Goal: Task Accomplishment & Management: Complete application form

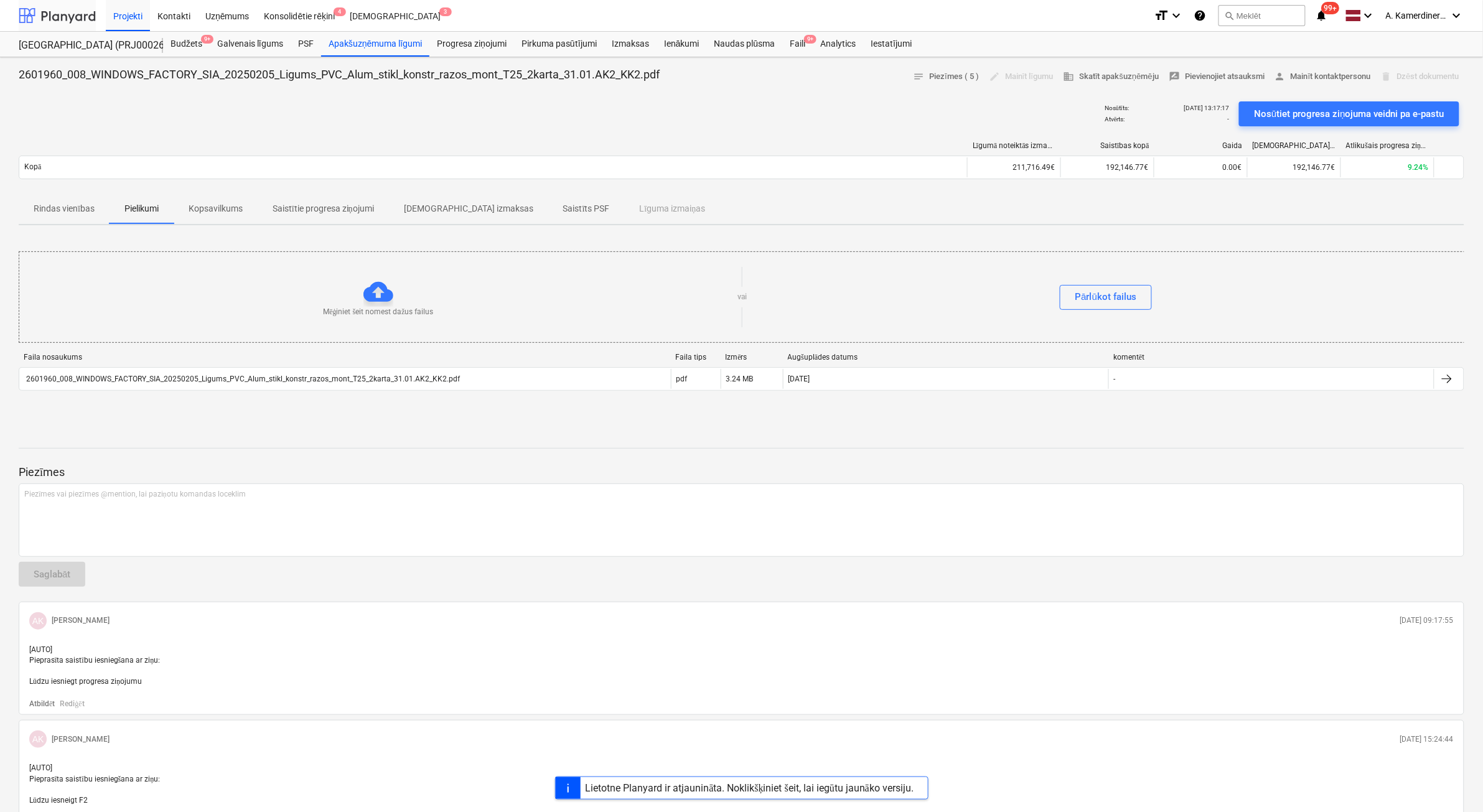
click at [72, 13] on div at bounding box center [57, 15] width 77 height 31
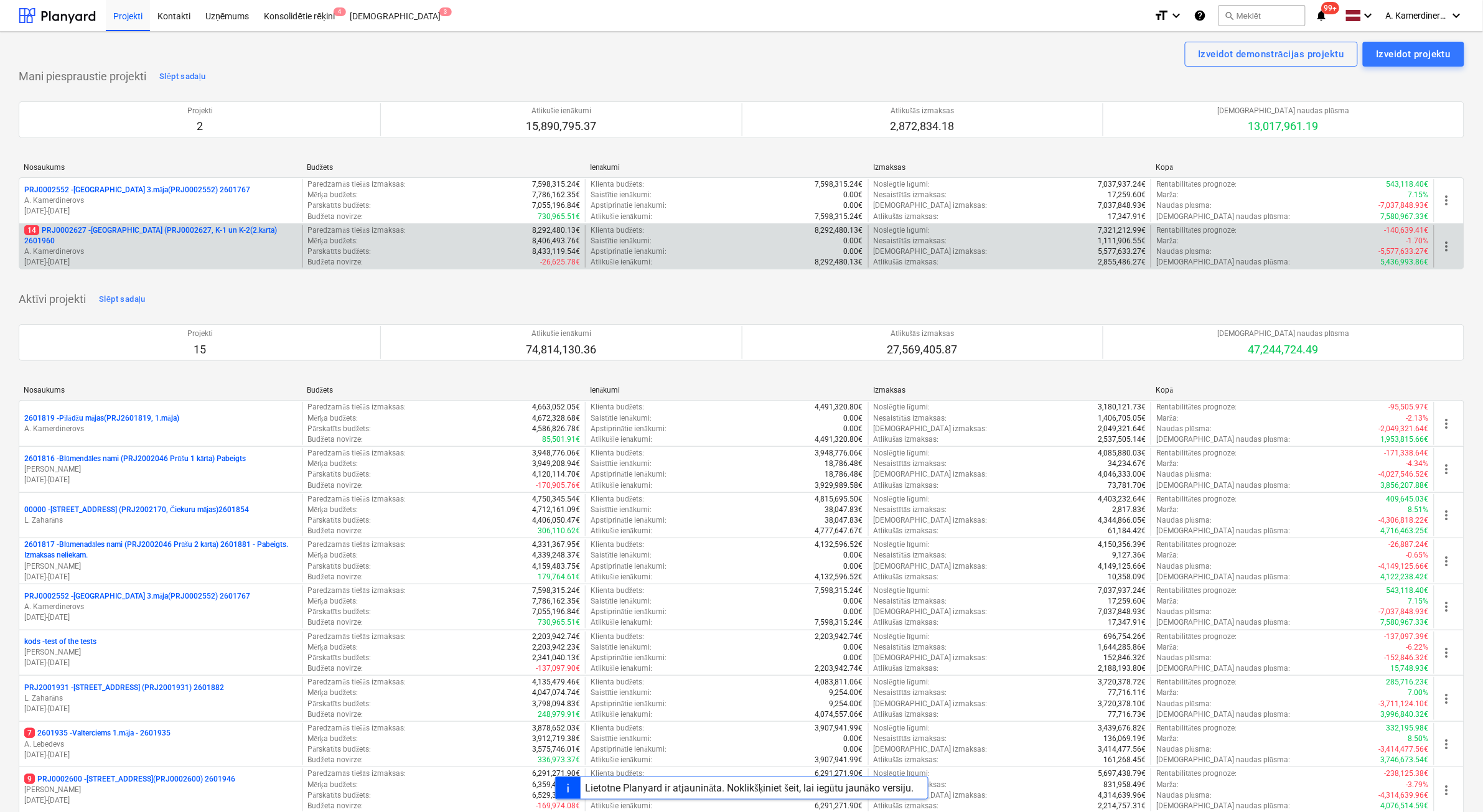
click at [165, 237] on p "14 PRJ0002627 - [GEOGRAPHIC_DATA] (PRJ0002627, K-1 un K-2(2.kārta) 2601960" at bounding box center [160, 236] width 273 height 21
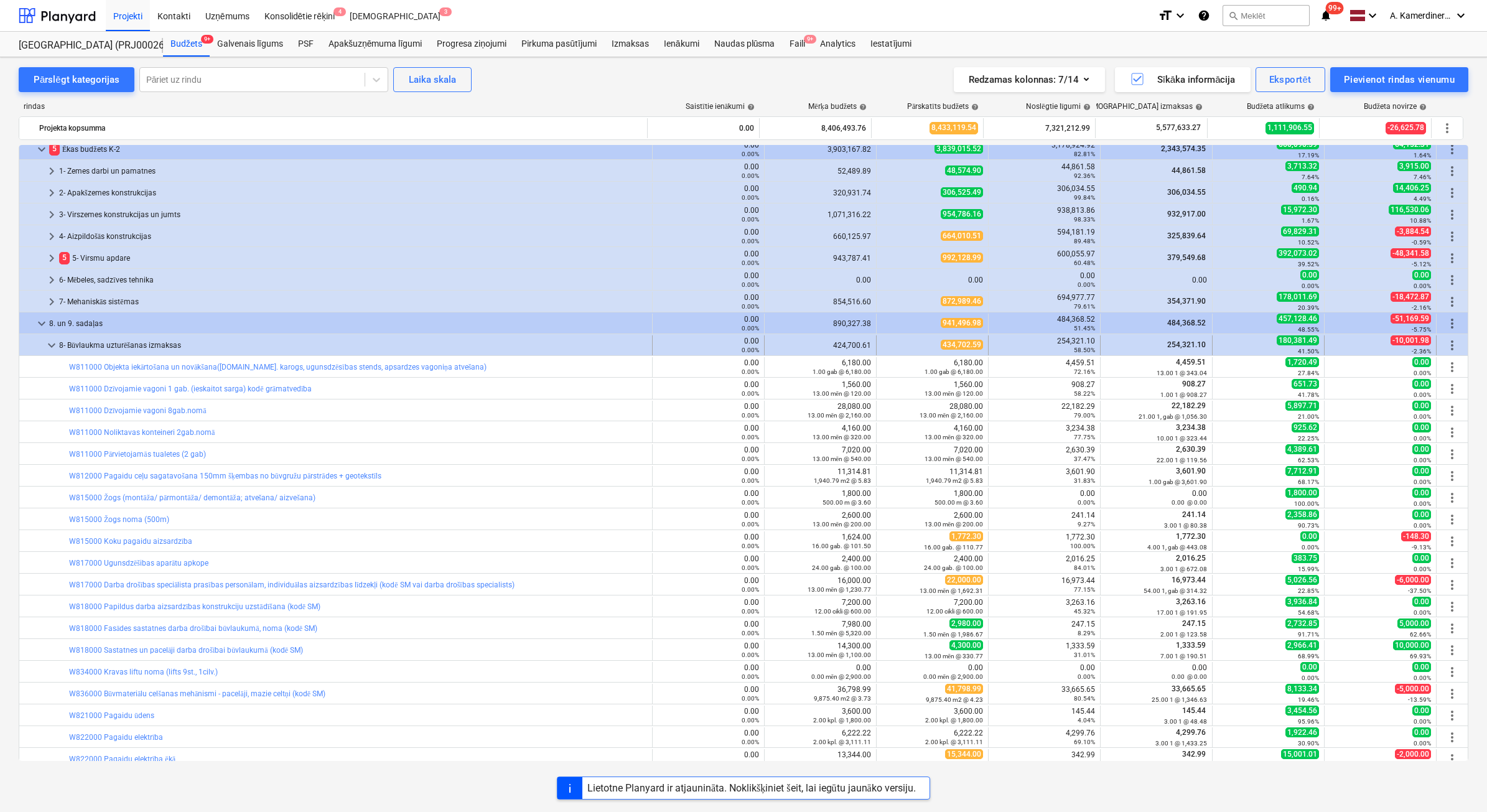
scroll to position [109, 0]
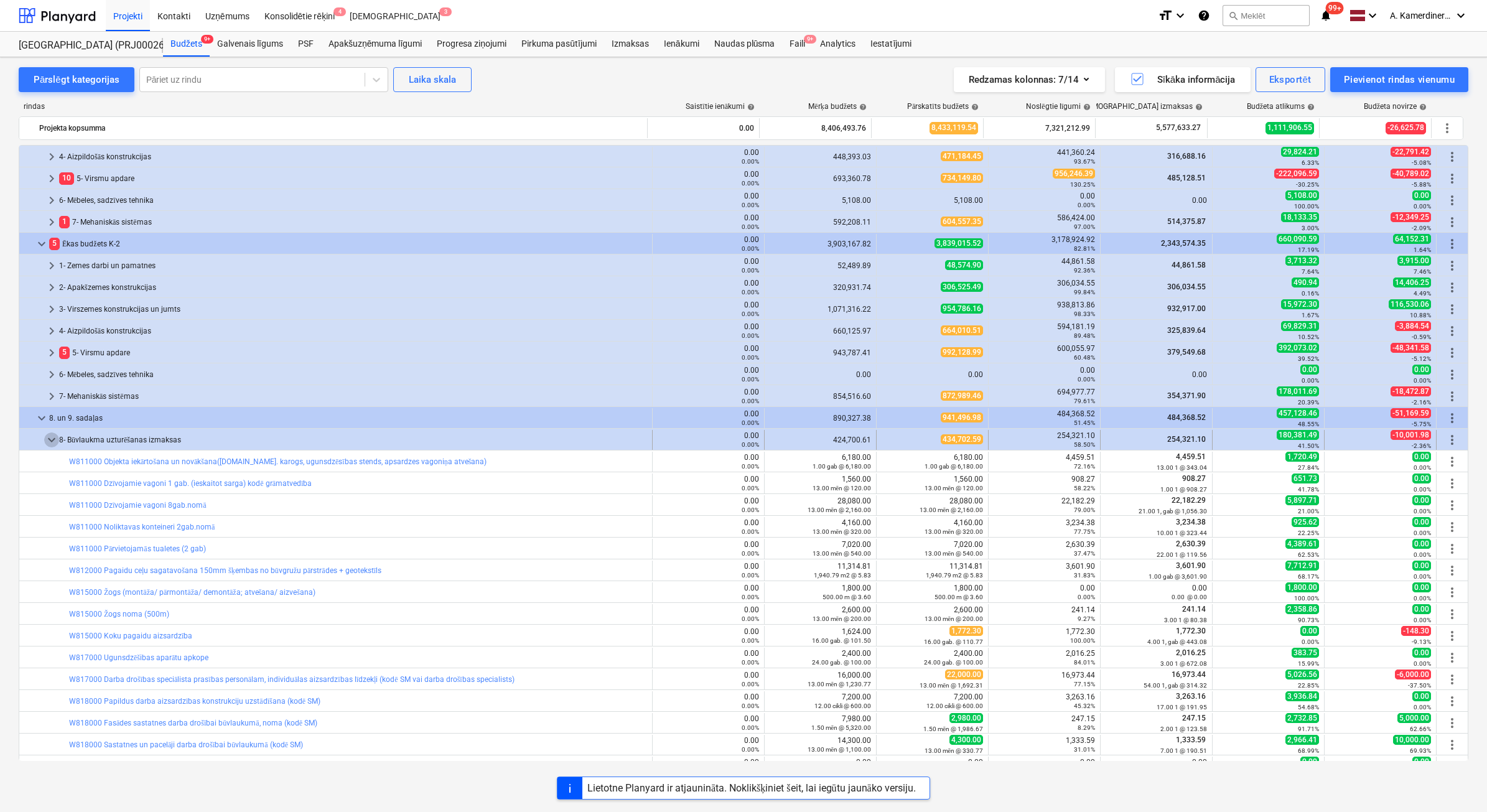
click at [49, 434] on span "keyboard_arrow_down" at bounding box center [51, 439] width 15 height 15
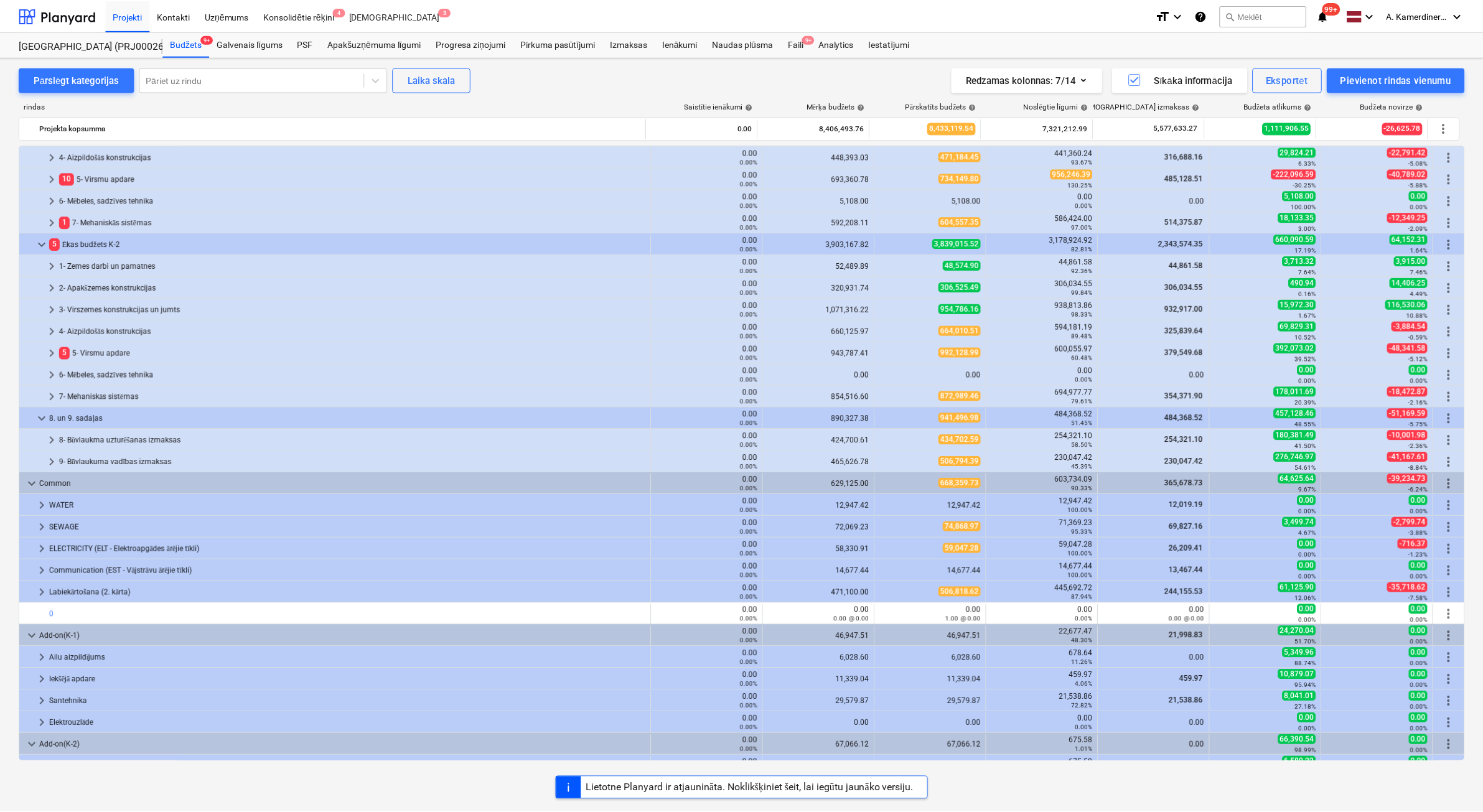
scroll to position [0, 0]
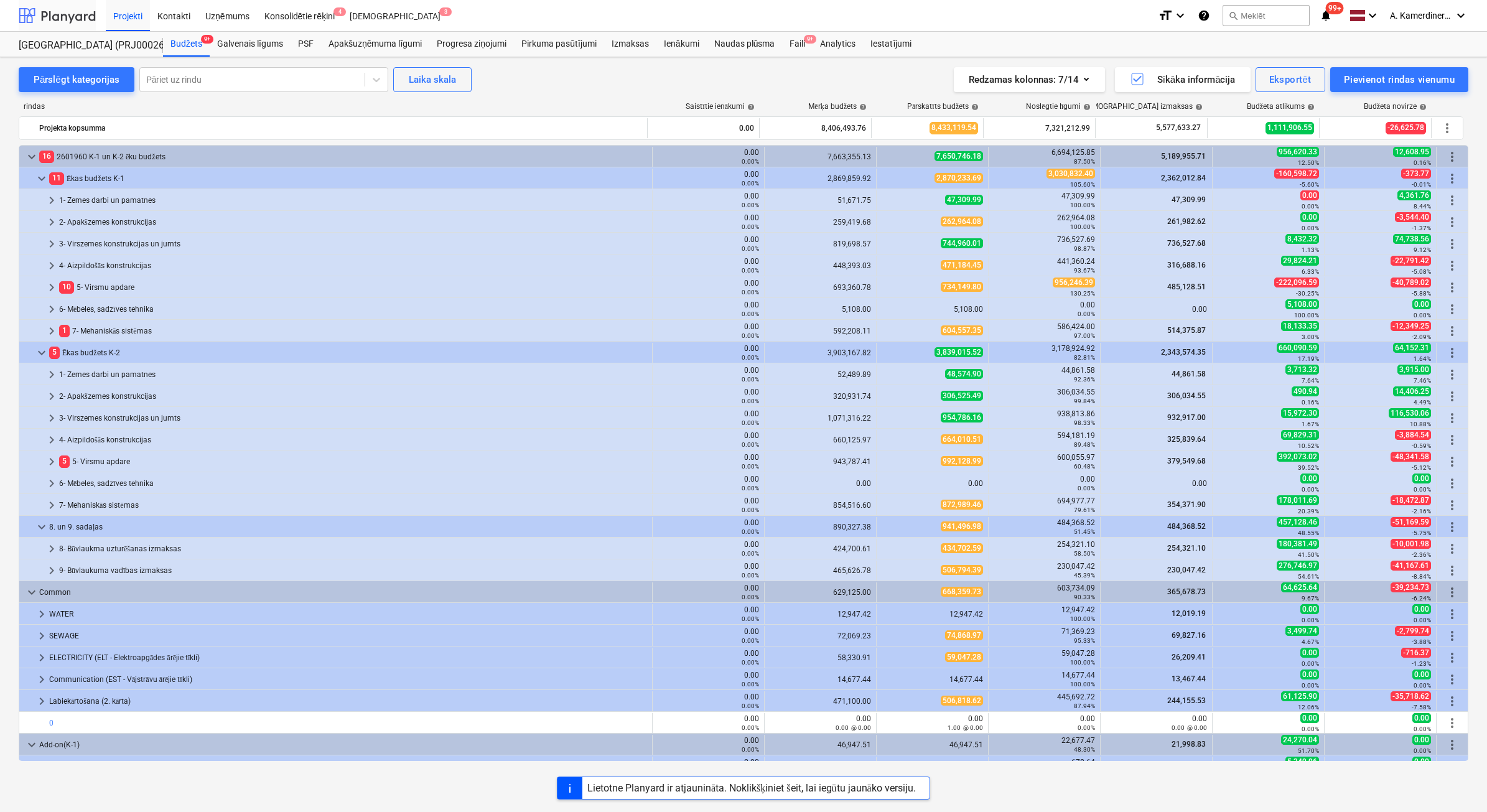
click at [61, 16] on div at bounding box center [57, 15] width 77 height 31
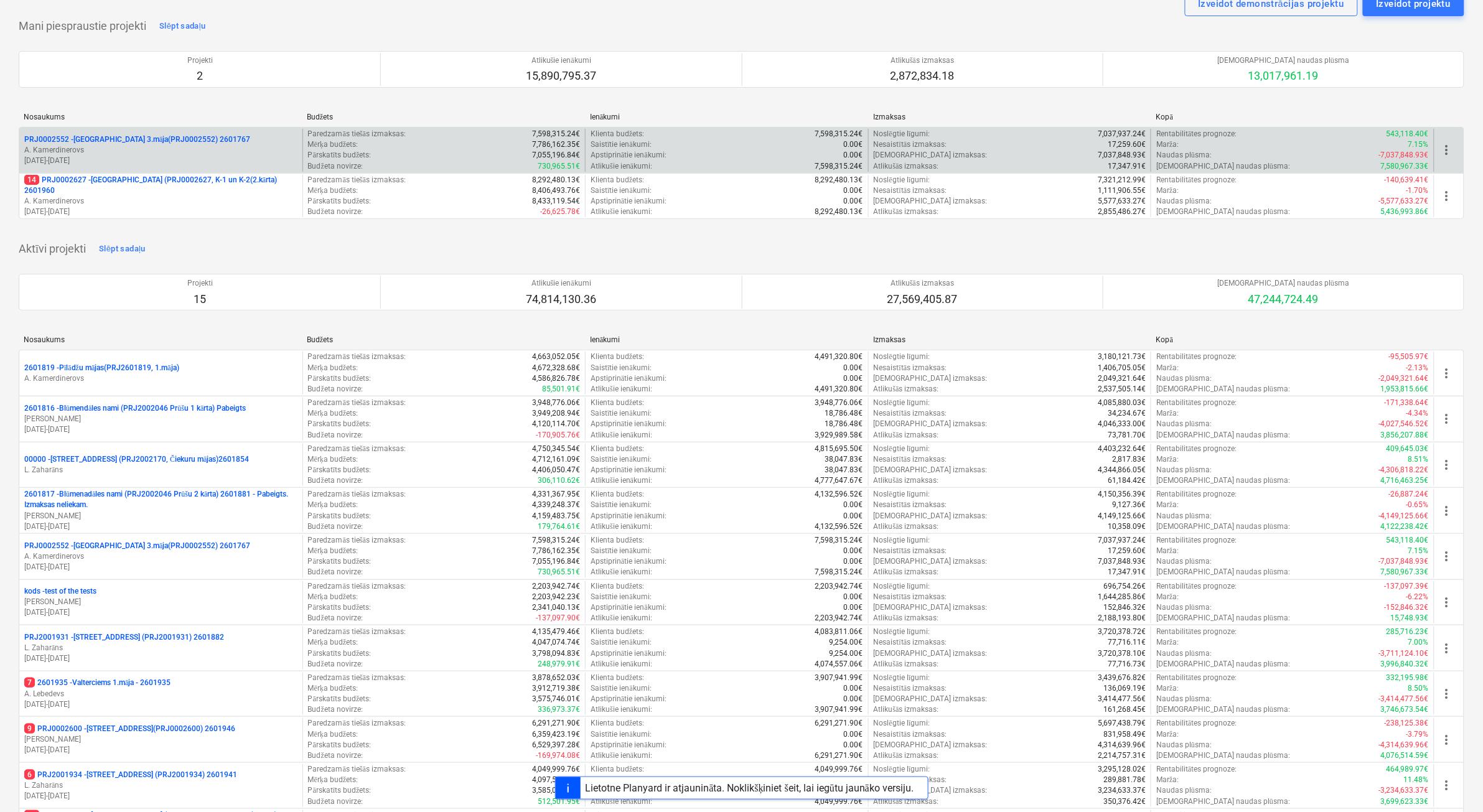
scroll to position [78, 0]
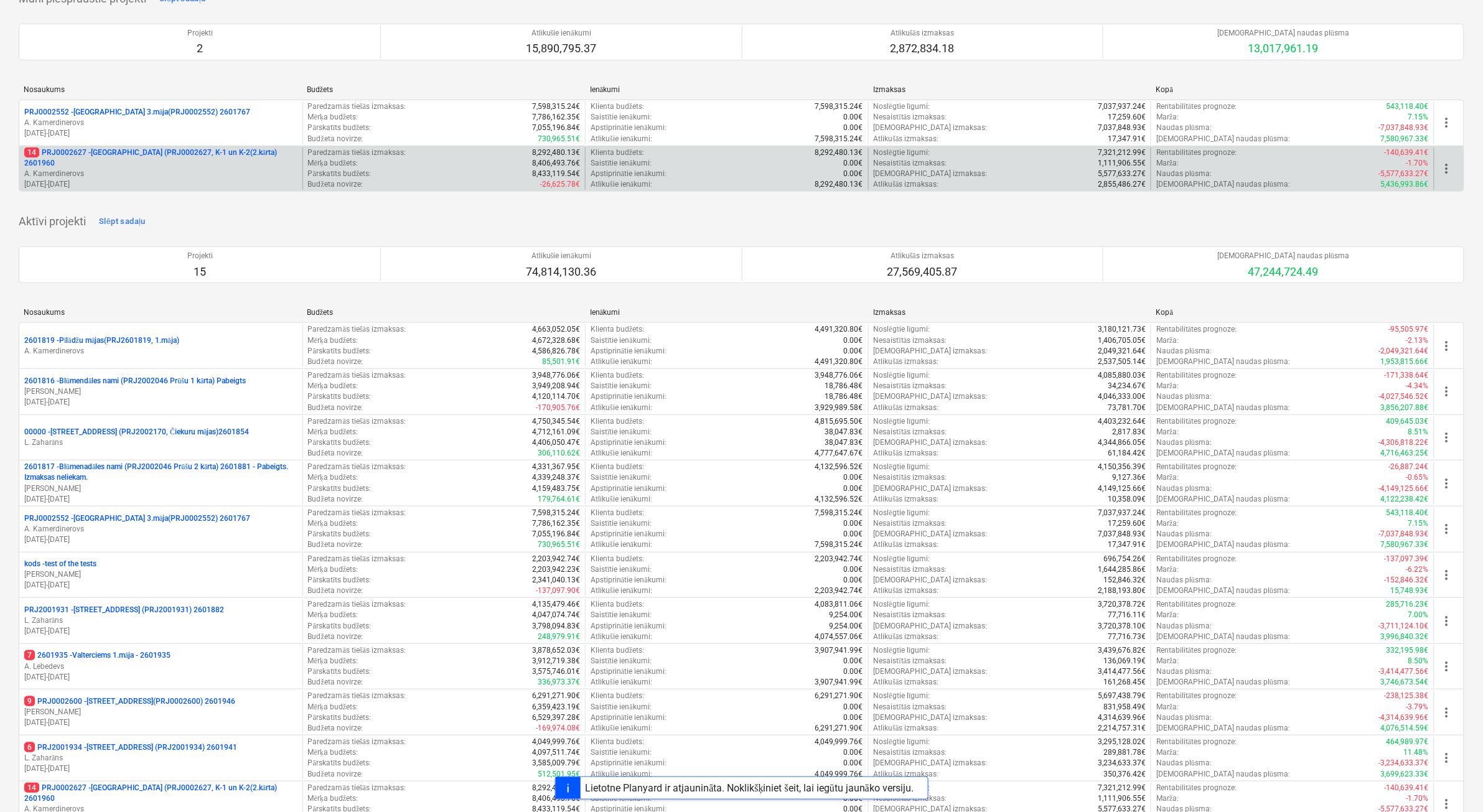
click at [259, 162] on p "14 PRJ0002627 - [GEOGRAPHIC_DATA] (PRJ0002627, K-1 un K-2(2.kārta) 2601960" at bounding box center [160, 158] width 273 height 21
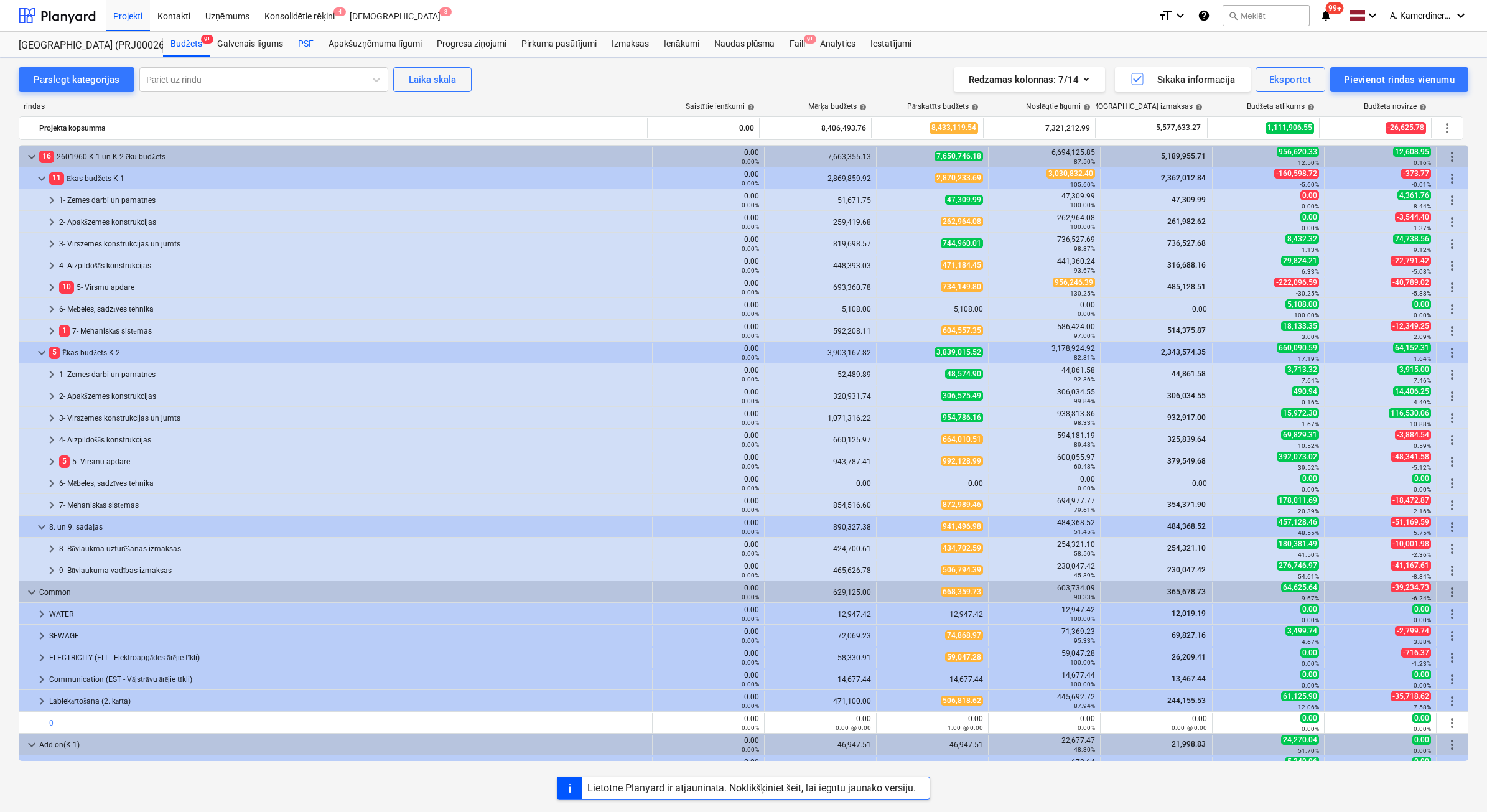
click at [306, 44] on div "PSF" at bounding box center [306, 44] width 30 height 25
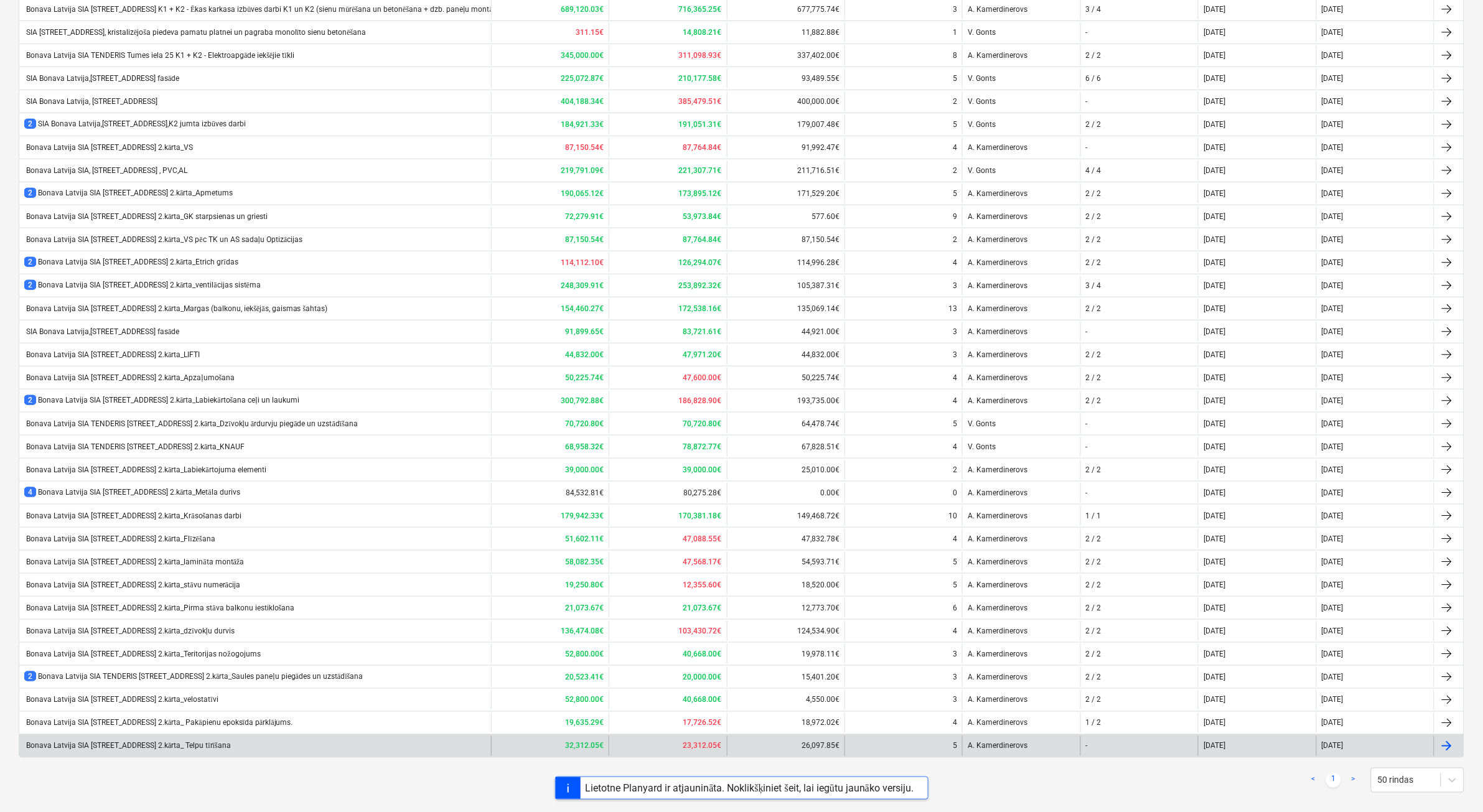
scroll to position [316, 0]
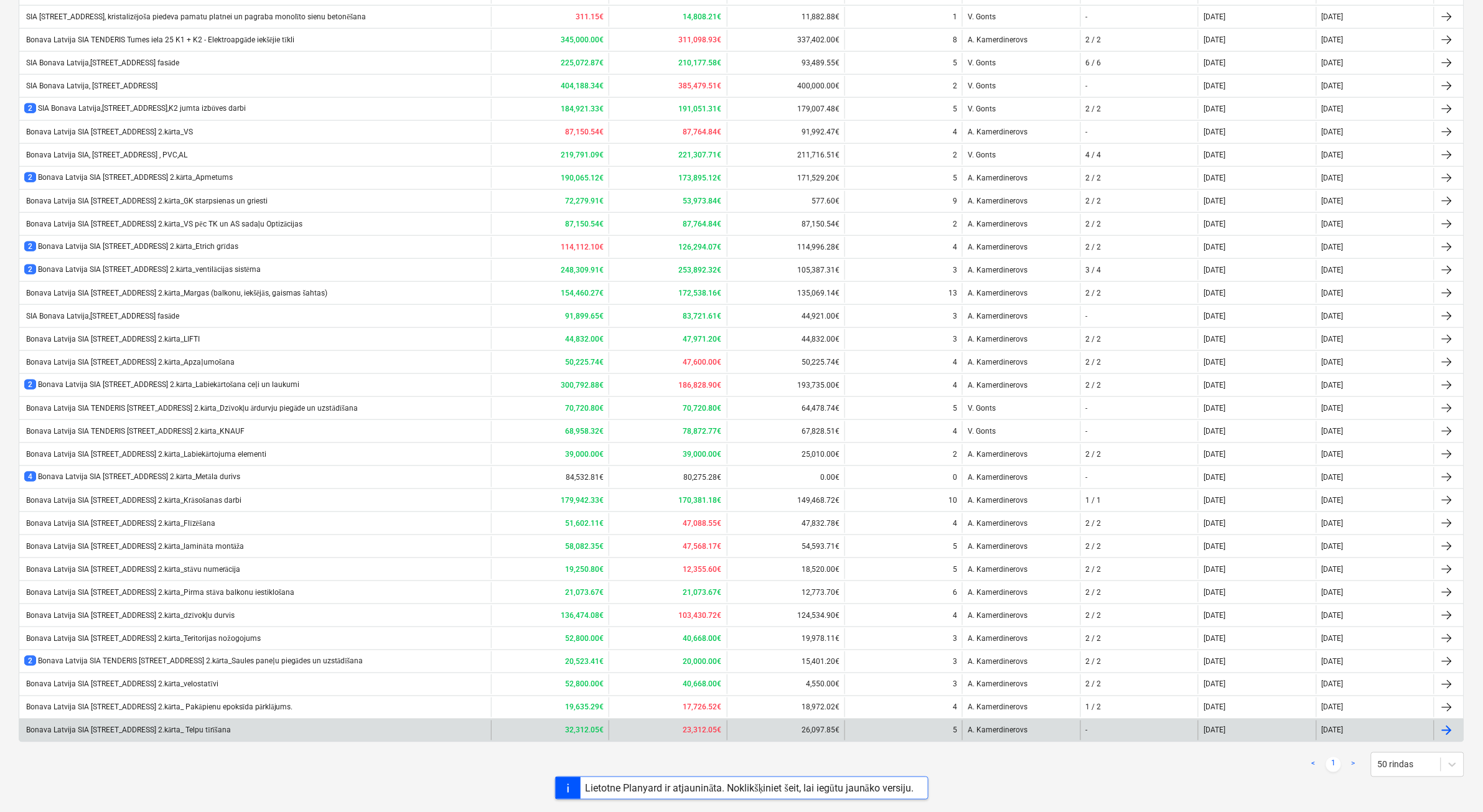
click at [252, 731] on div "Bonava Latvija SIA [STREET_ADDRESS] 2.kārta_ Telpu tīrīšana" at bounding box center [255, 730] width 472 height 20
type textarea "x"
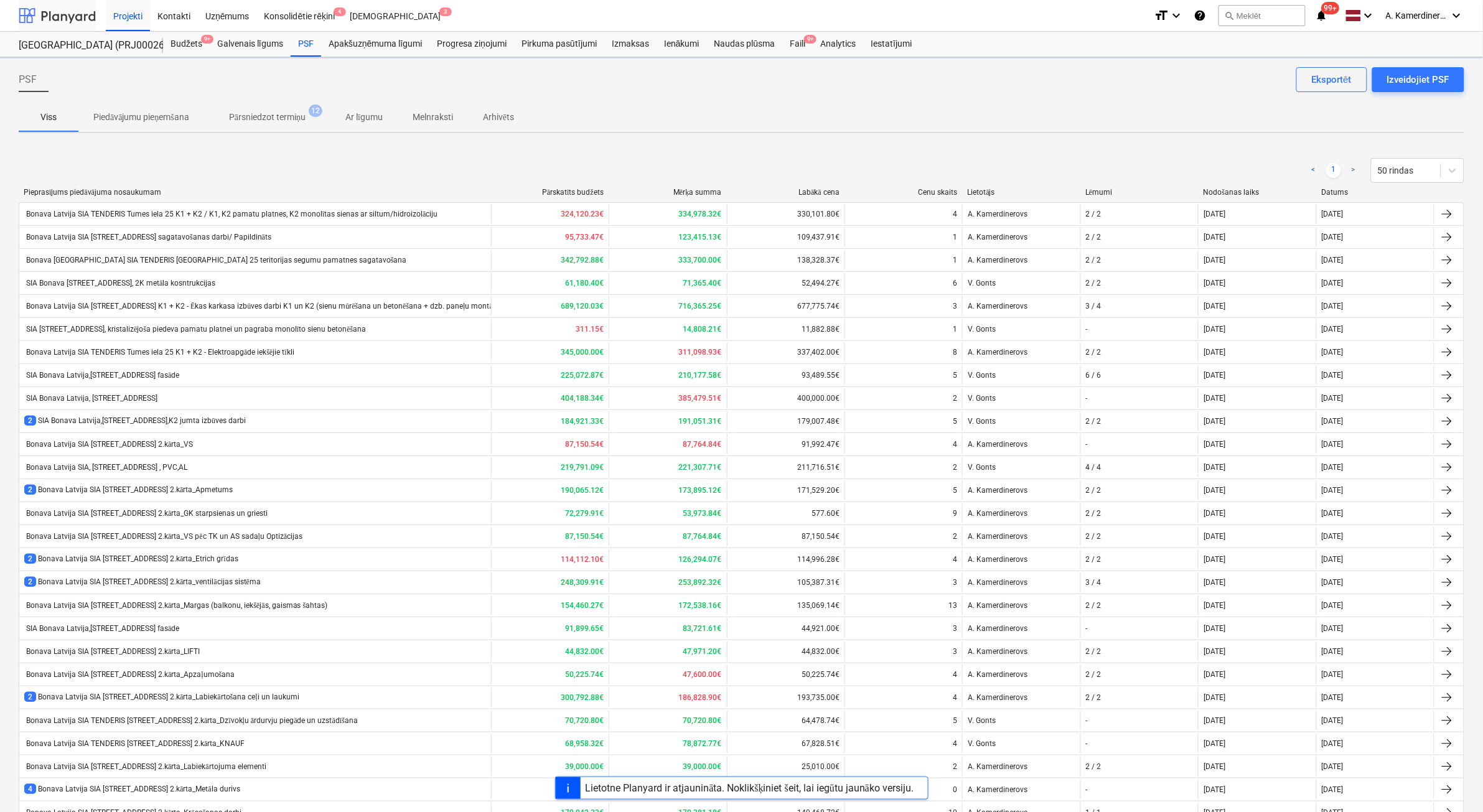
scroll to position [316, 0]
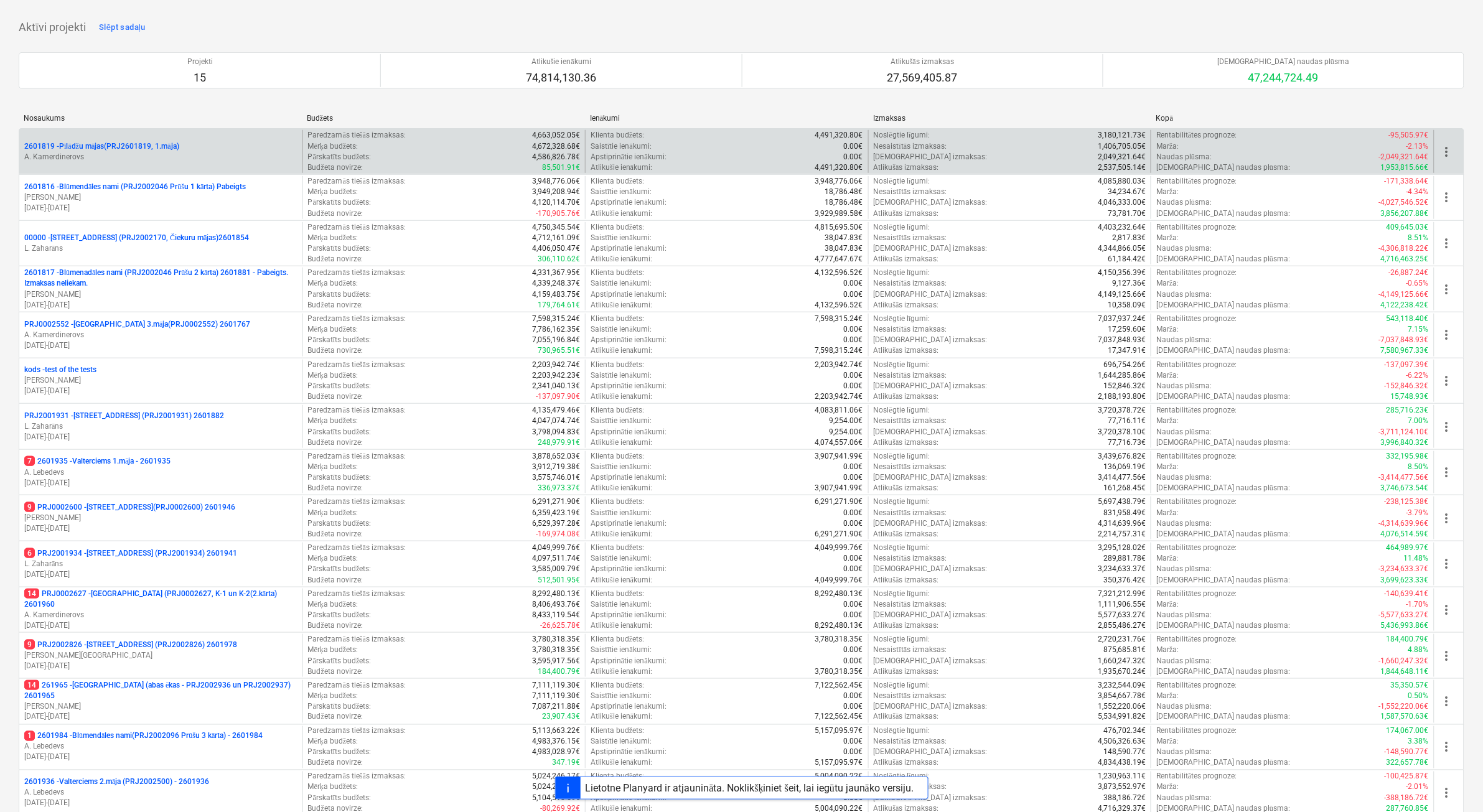
scroll to position [311, 0]
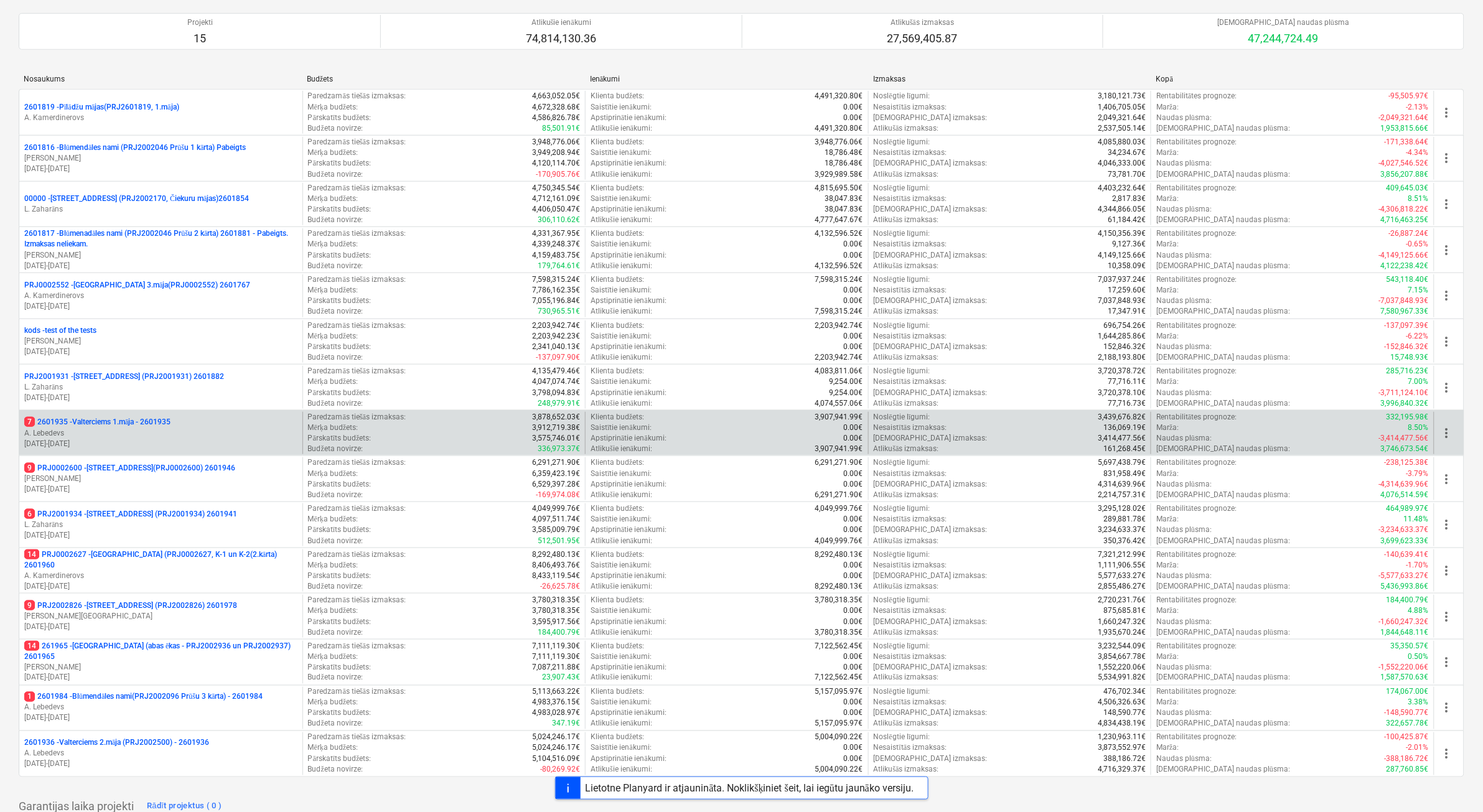
click at [170, 426] on p "7 2601935 - Valterciems 1.māja - 2601935" at bounding box center [97, 422] width 147 height 10
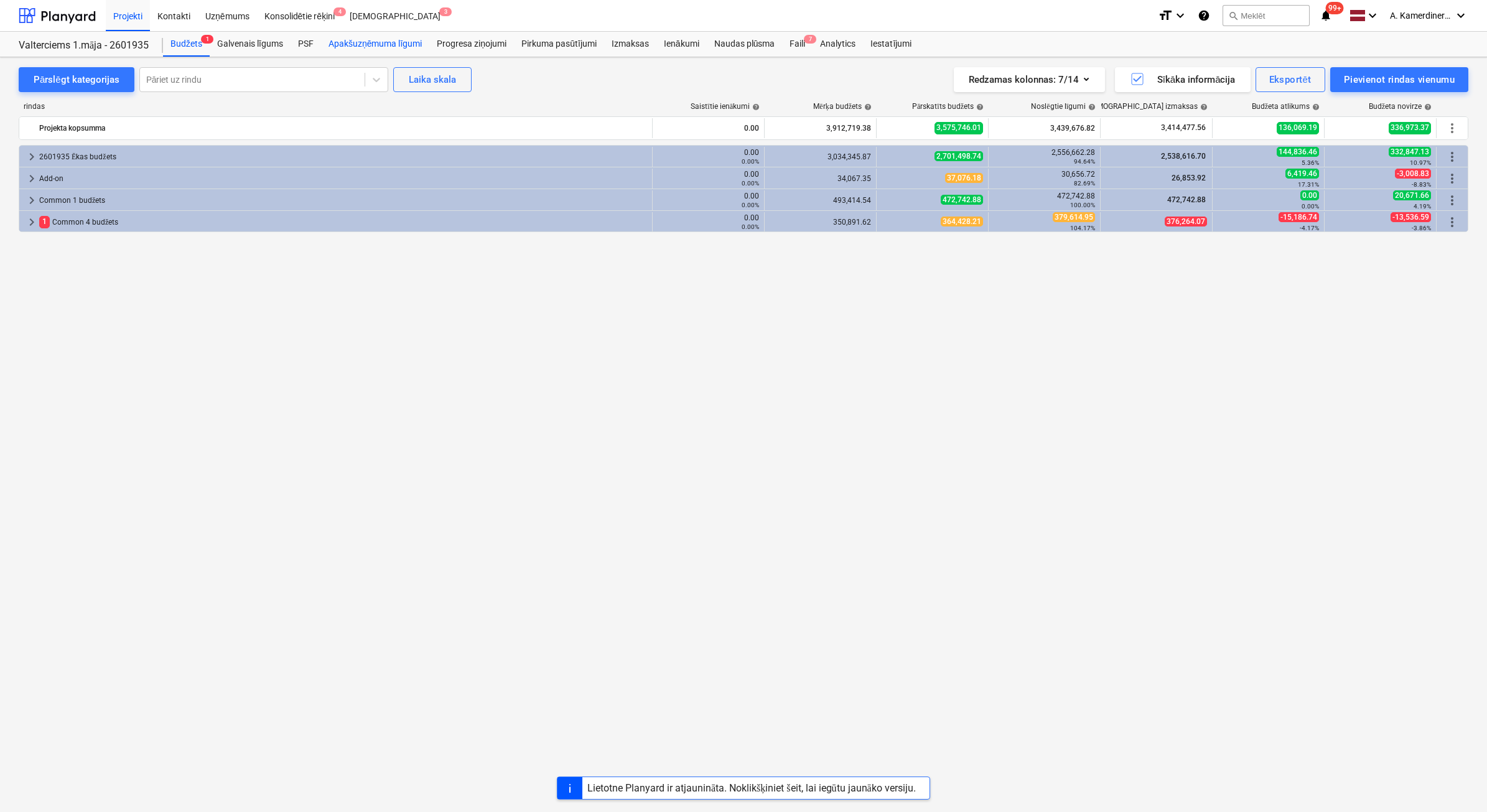
click at [358, 42] on div "Apakšuzņēmuma līgumi" at bounding box center [375, 44] width 108 height 25
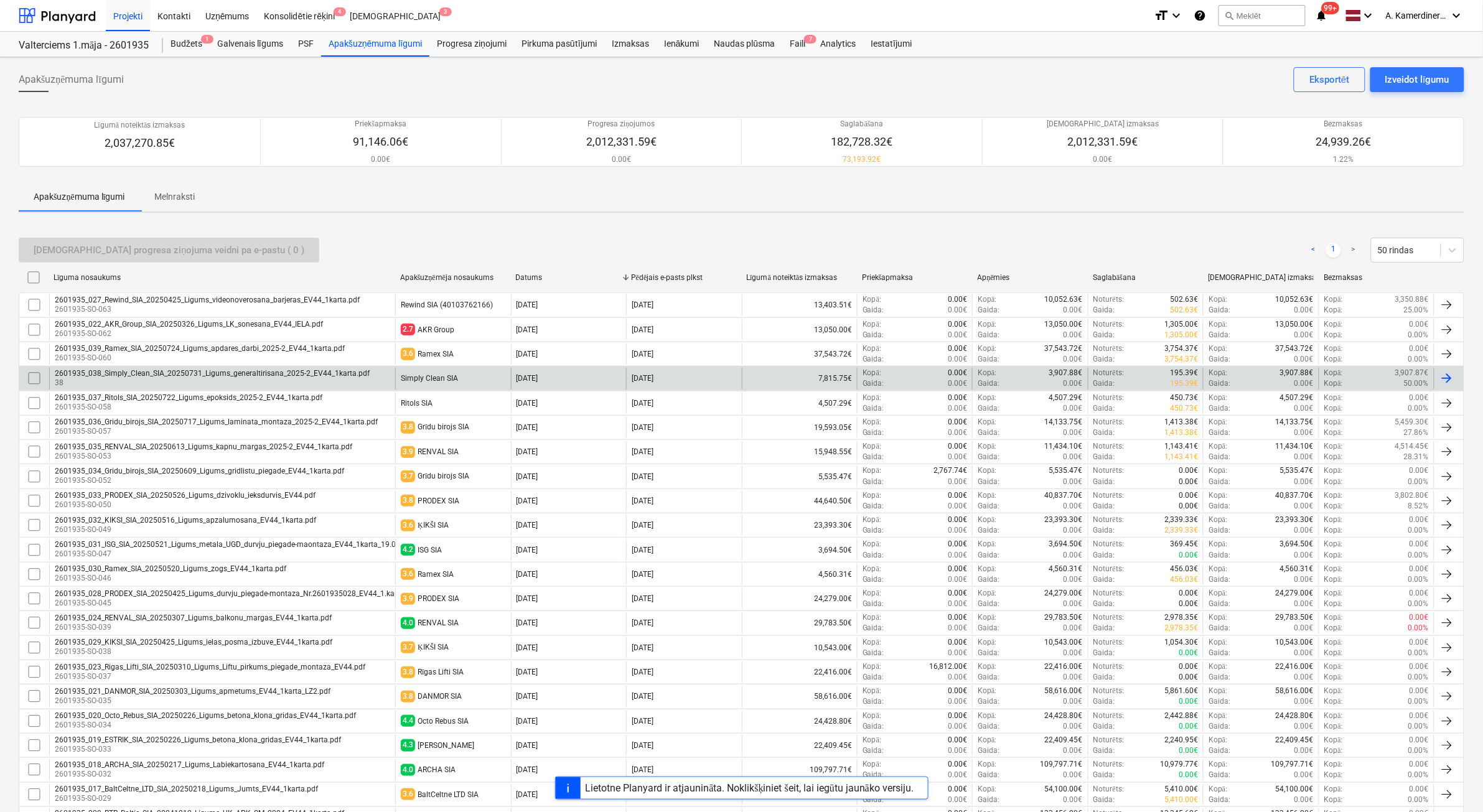
click at [444, 381] on div "Simply Clean SIA" at bounding box center [429, 378] width 57 height 9
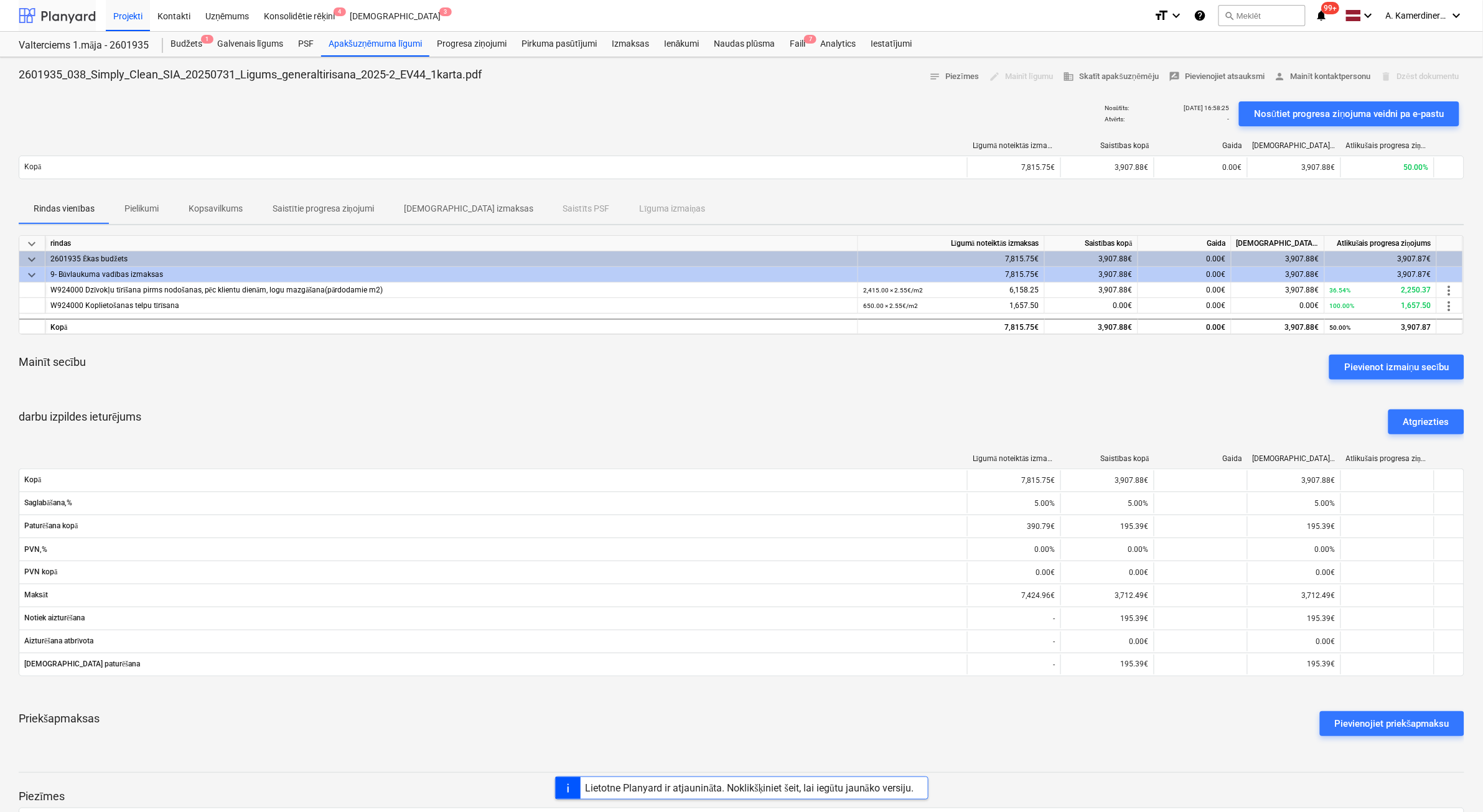
click at [50, 13] on div at bounding box center [57, 15] width 77 height 31
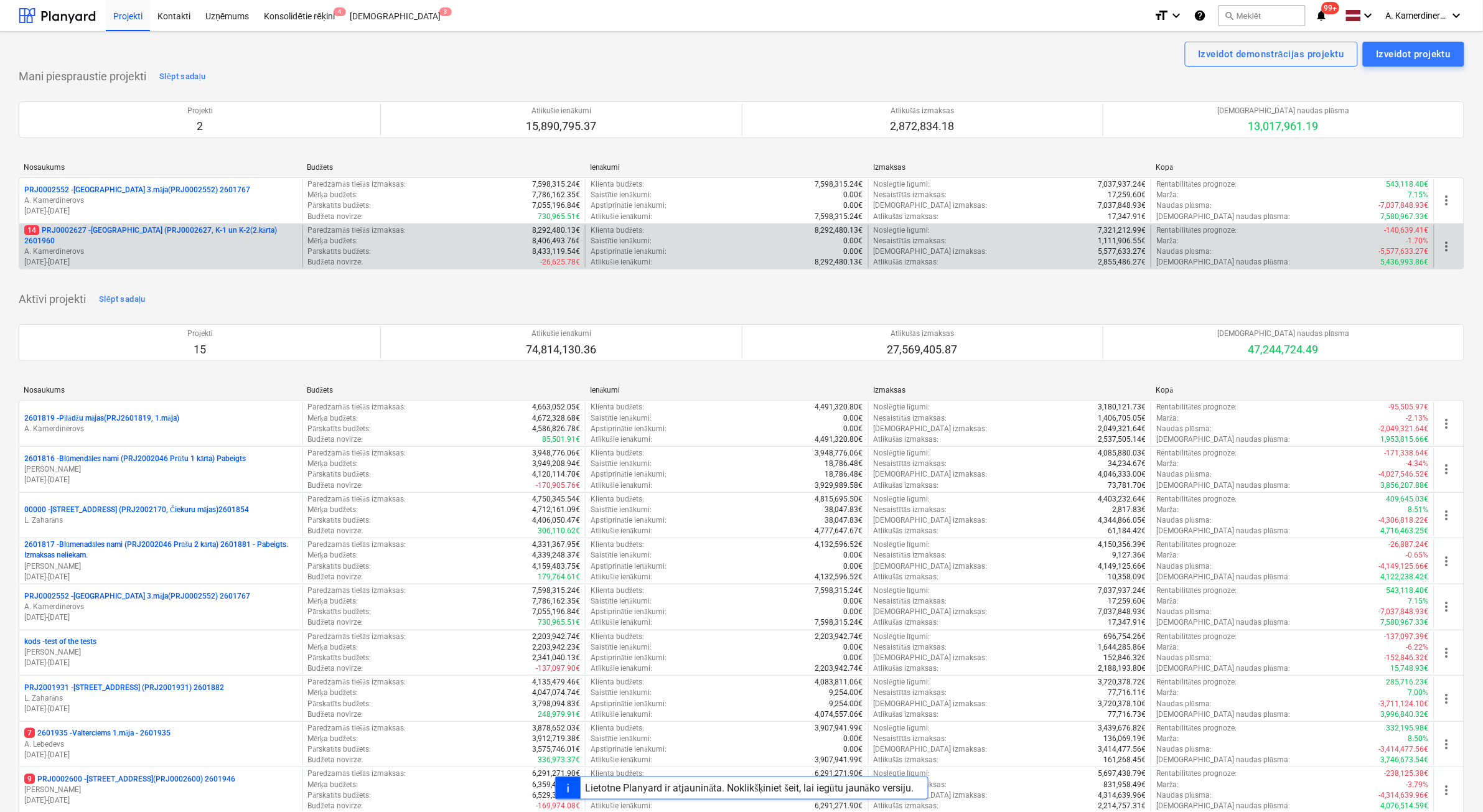
click at [193, 246] on p "A. Kamerdinerovs" at bounding box center [160, 251] width 273 height 10
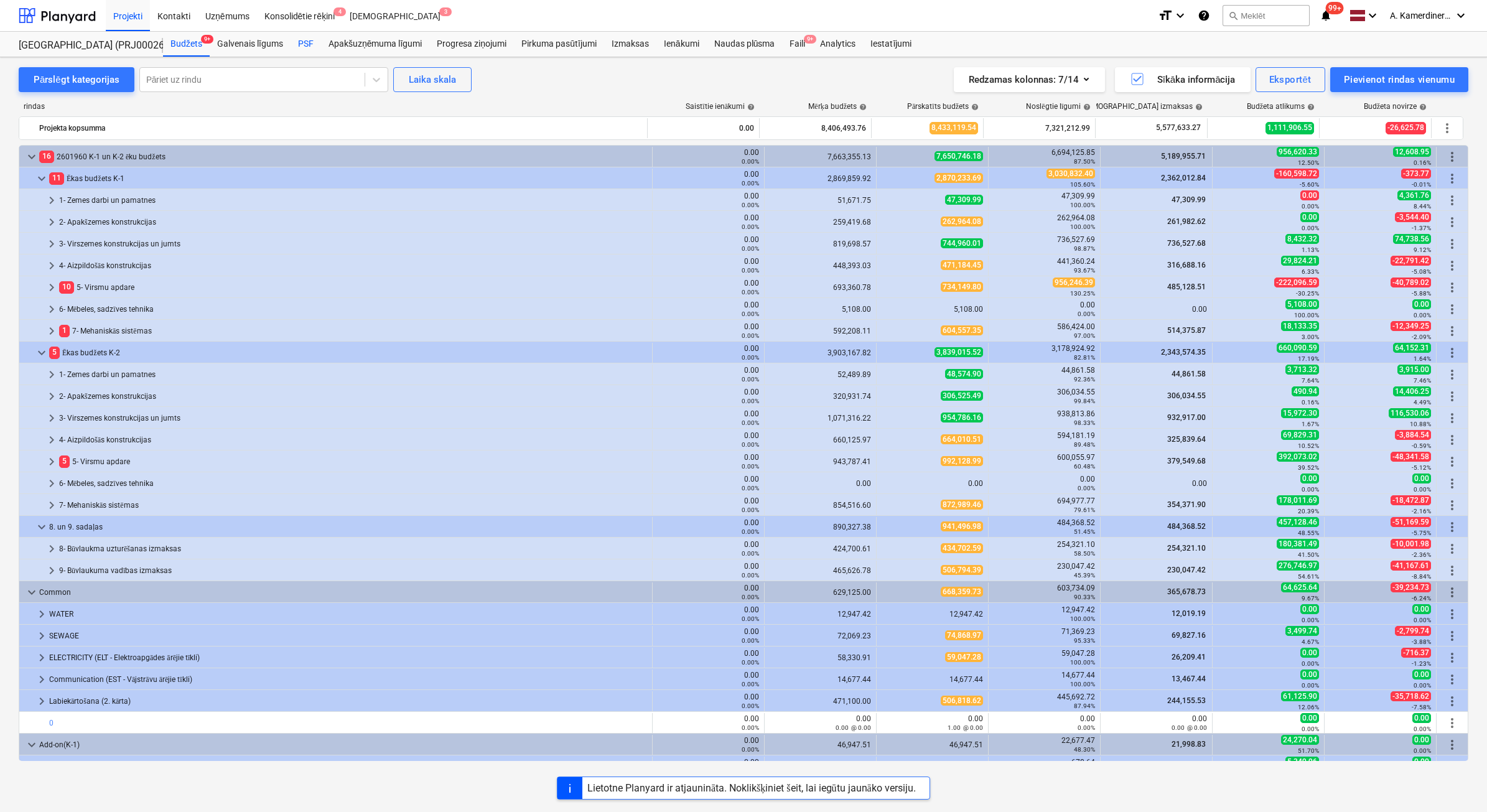
click at [305, 42] on div "PSF" at bounding box center [306, 44] width 30 height 25
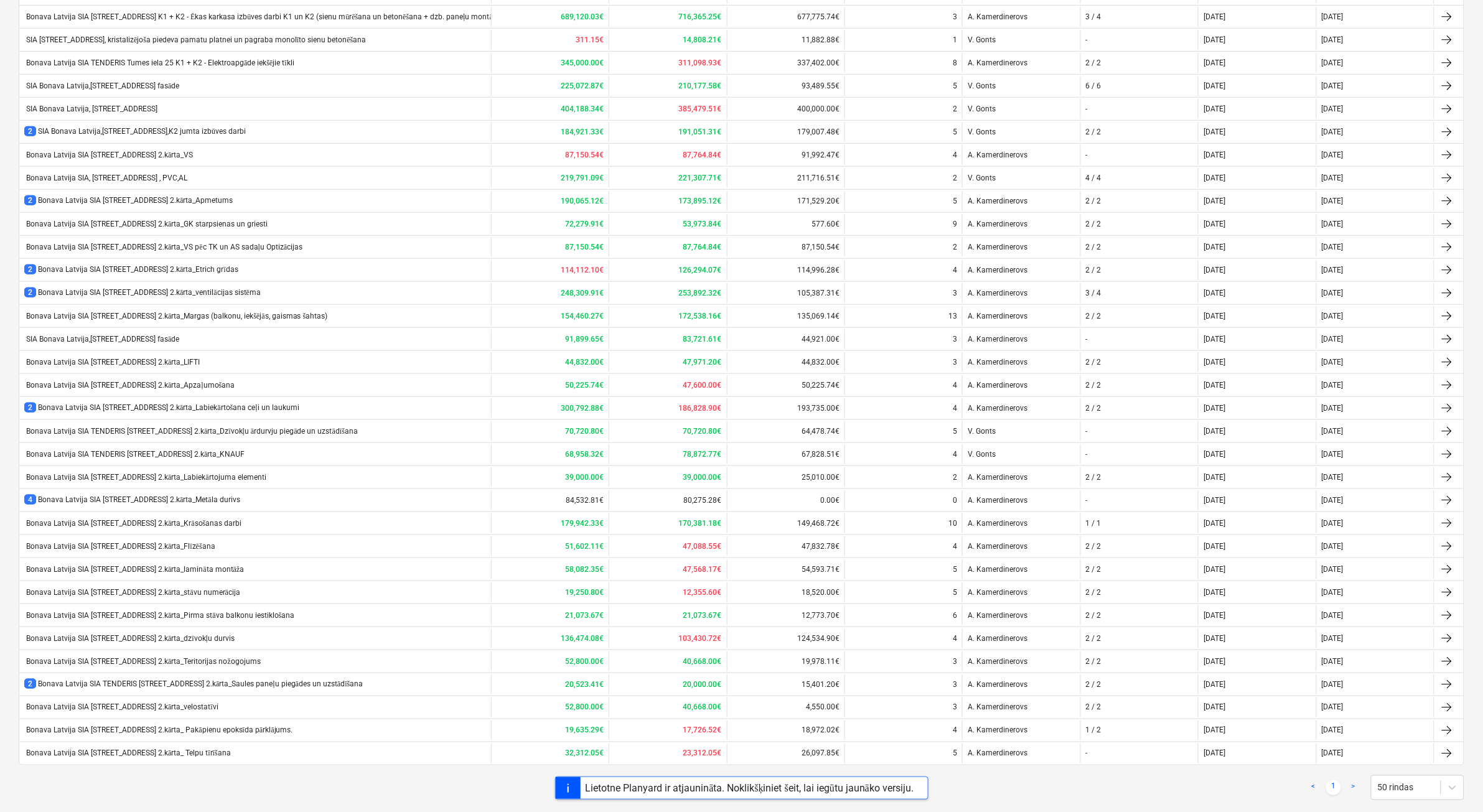
scroll to position [316, 0]
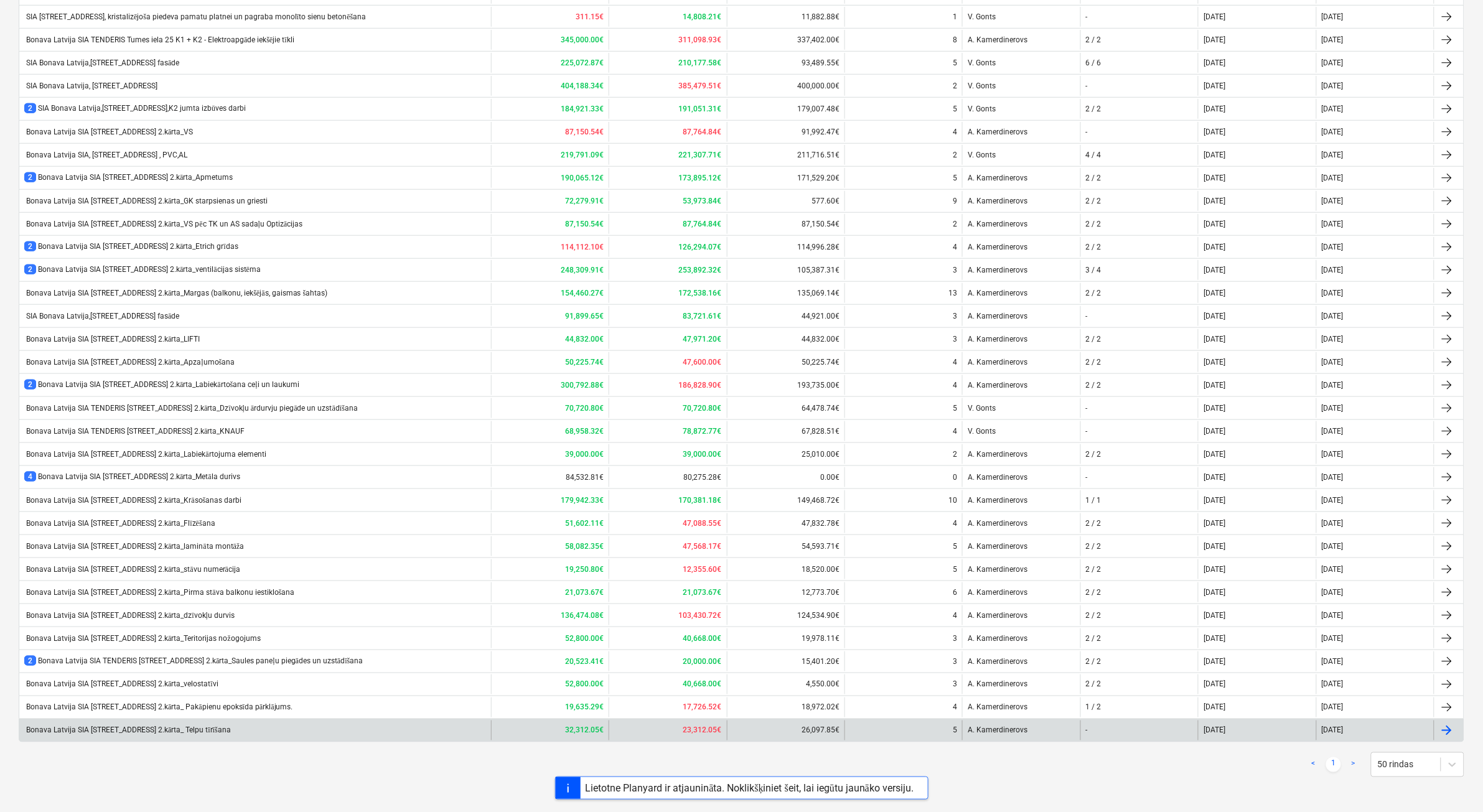
click at [263, 731] on div "Bonava Latvija SIA [STREET_ADDRESS] 2.kārta_ Telpu tīrīšana" at bounding box center [255, 730] width 472 height 20
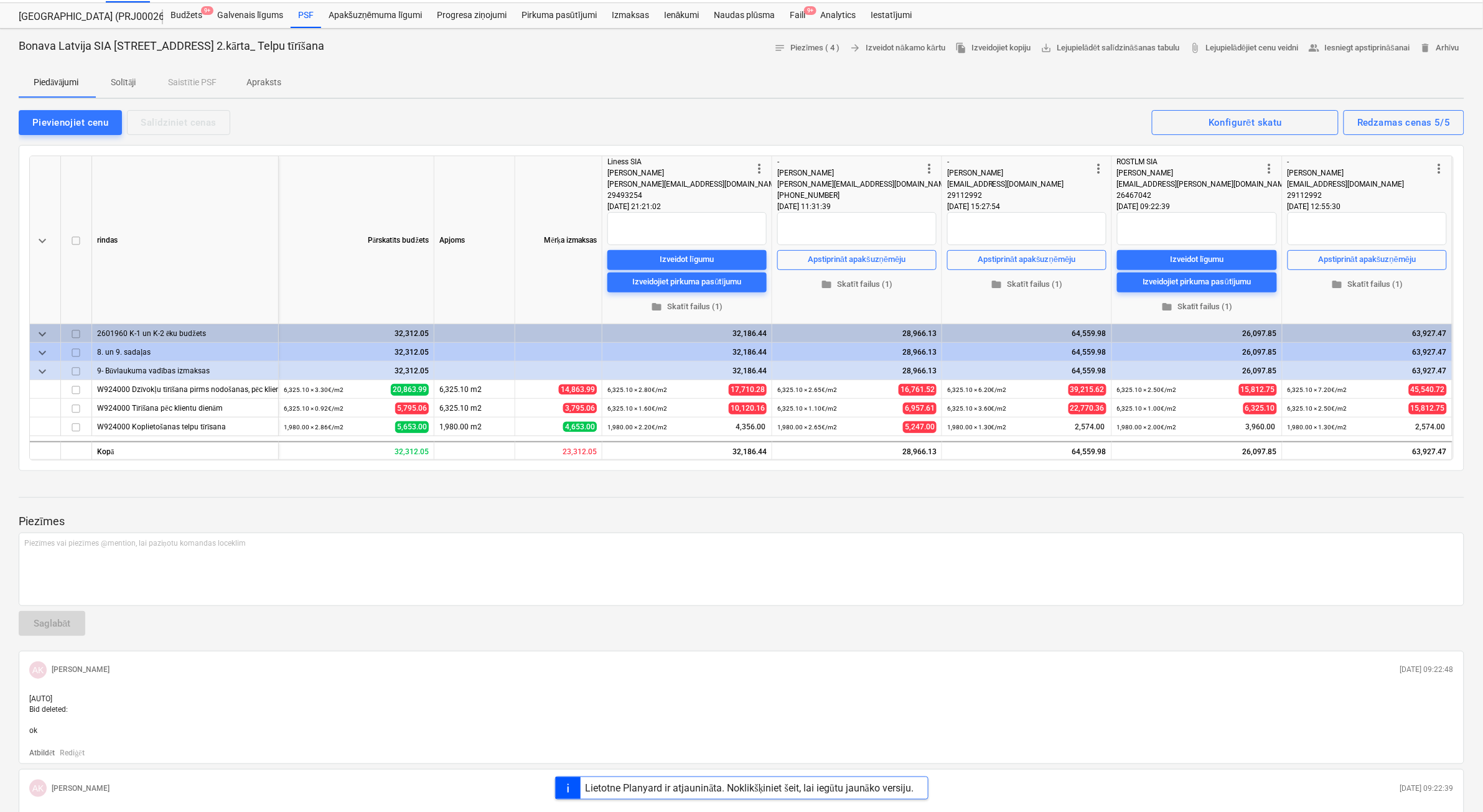
scroll to position [5, 0]
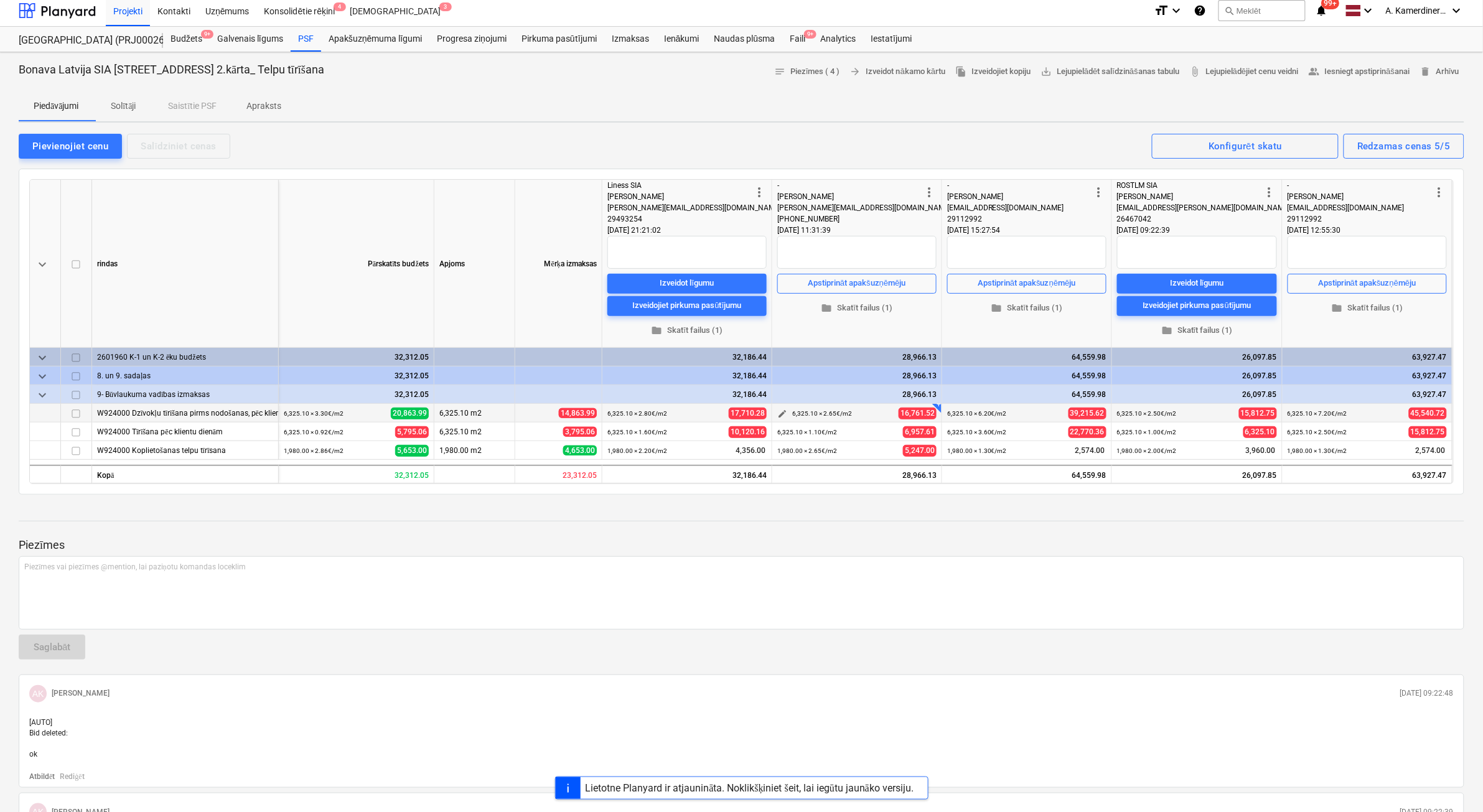
click at [781, 411] on span "edit" at bounding box center [782, 413] width 10 height 10
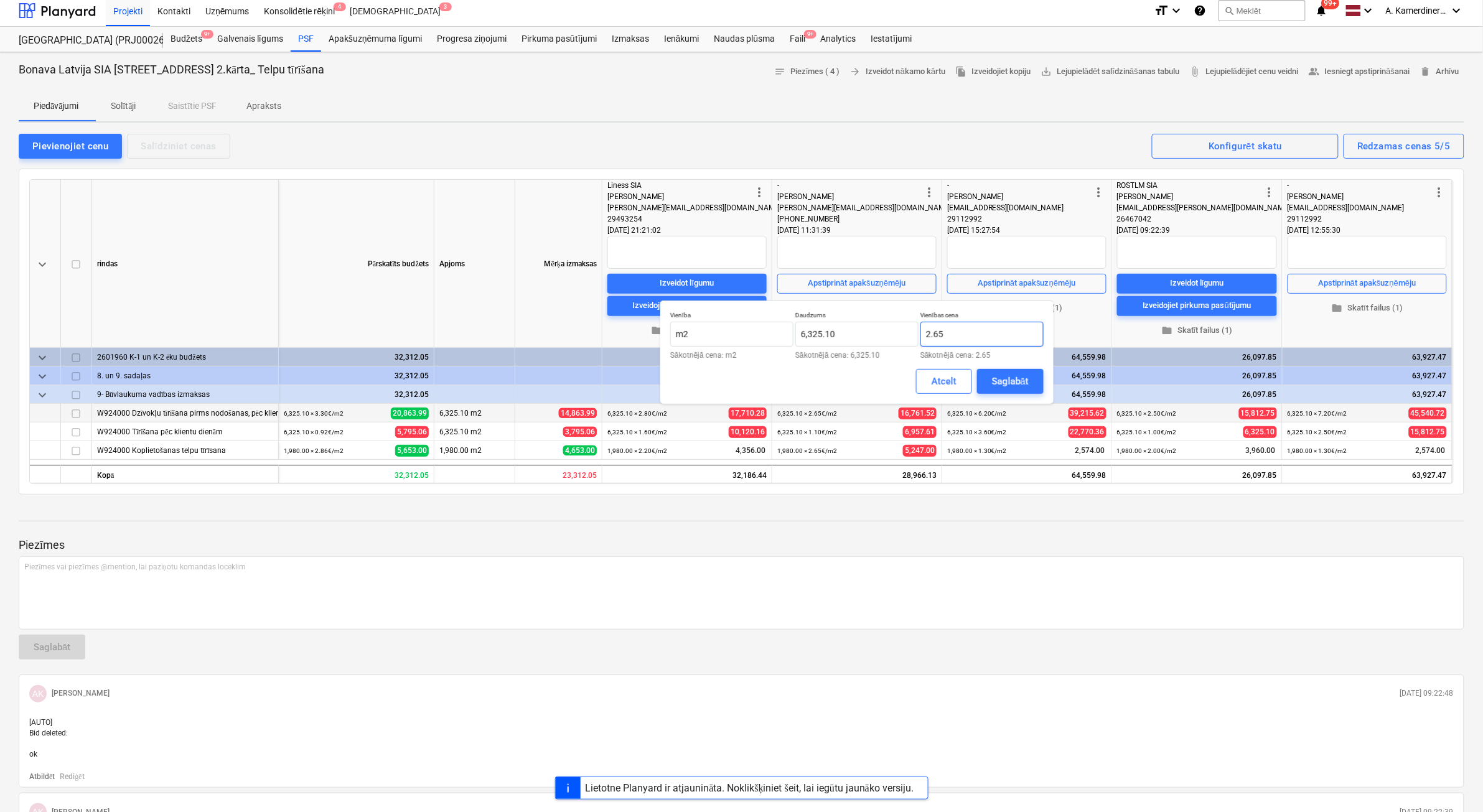
click at [949, 340] on input "2.65" at bounding box center [982, 334] width 123 height 25
type input "2.60"
click at [994, 375] on div "Saglabāt" at bounding box center [1011, 381] width 37 height 16
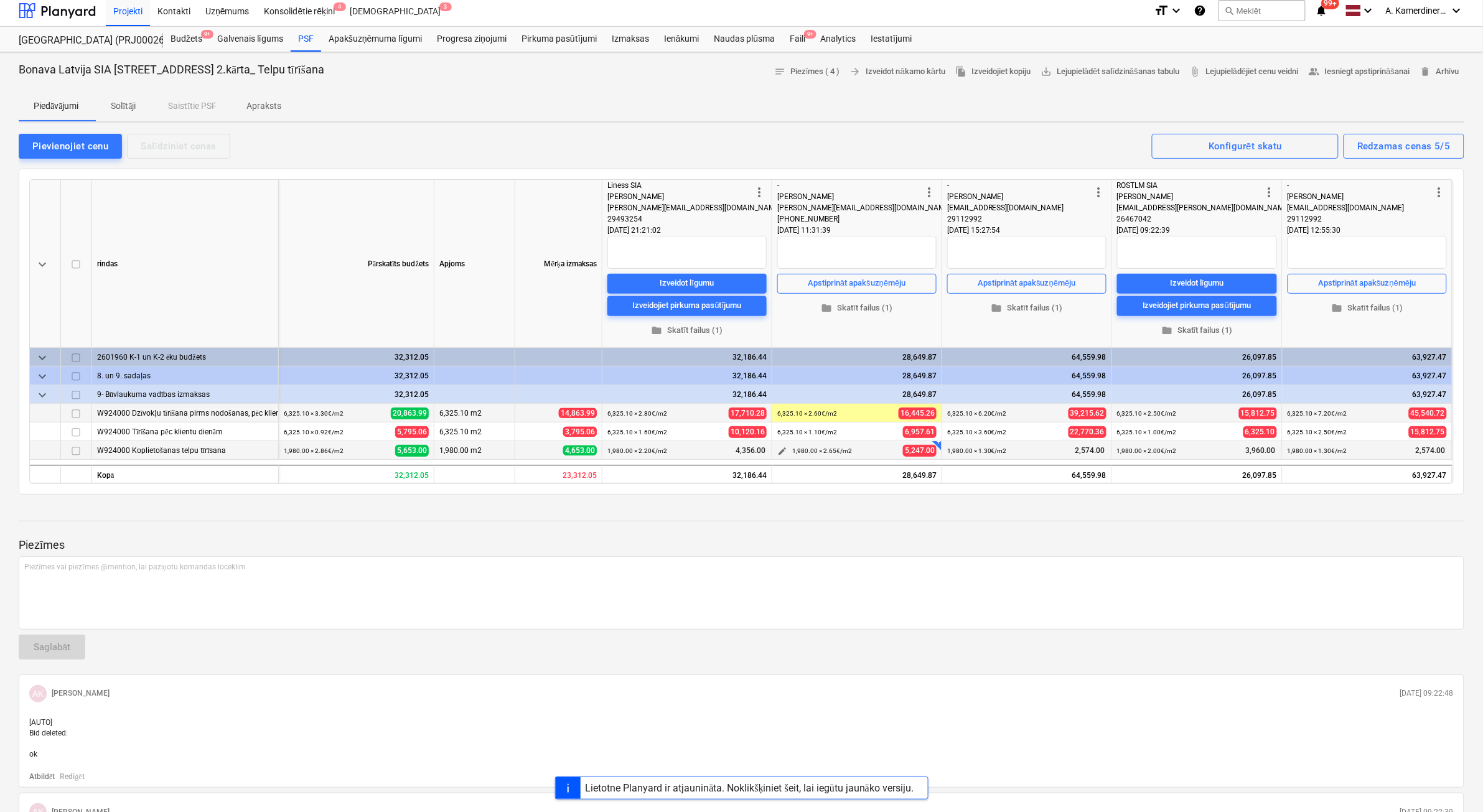
click at [778, 451] on span "edit" at bounding box center [782, 451] width 10 height 10
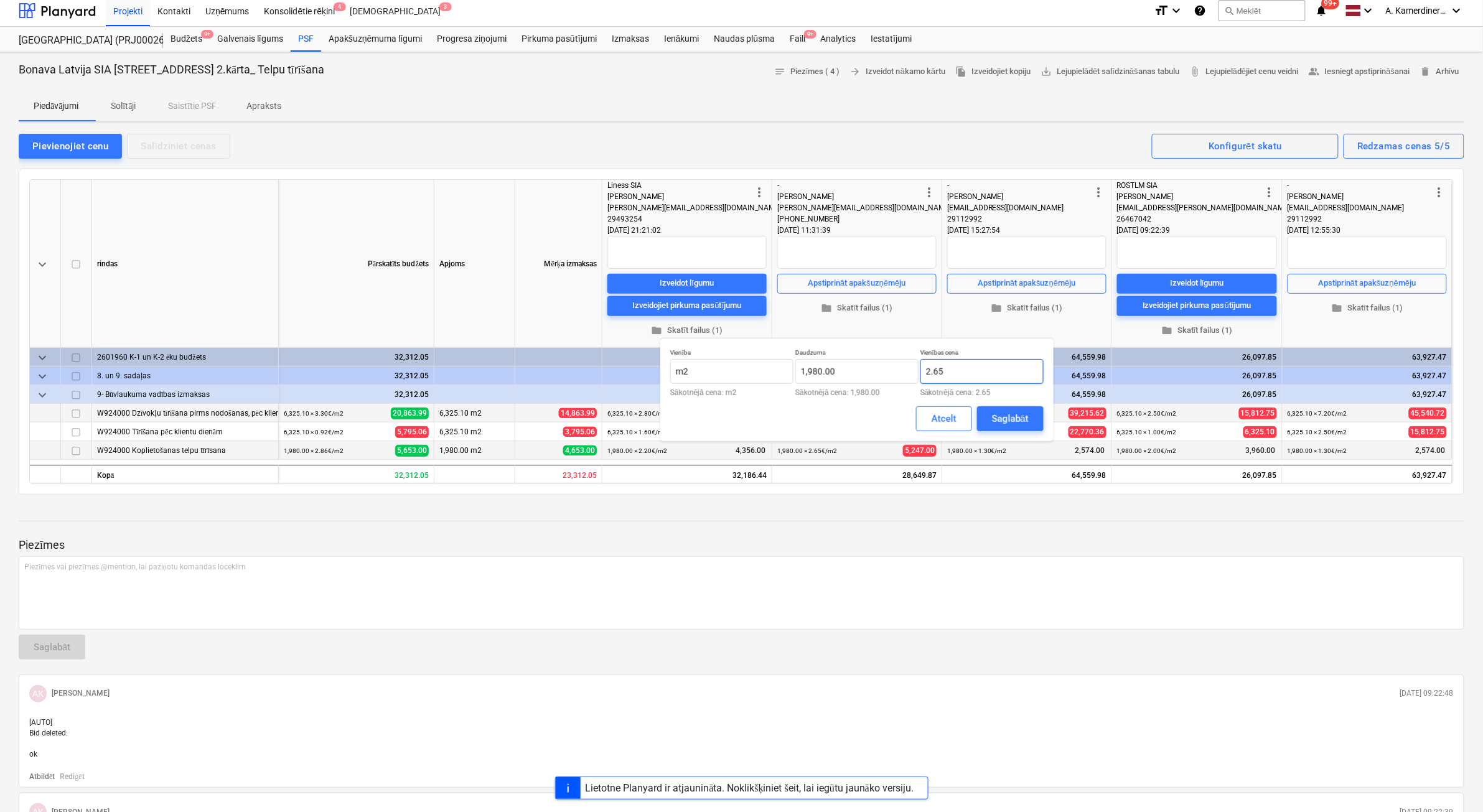
click at [960, 378] on input "2.65" at bounding box center [982, 371] width 123 height 25
type input "2.60"
click at [1004, 416] on div "Saglabāt" at bounding box center [1011, 419] width 37 height 16
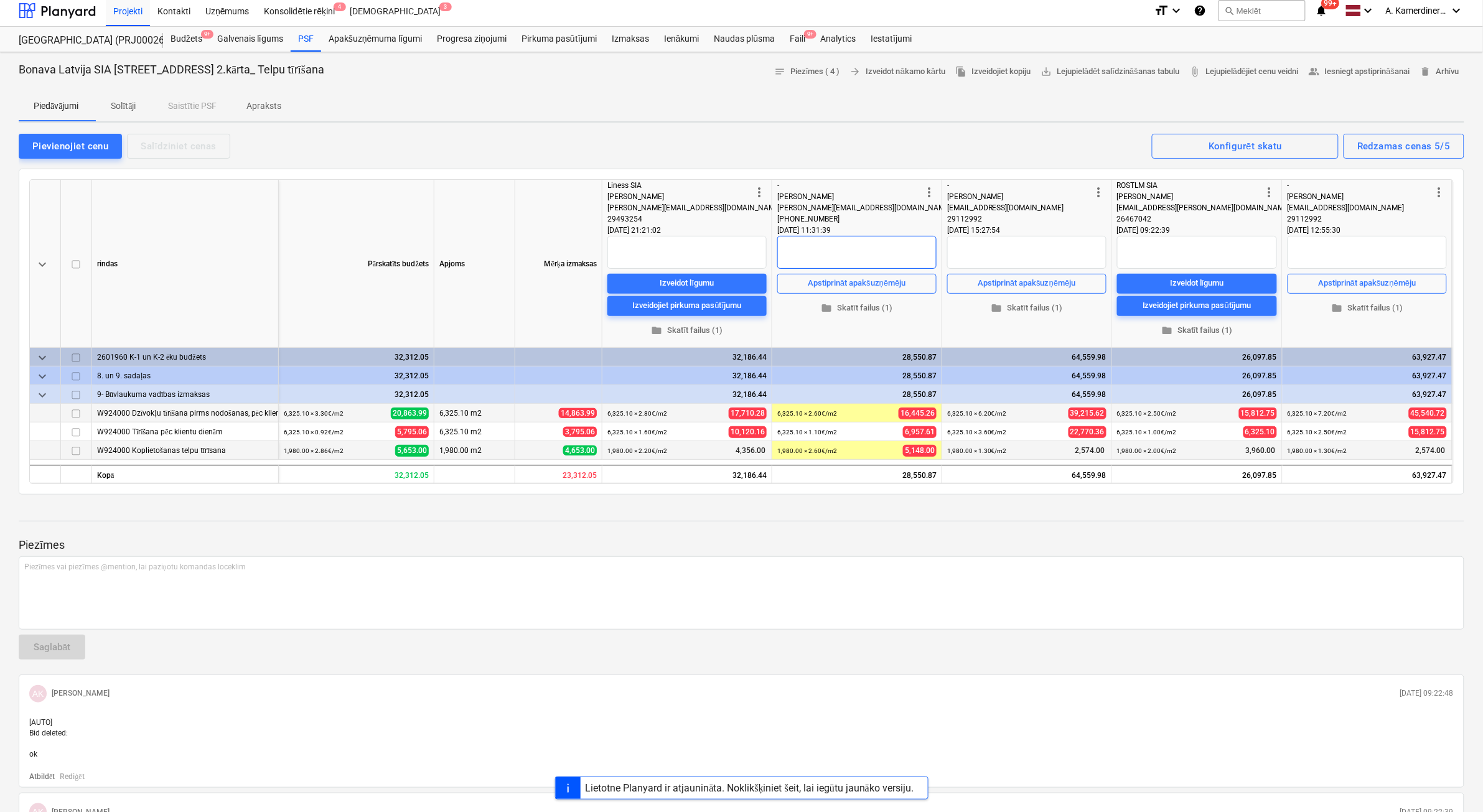
click at [875, 248] on textarea at bounding box center [857, 252] width 159 height 33
click at [1058, 254] on textarea at bounding box center [1027, 252] width 159 height 33
type textarea "x"
type textarea "1"
type textarea "x"
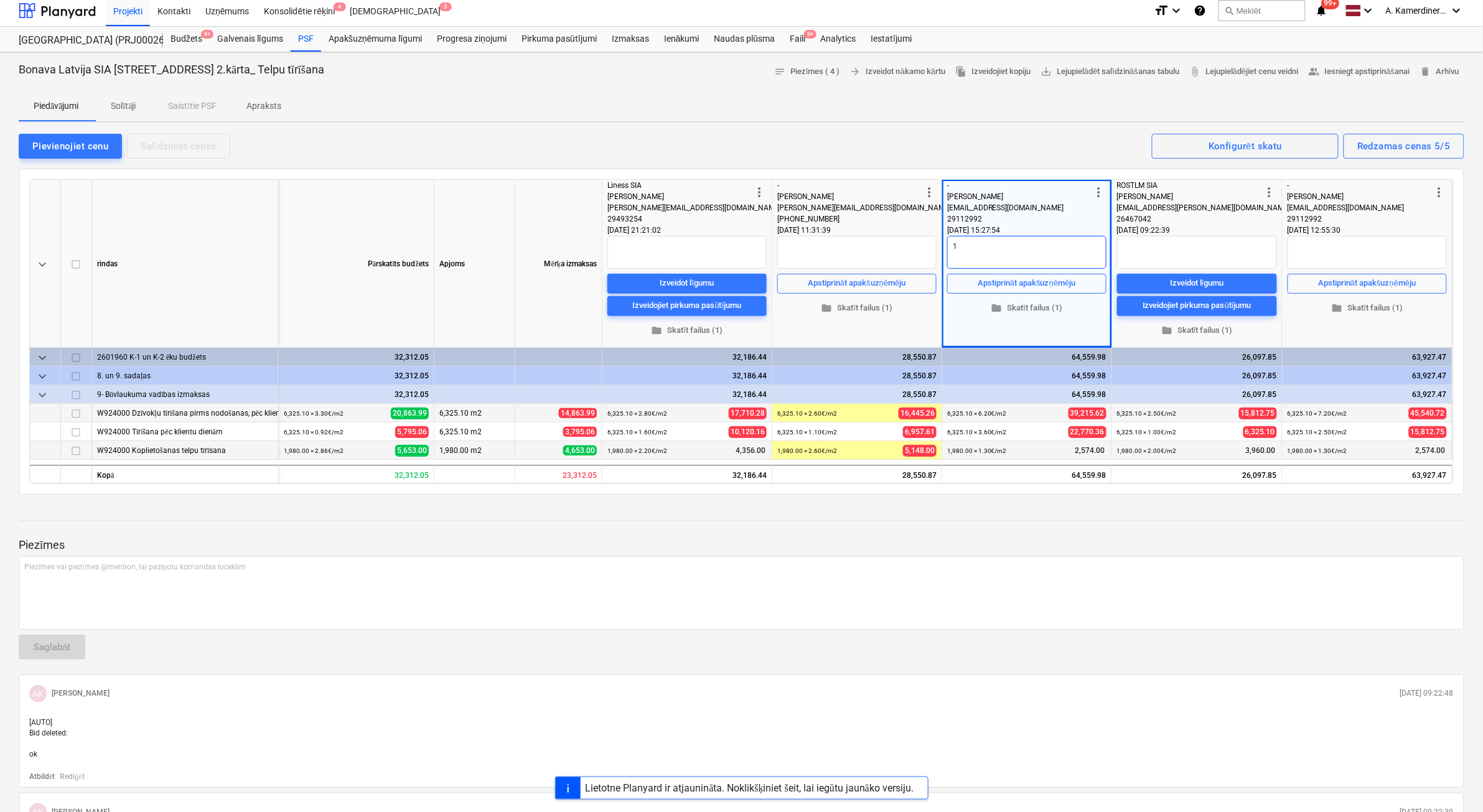
type textarea "1"
type textarea "x"
type textarea "1 с"
type textarea "x"
type textarea "1 су"
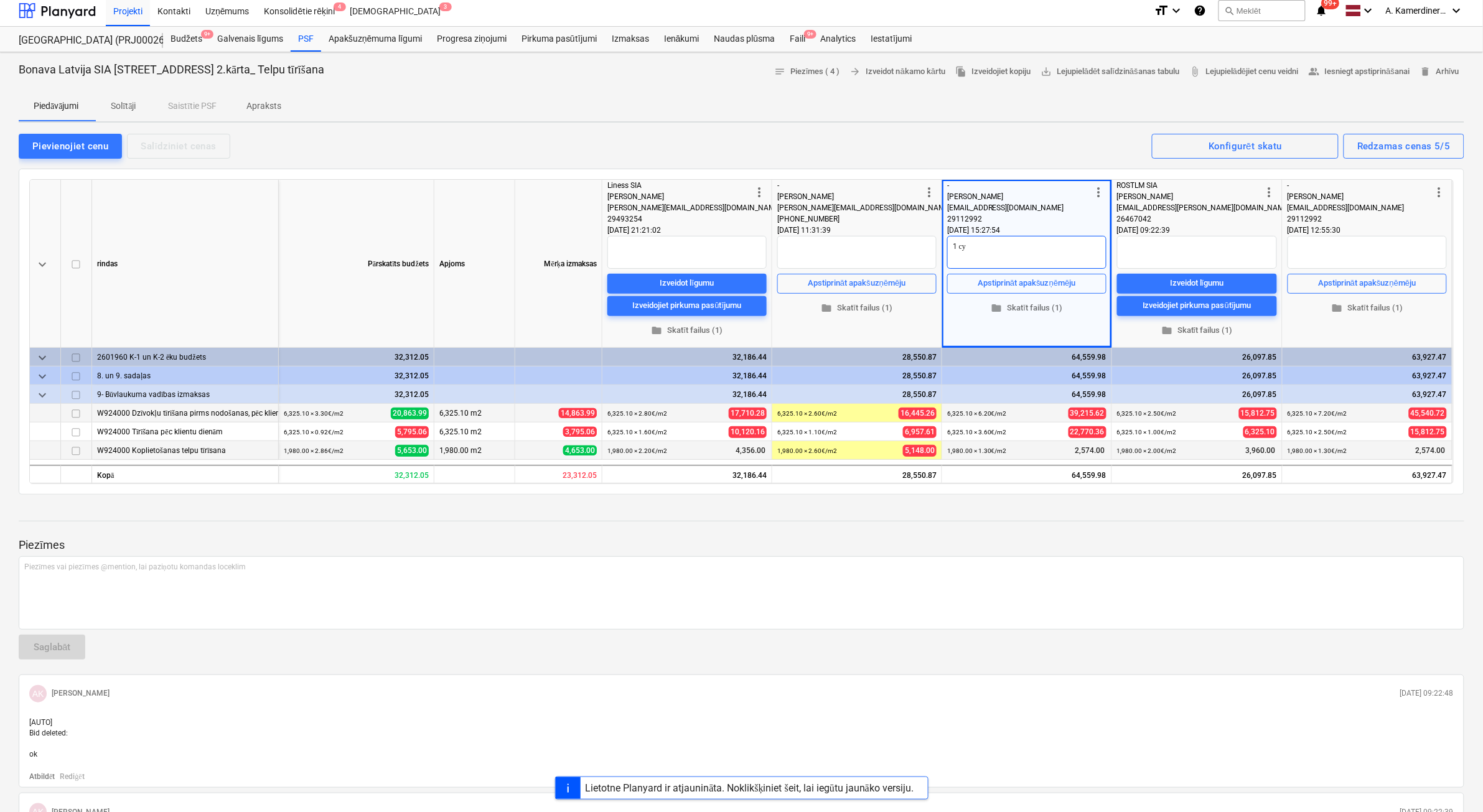
type textarea "x"
type textarea "1 сут"
type textarea "x"
type textarea "1 [DEMOGRAPHIC_DATA]"
type textarea "x"
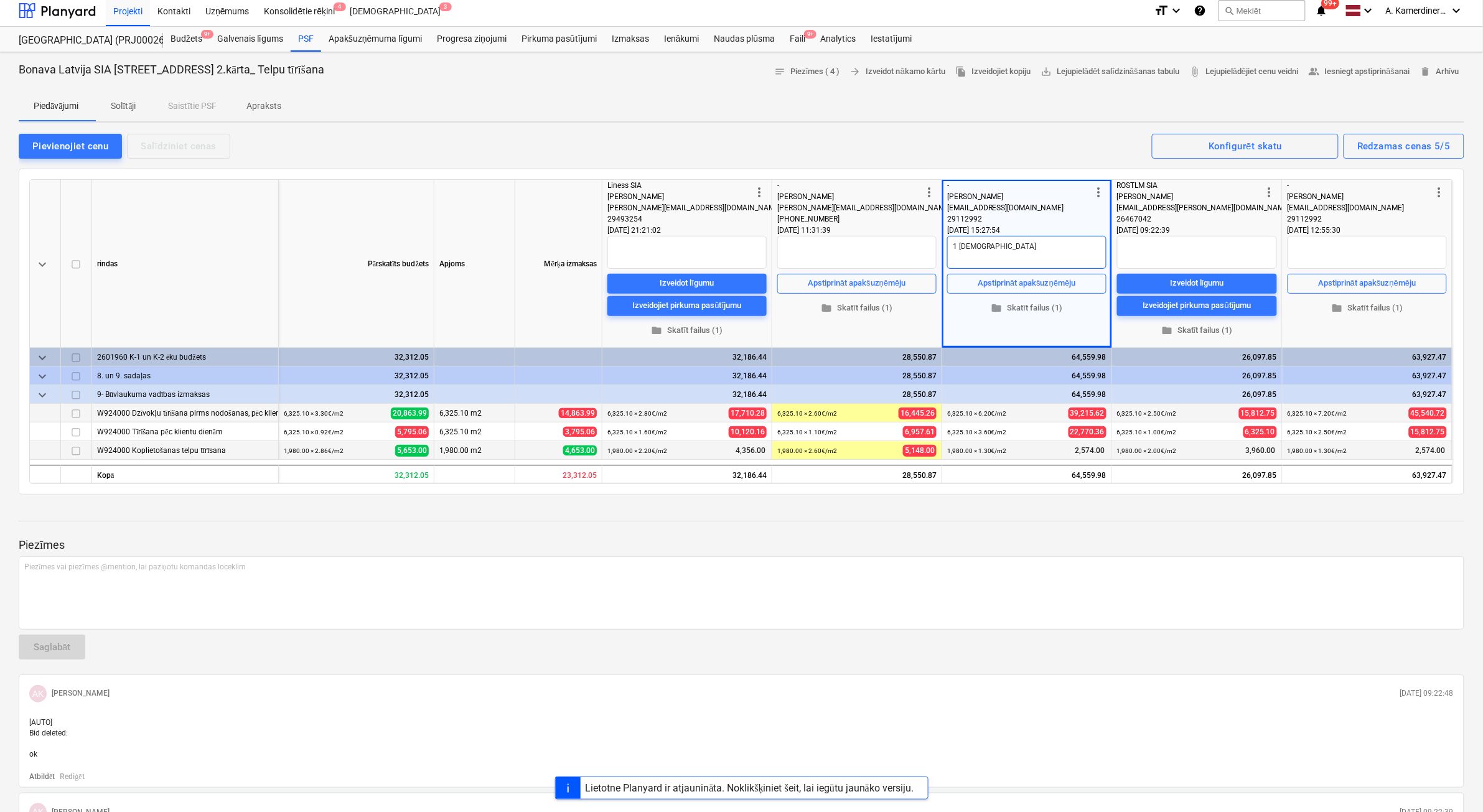
type textarea "1 сут"
type textarea "x"
type textarea "1 су"
type textarea "x"
type textarea "1 с"
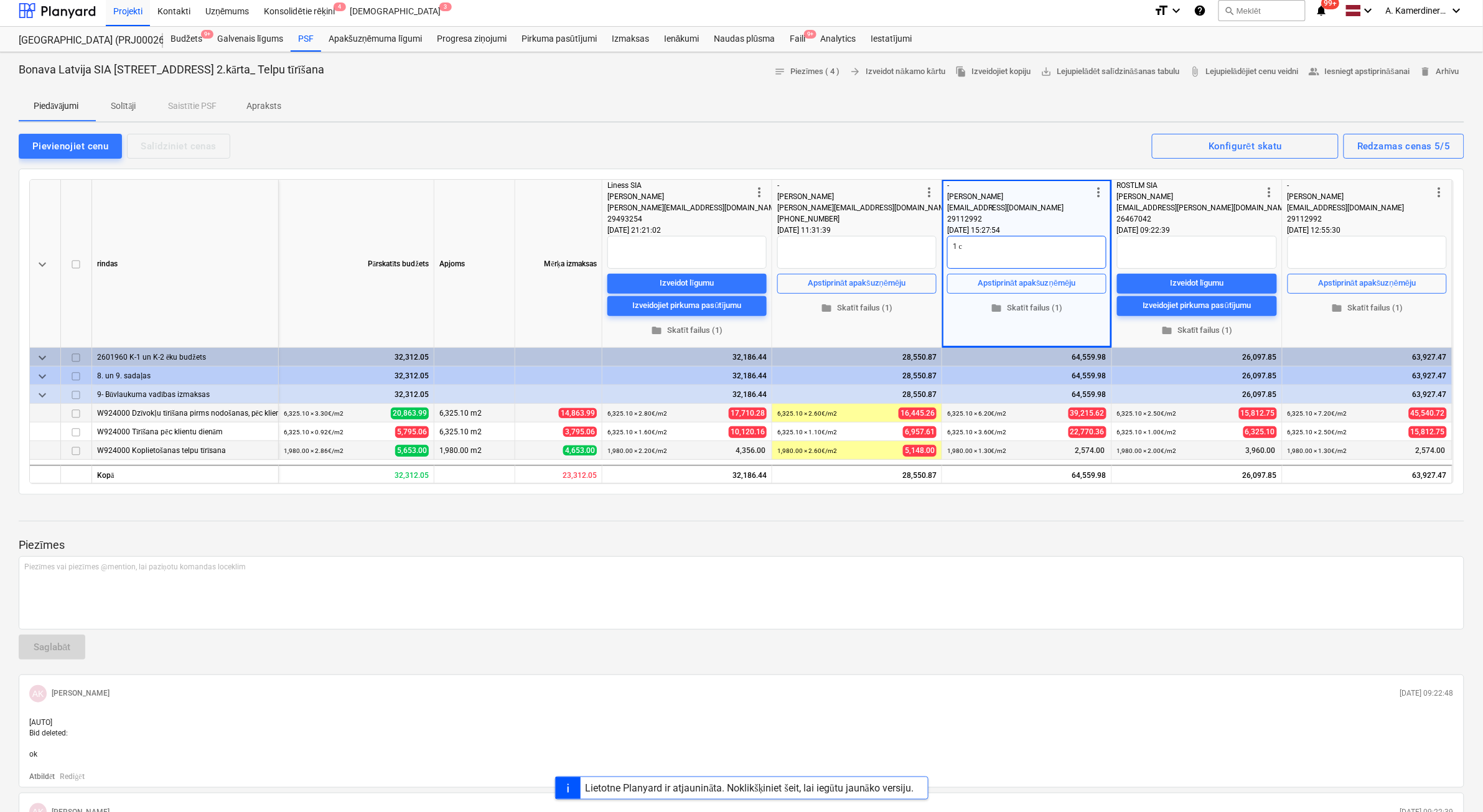
type textarea "x"
type textarea "1"
type textarea "x"
type textarea "1 c"
type textarea "x"
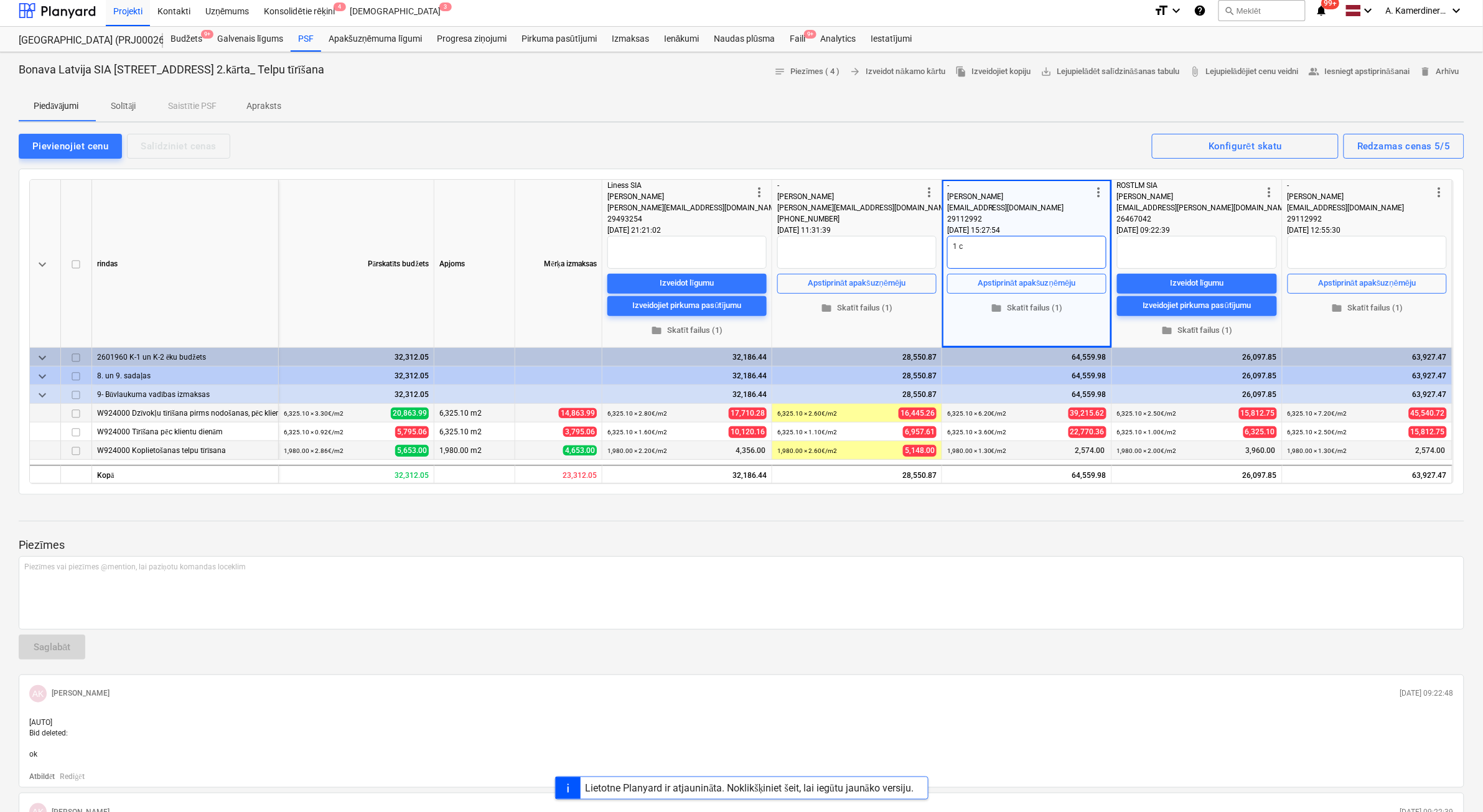
type textarea "[DATE]"
type textarea "x"
type textarea "1 cen"
type textarea "x"
type textarea "1 cena"
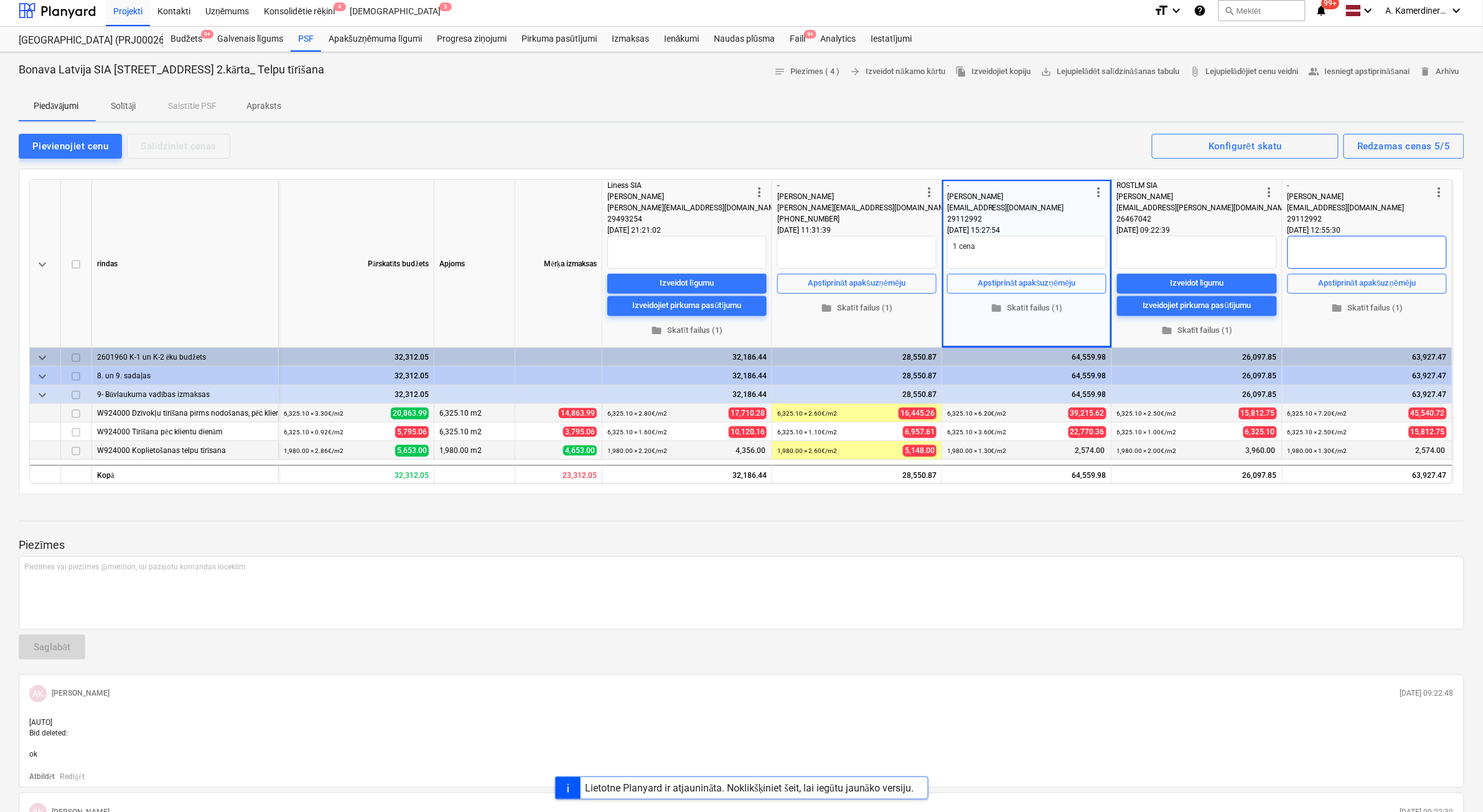
click at [1407, 252] on textarea at bounding box center [1368, 252] width 159 height 33
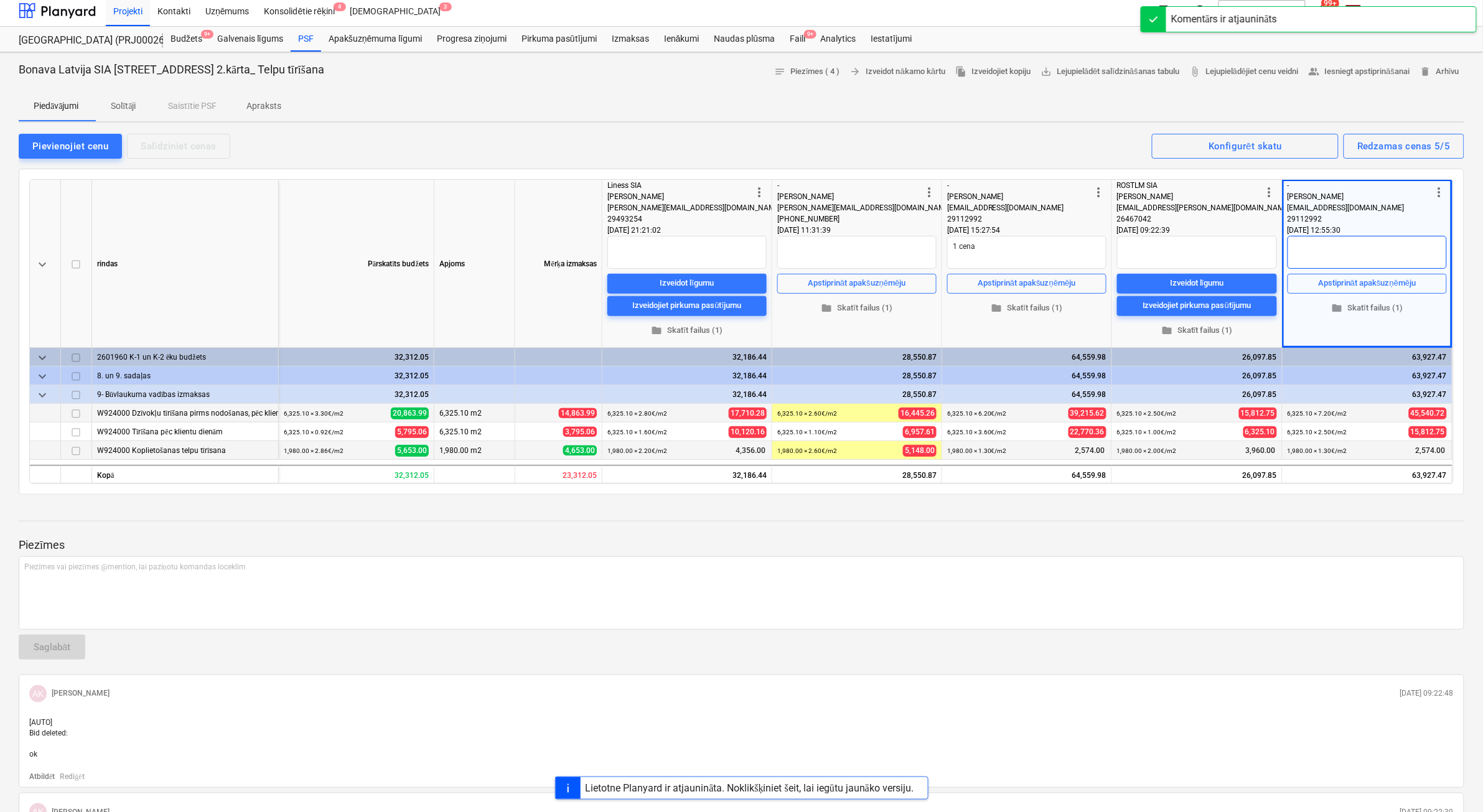
type textarea "x"
type textarea "2"
type textarea "x"
type textarea "2"
type textarea "x"
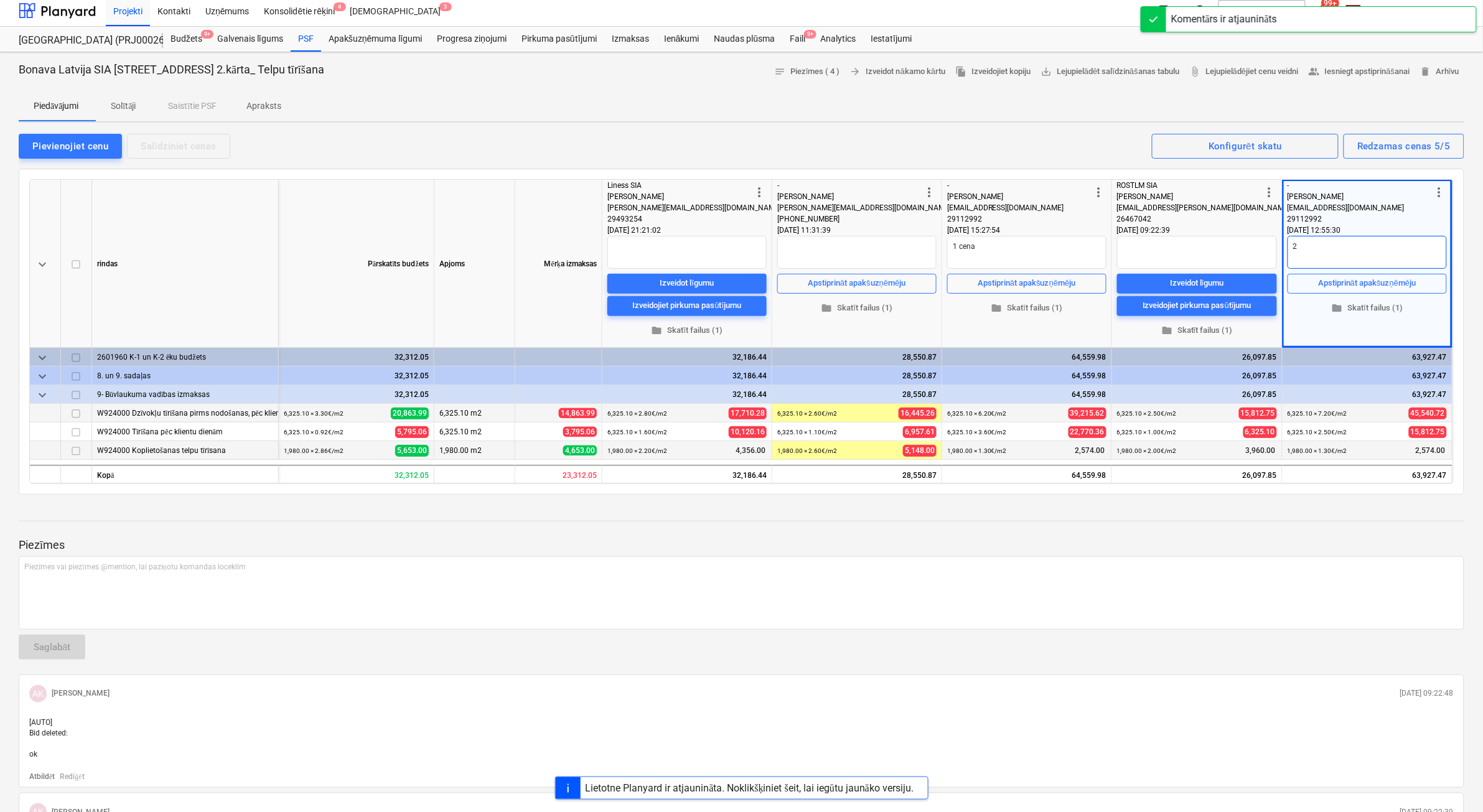
type textarea "2 c"
type textarea "x"
type textarea "[DATE]"
type textarea "x"
type textarea "2 cen"
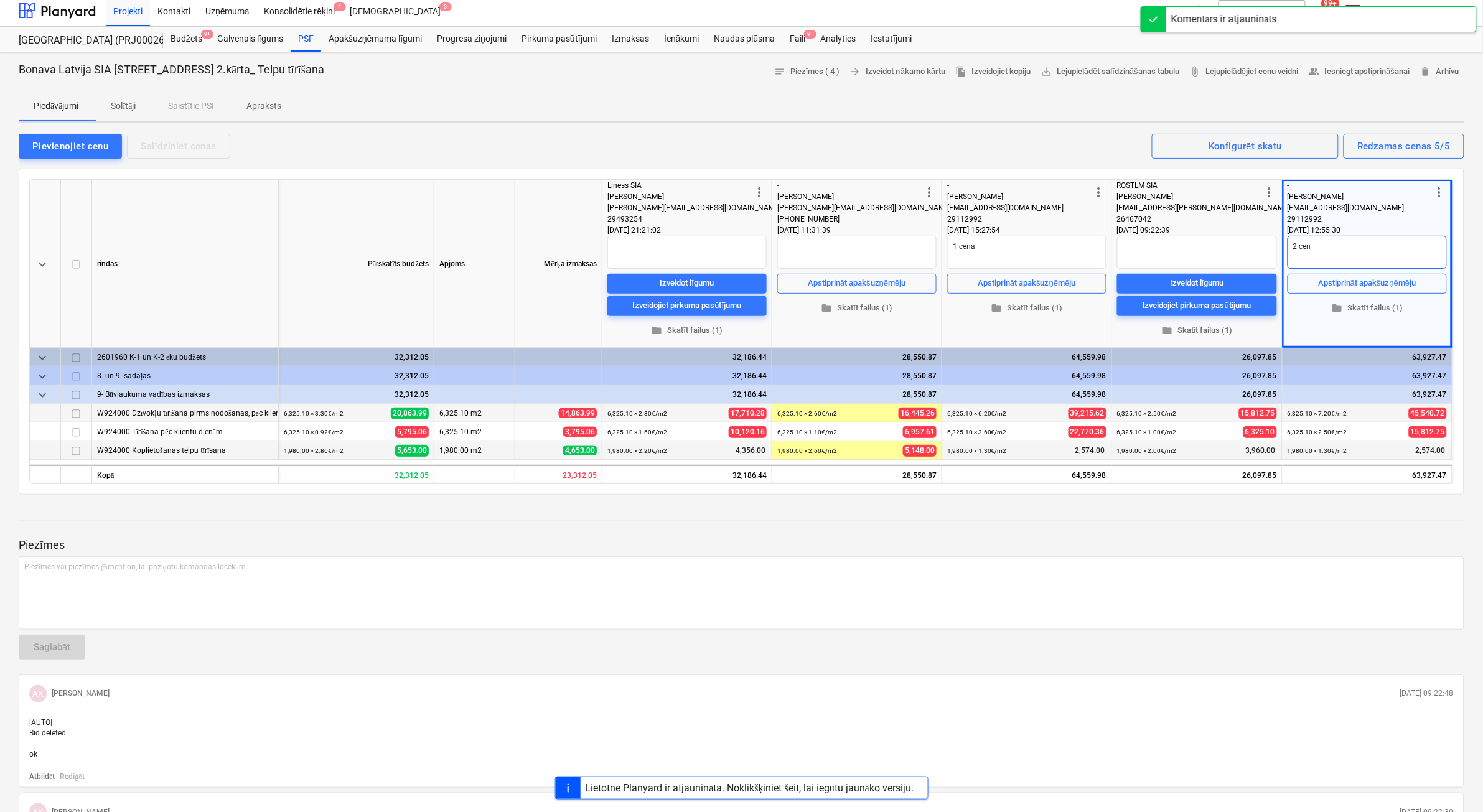
type textarea "x"
type textarea "2 cena"
click at [1234, 252] on textarea at bounding box center [1197, 252] width 160 height 33
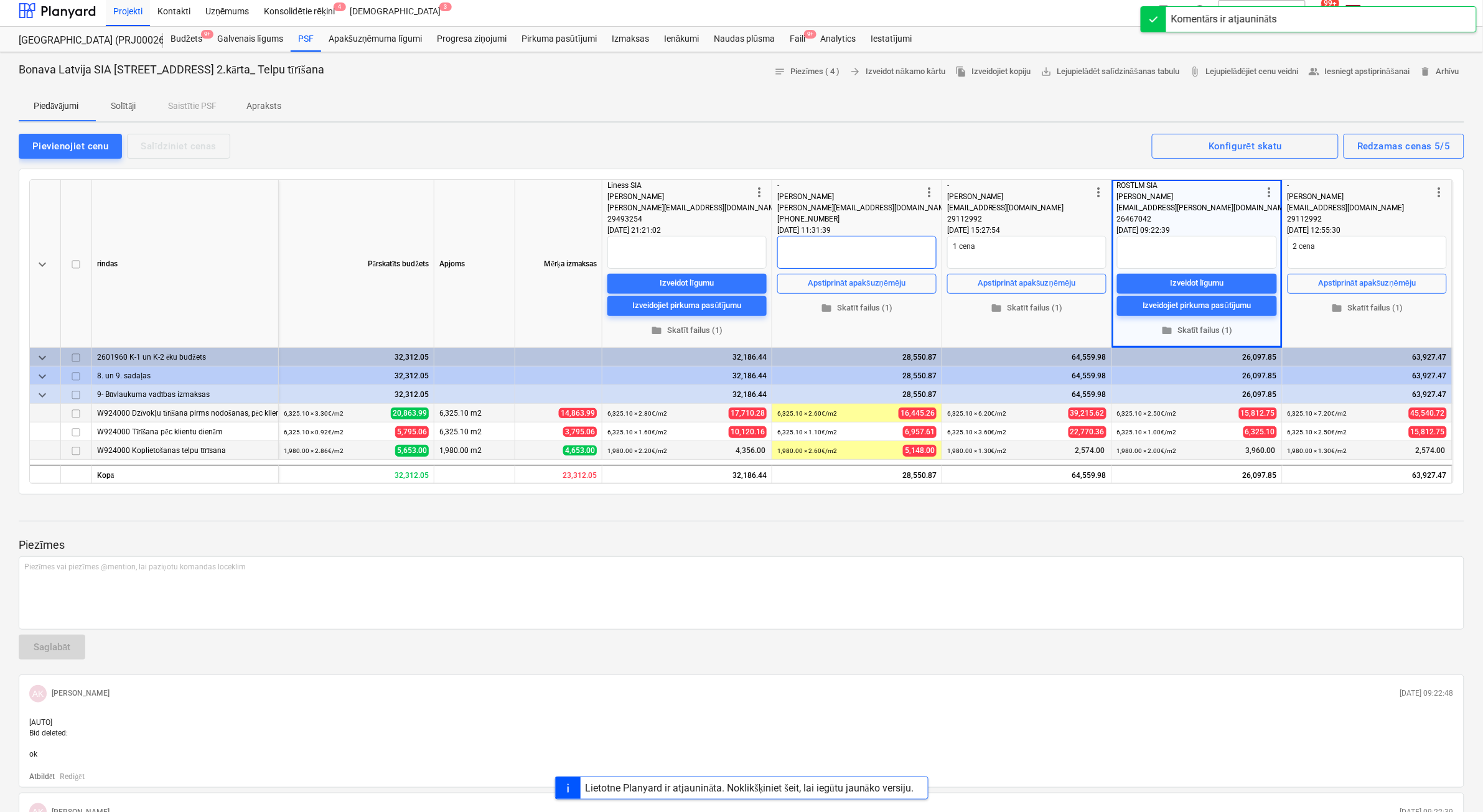
click at [885, 246] on textarea at bounding box center [857, 252] width 159 height 33
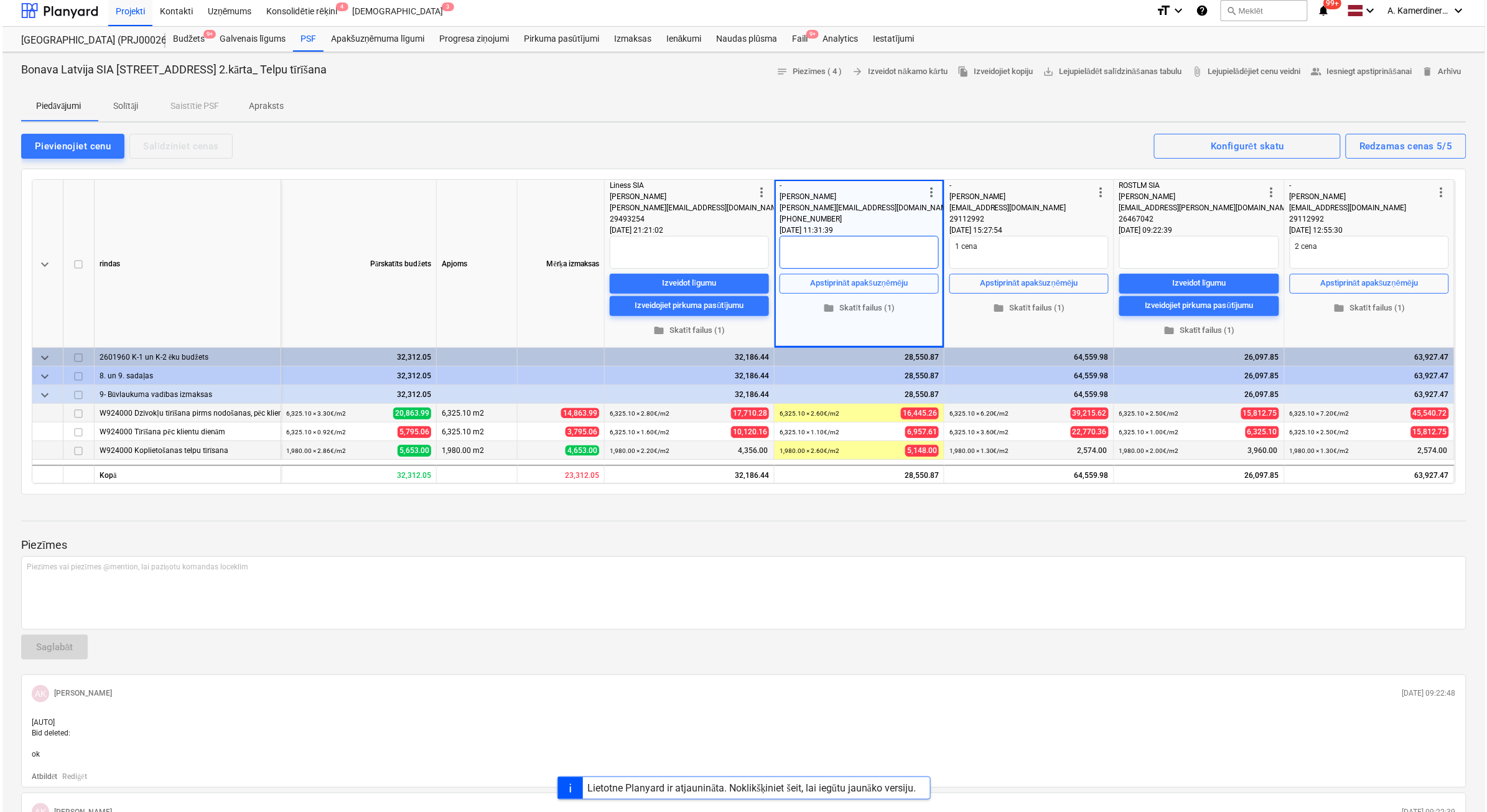
scroll to position [0, 0]
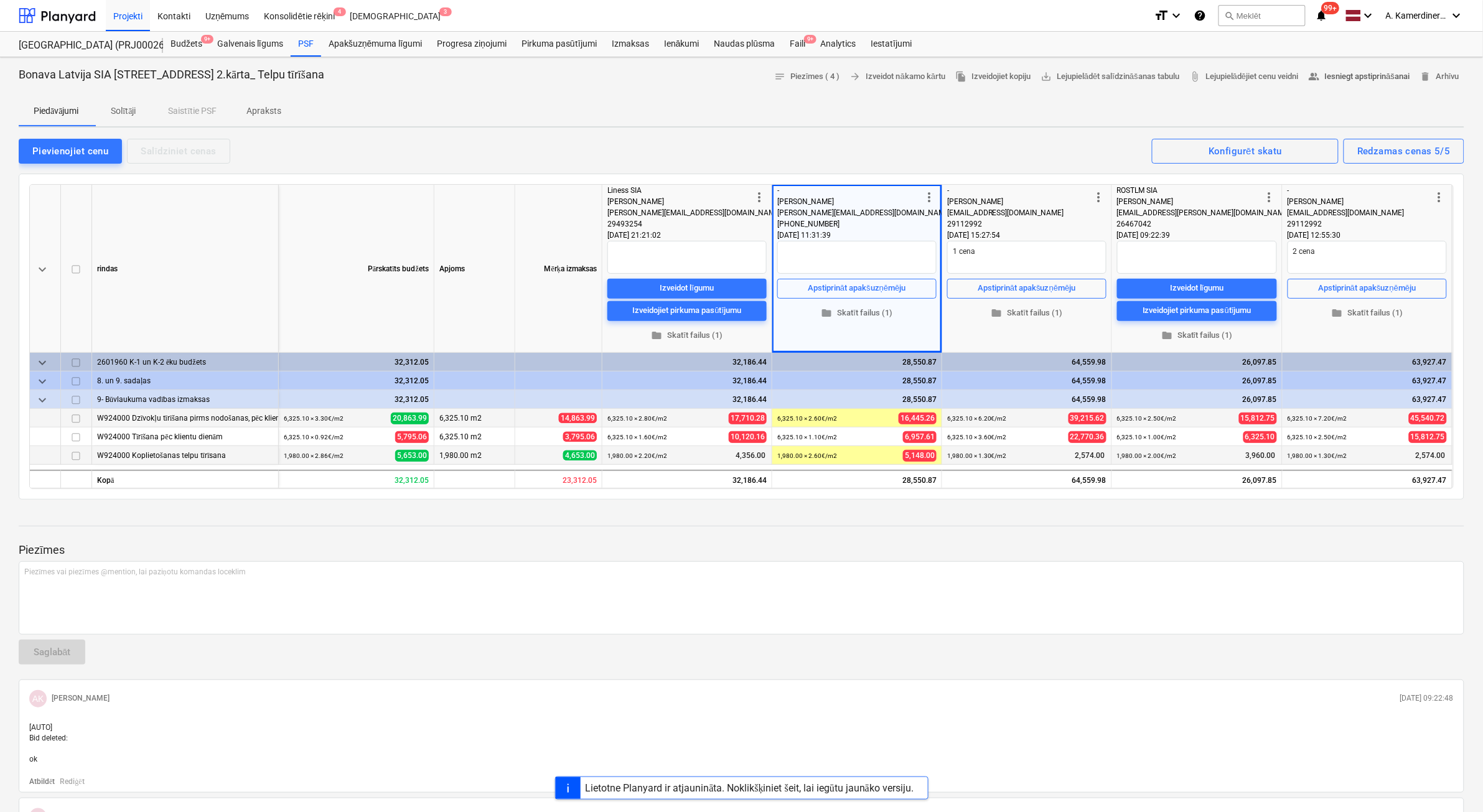
click at [1374, 70] on span "people_alt Iesniegt apstiprināšanai" at bounding box center [1359, 77] width 101 height 14
type textarea "x"
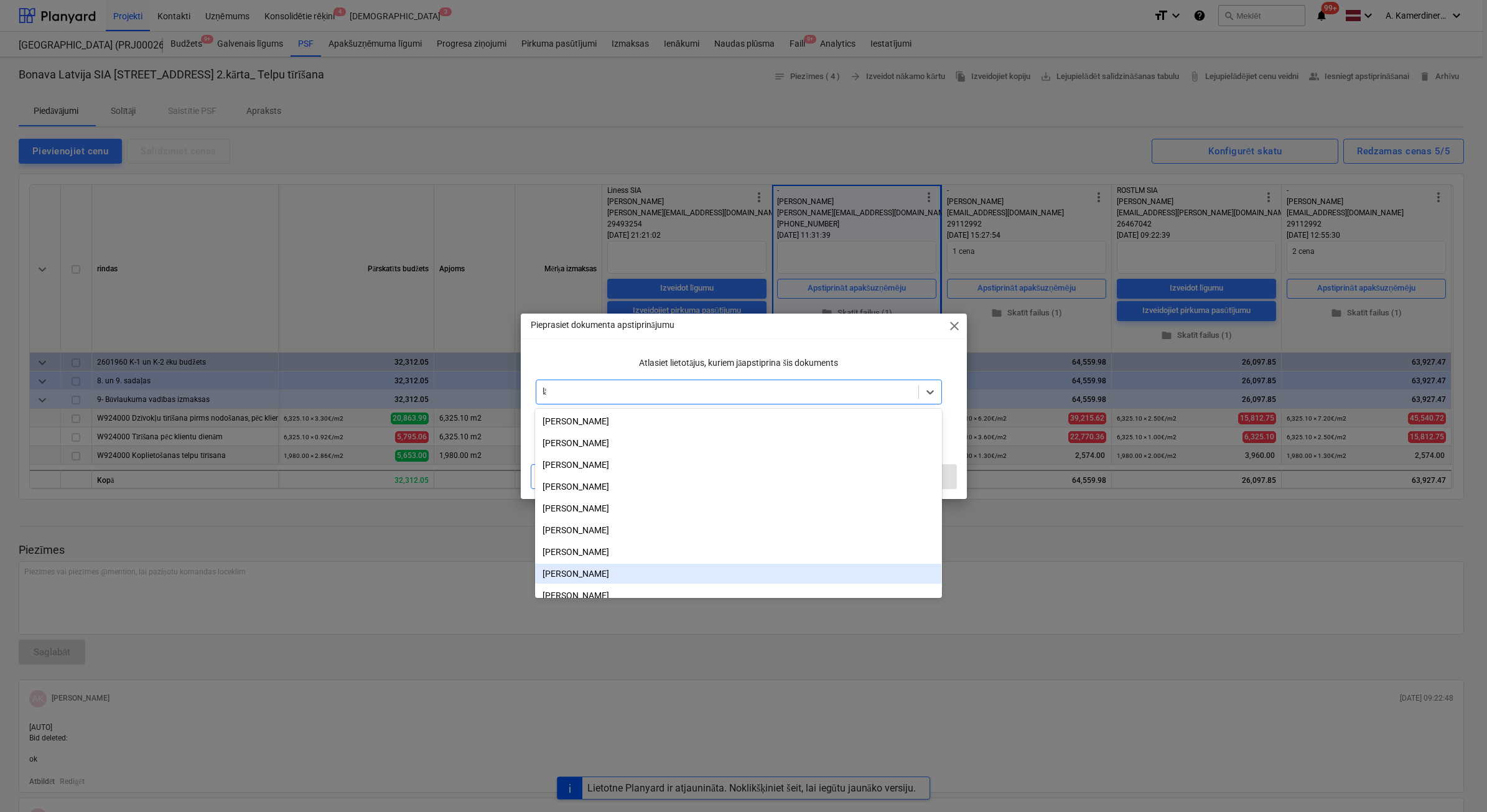
type input "lās"
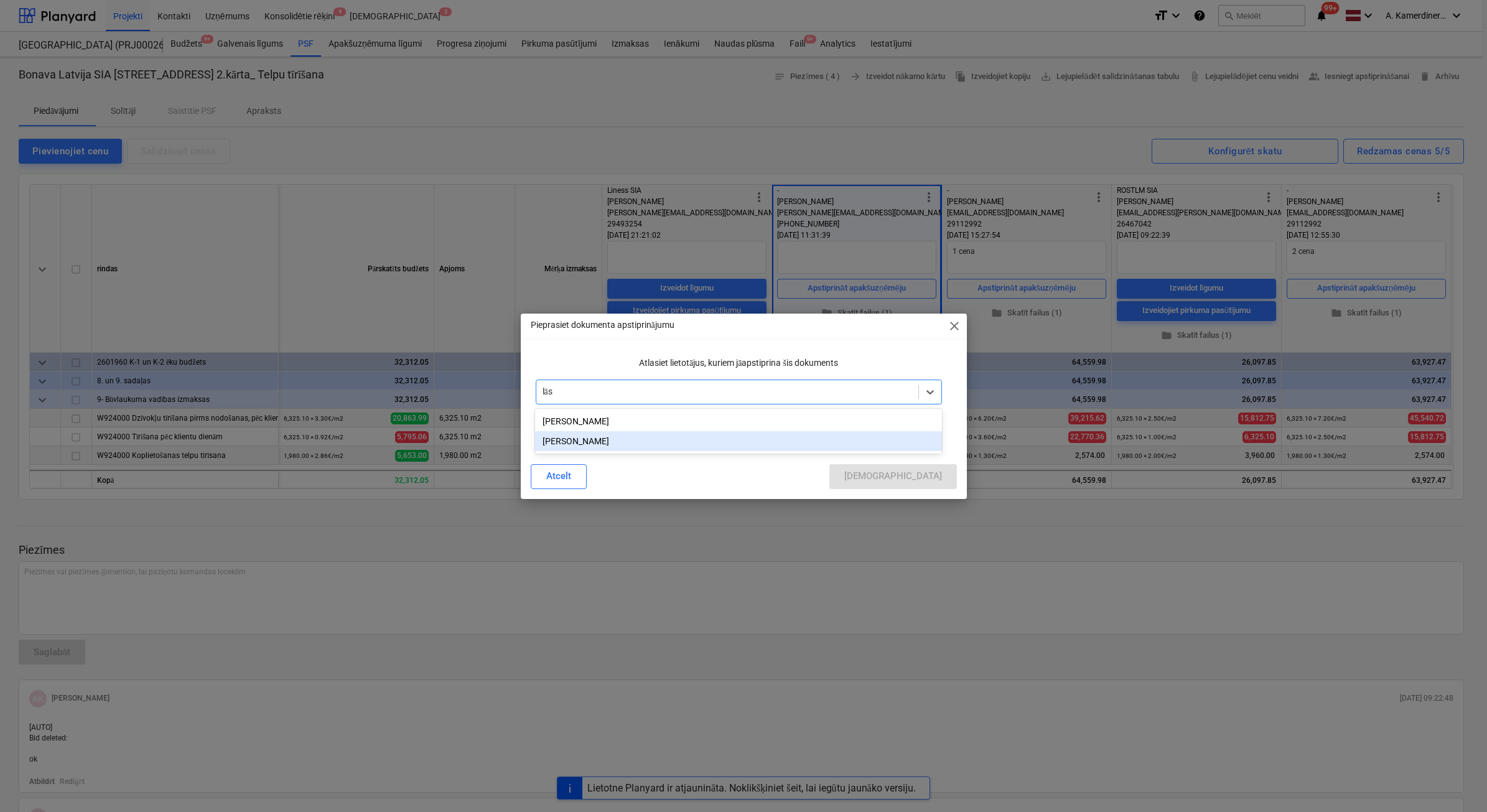
click at [667, 445] on div "[PERSON_NAME]" at bounding box center [738, 441] width 406 height 20
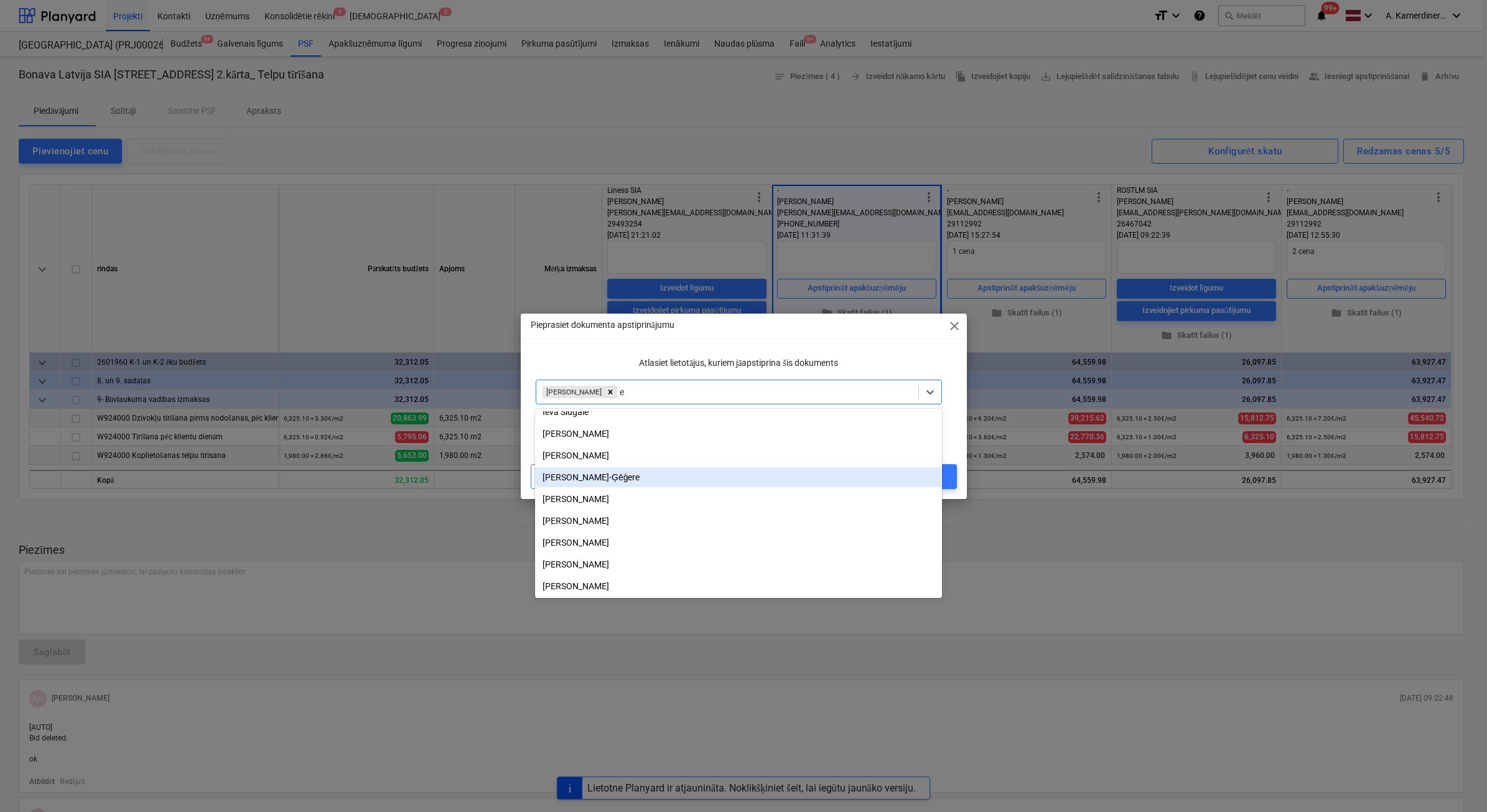
scroll to position [249, 0]
type input "eri"
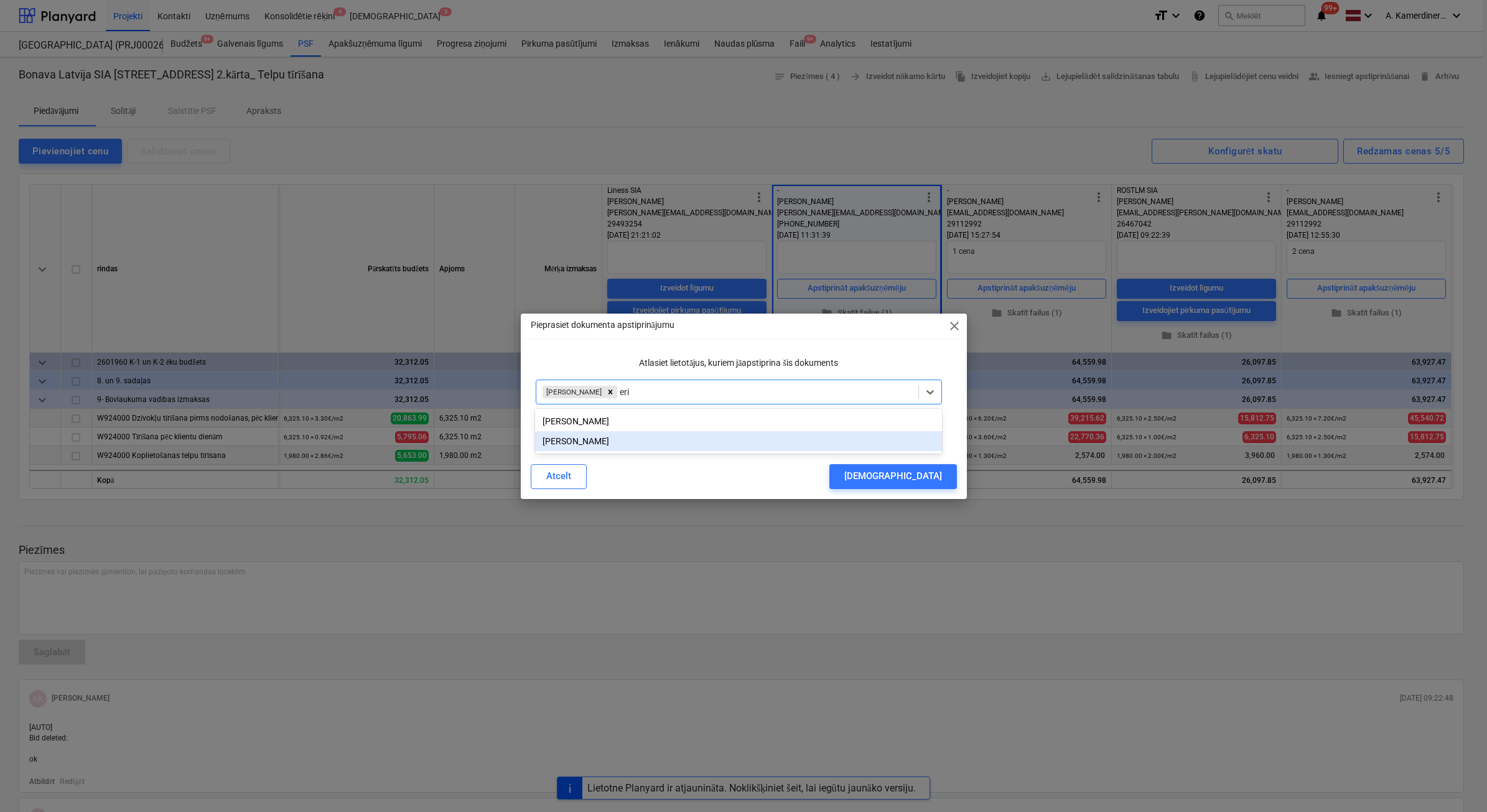
click at [658, 442] on div "[PERSON_NAME]" at bounding box center [738, 441] width 406 height 20
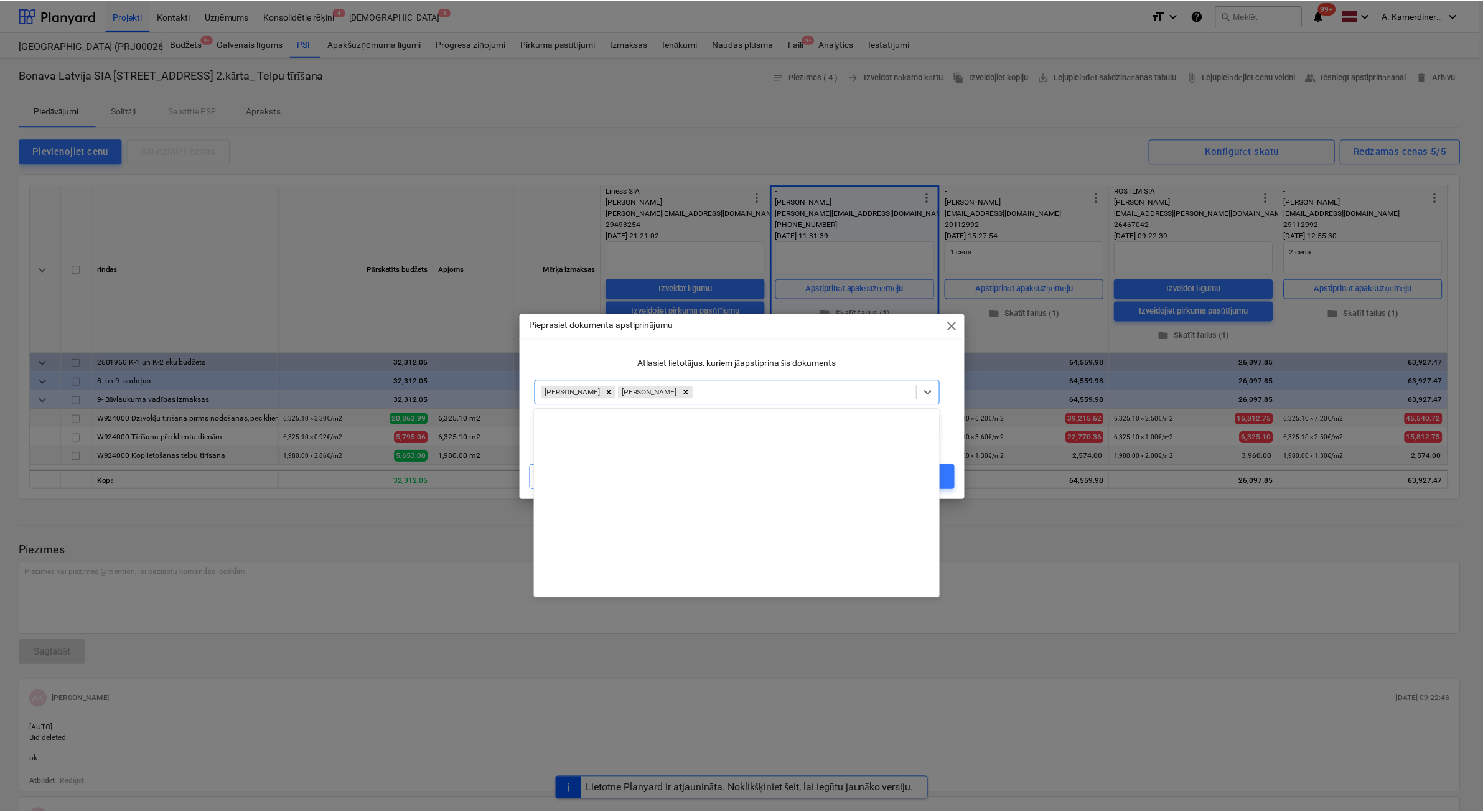
scroll to position [576, 0]
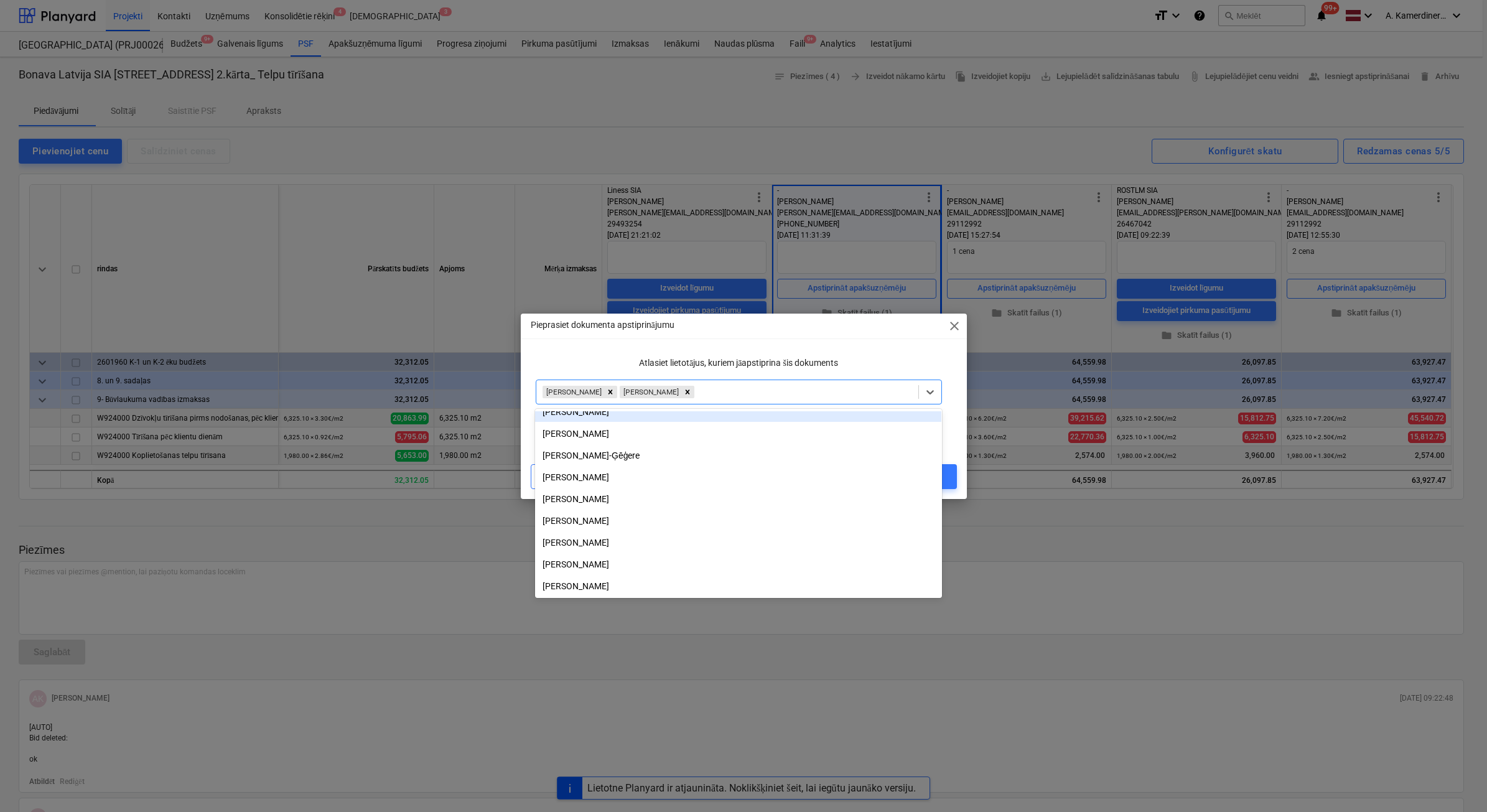
click at [758, 322] on div "Pieprasiet dokumenta apstiprinājumu close" at bounding box center [744, 326] width 446 height 25
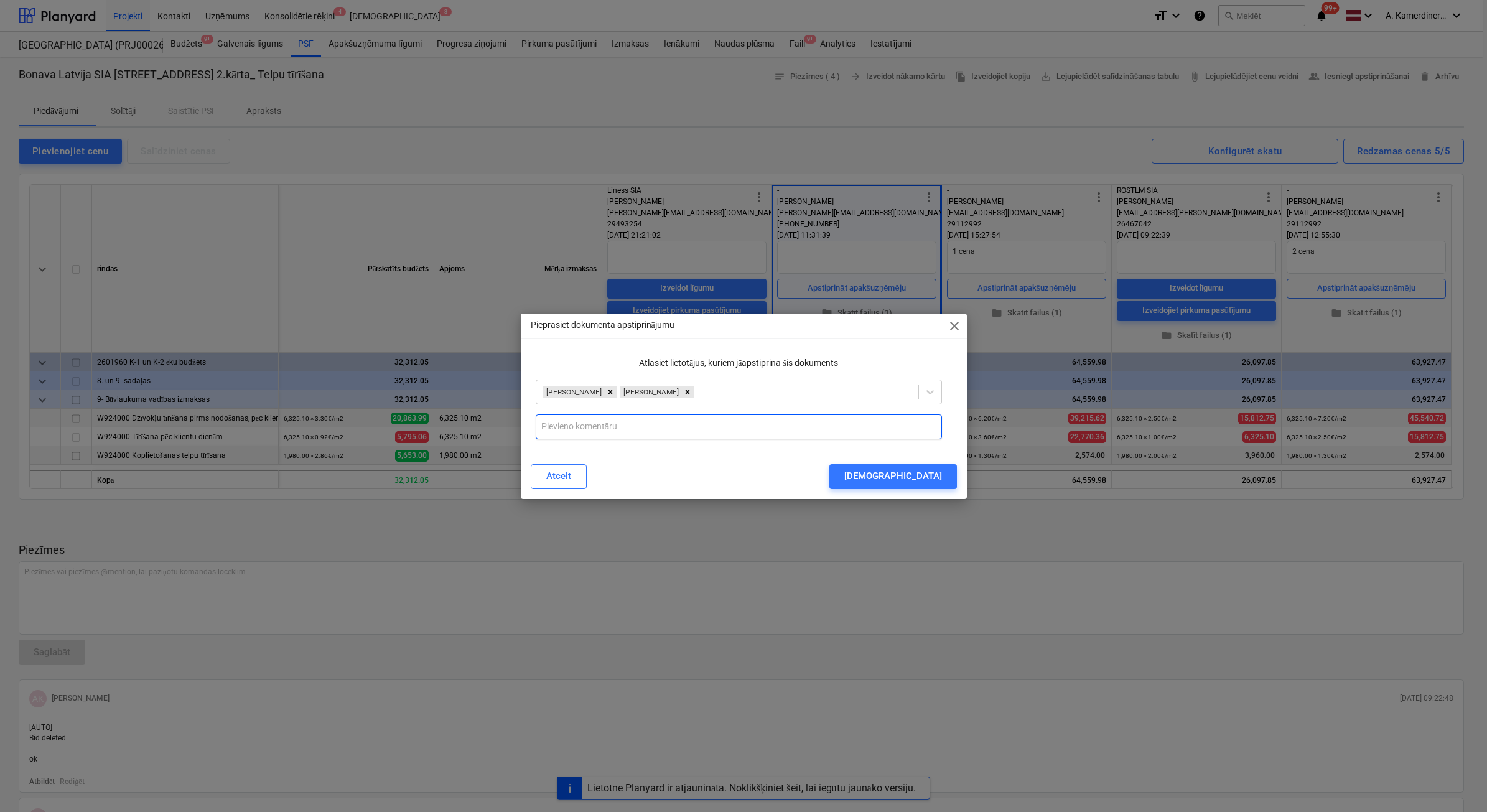
click at [696, 427] on input "text" at bounding box center [739, 426] width 406 height 25
drag, startPoint x: 703, startPoint y: 327, endPoint x: 632, endPoint y: 419, distance: 116.2
click at [632, 419] on div "Pieprasiet dokumenta apstiprinājumu close Atlasiet lietotājus, kuriem jāapstipr…" at bounding box center [744, 406] width 446 height 185
click at [716, 330] on div "Pieprasiet dokumenta apstiprinājumu close" at bounding box center [744, 326] width 446 height 25
click at [706, 422] on input "Lūdzu saskaņot SIA Simplyclean a" at bounding box center [739, 426] width 406 height 25
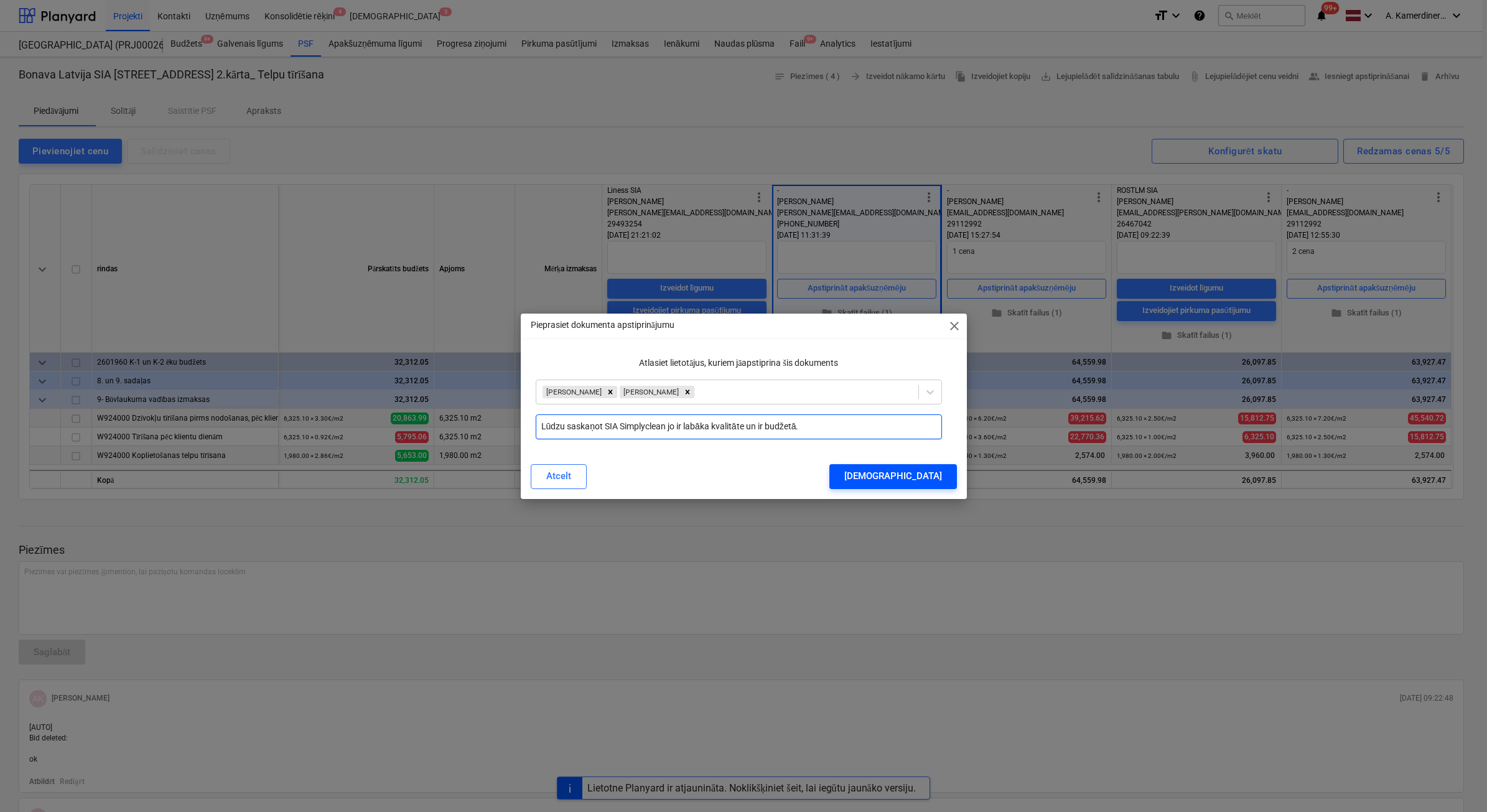
type input "Lūdzu saskaņot SIA Simplyclean jo ir labāka kvalitāte un ir budžetā."
click at [932, 471] on div "[DEMOGRAPHIC_DATA]" at bounding box center [892, 476] width 98 height 16
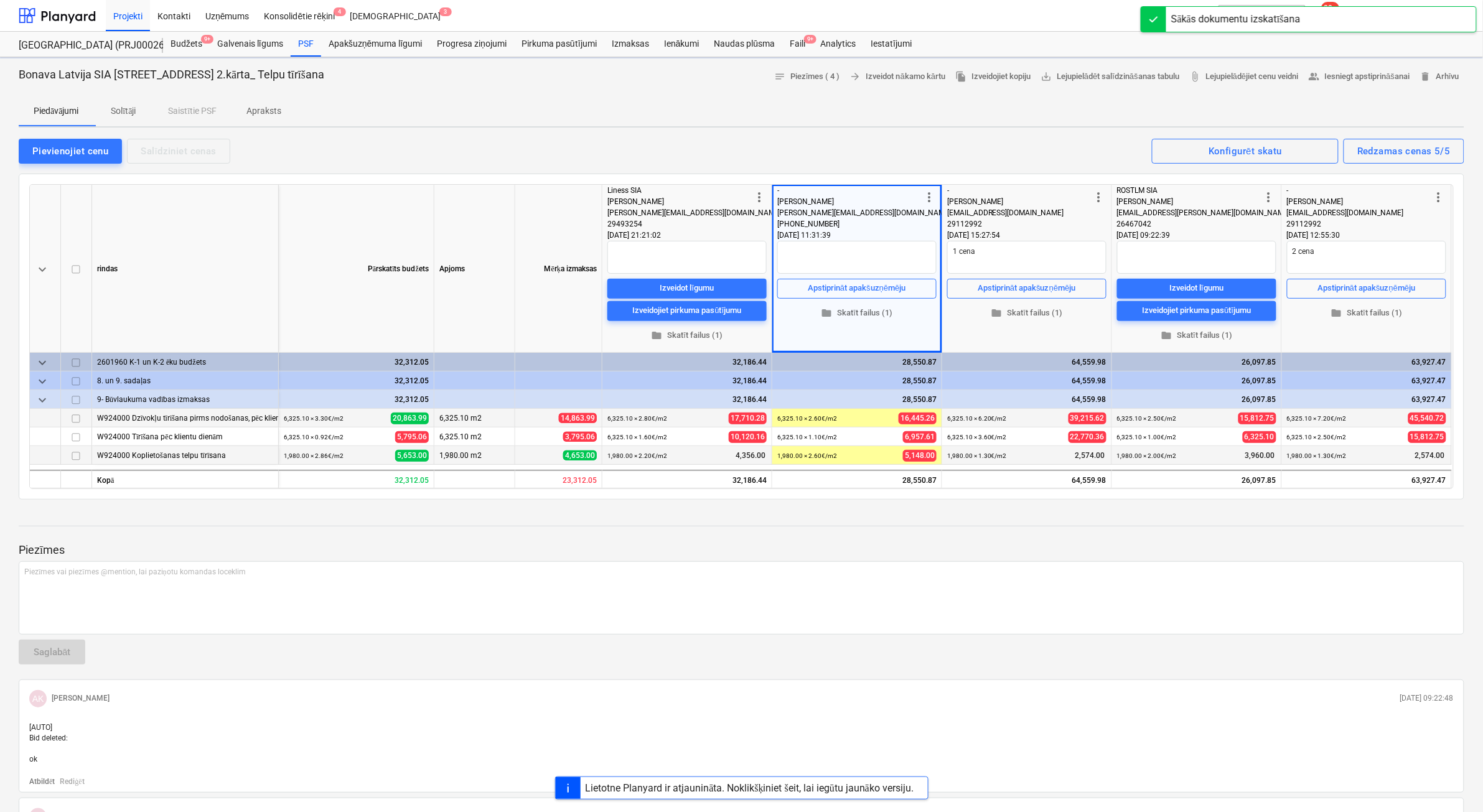
type textarea "x"
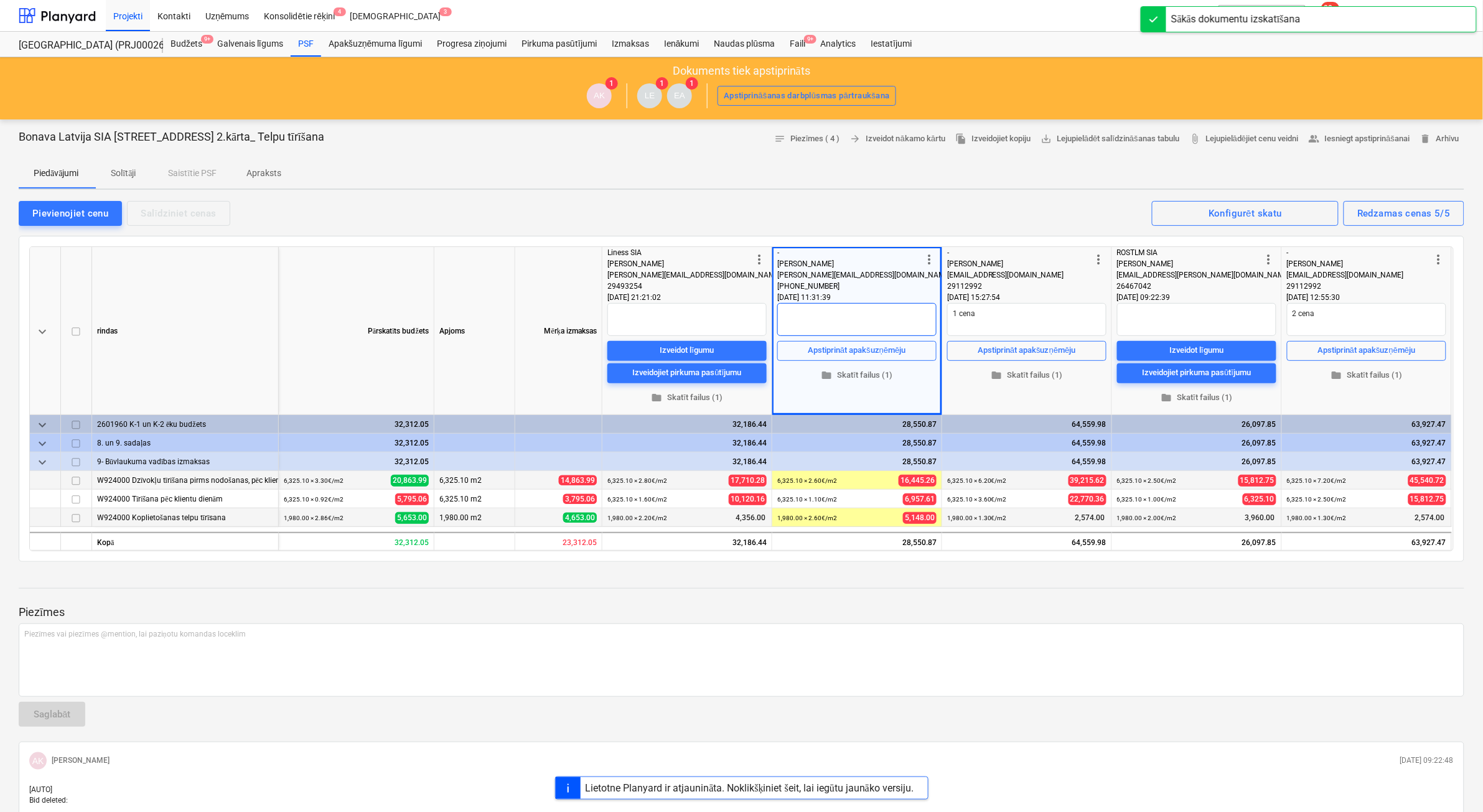
click at [831, 316] on textarea at bounding box center [857, 319] width 159 height 33
type textarea "L"
type textarea "x"
type textarea "La"
type textarea "x"
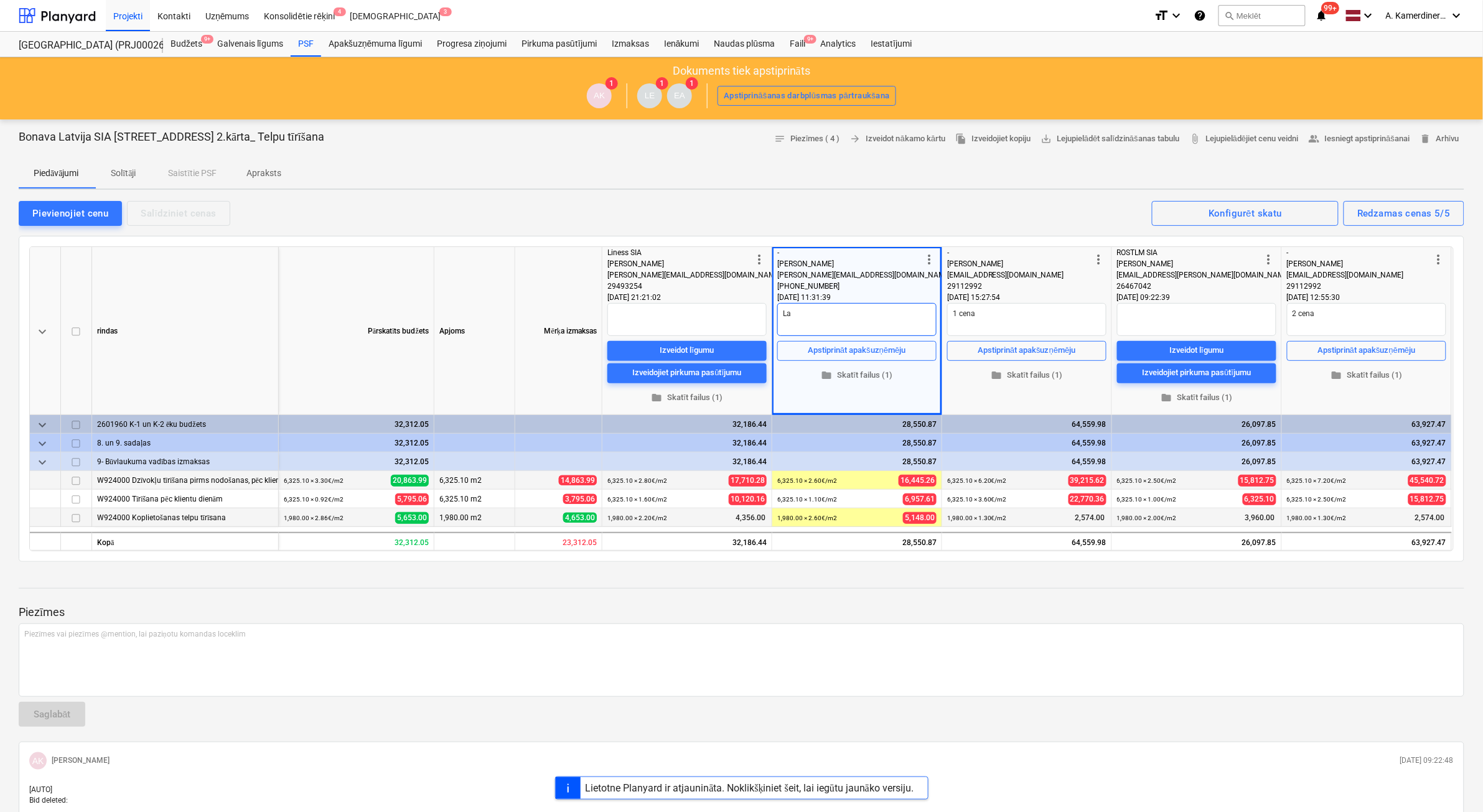
type textarea "Lab"
type textarea "x"
type textarea "Labķ"
type textarea "x"
type textarea "Labķa"
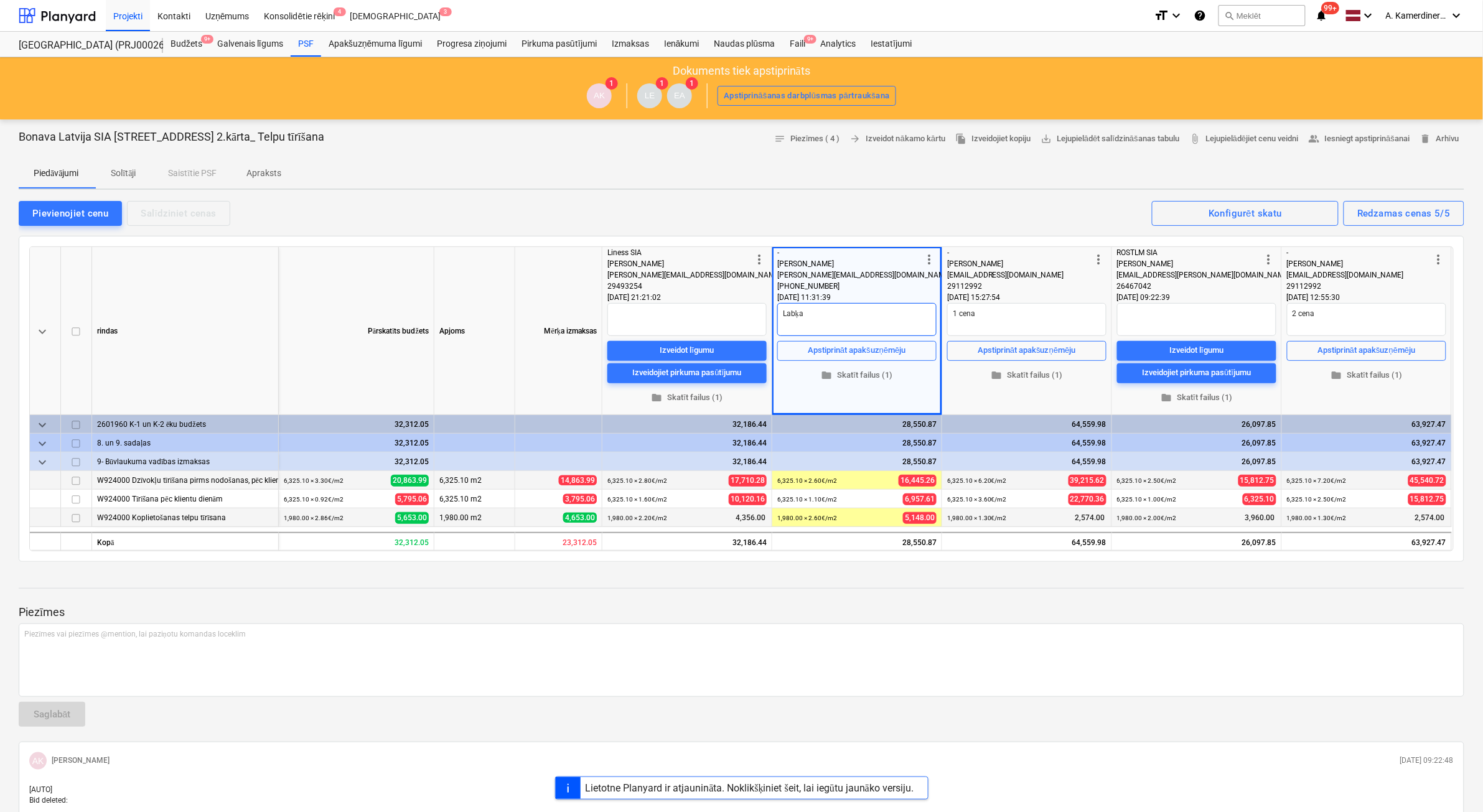
type textarea "x"
type textarea "Labķ"
type textarea "x"
type textarea "Lab"
type textarea "x"
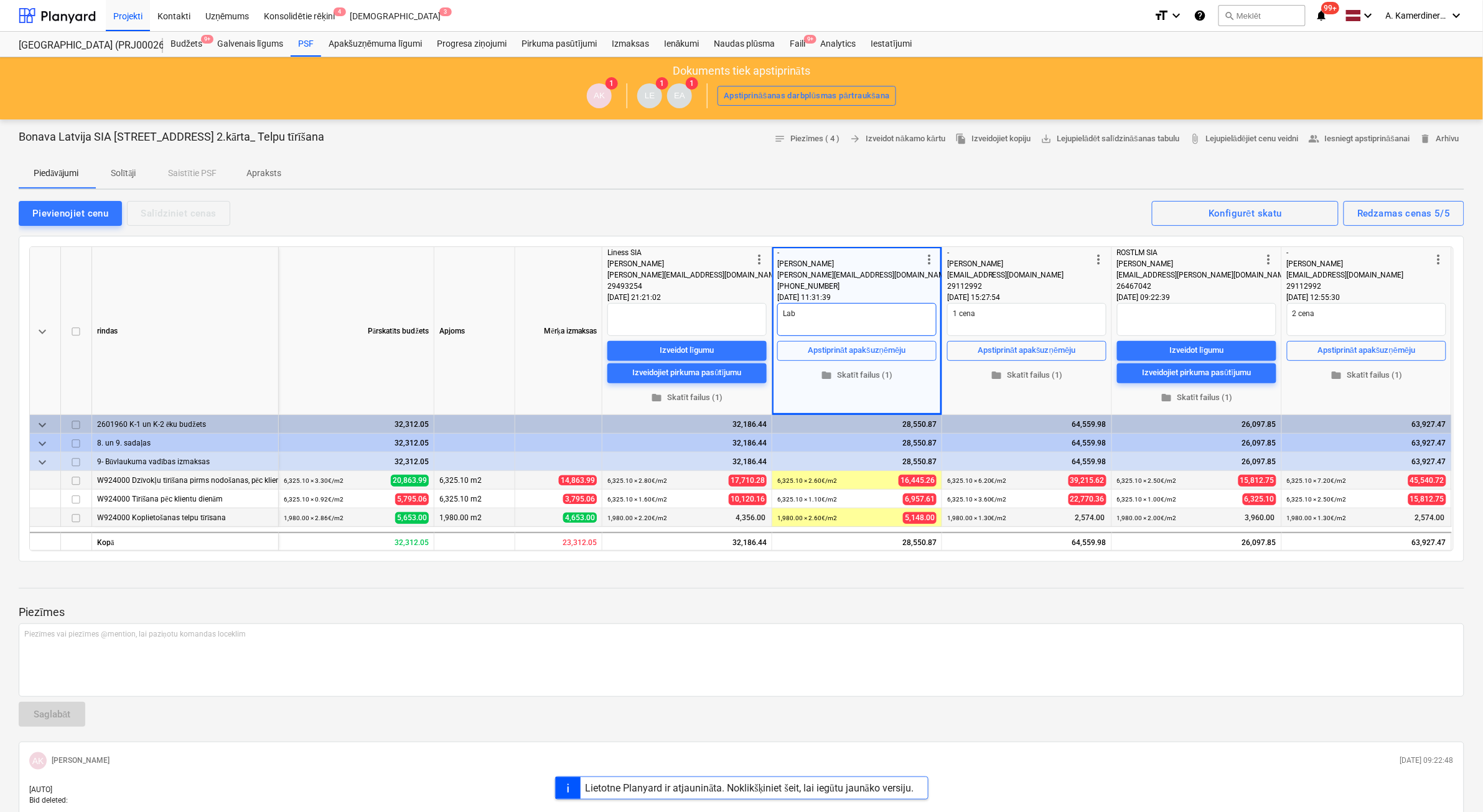
type textarea "Labā"
type textarea "x"
type textarea "Labāk"
type textarea "x"
type textarea "Labāka"
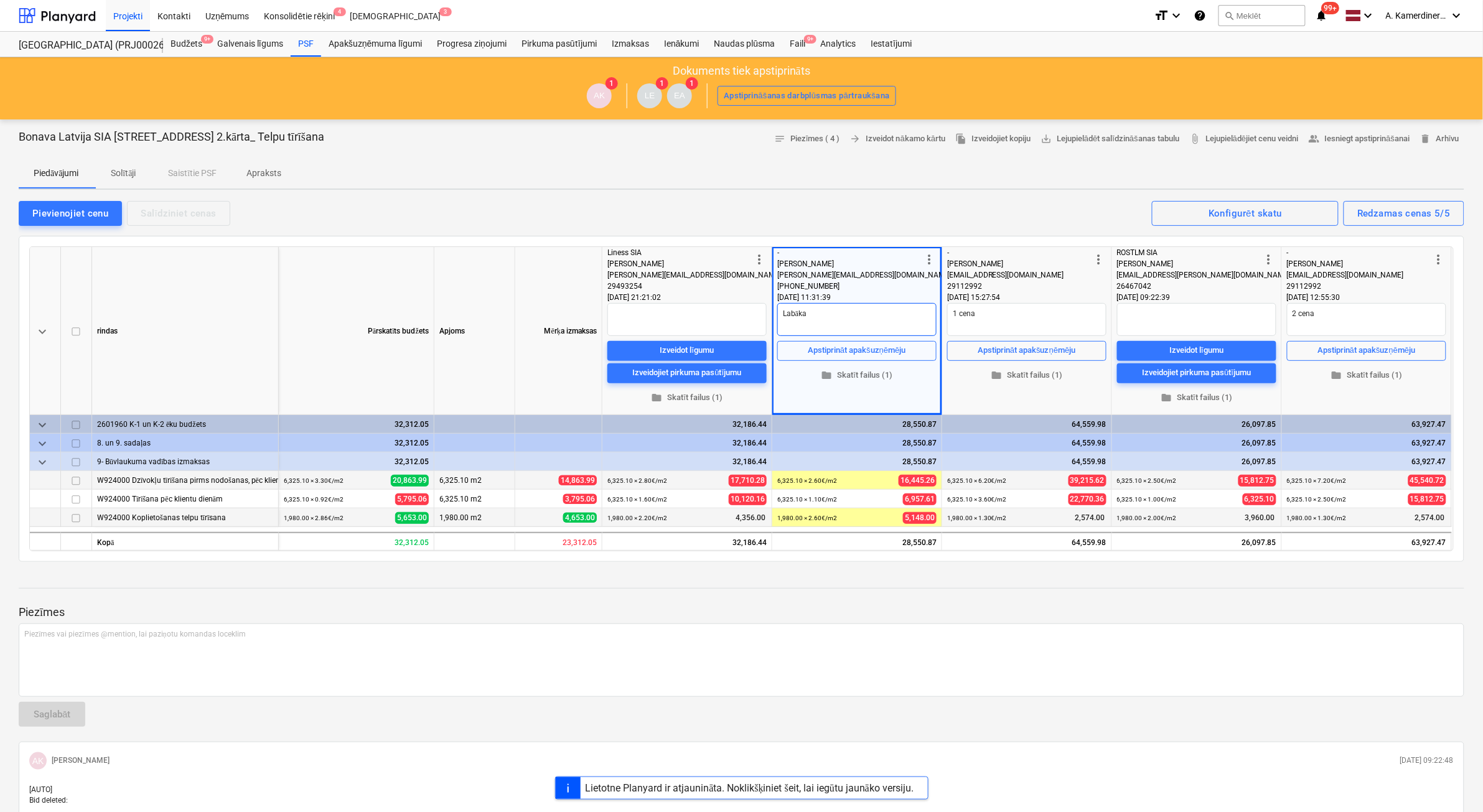
type textarea "x"
type textarea "Labāka"
type textarea "x"
type textarea "Labāka k"
type textarea "x"
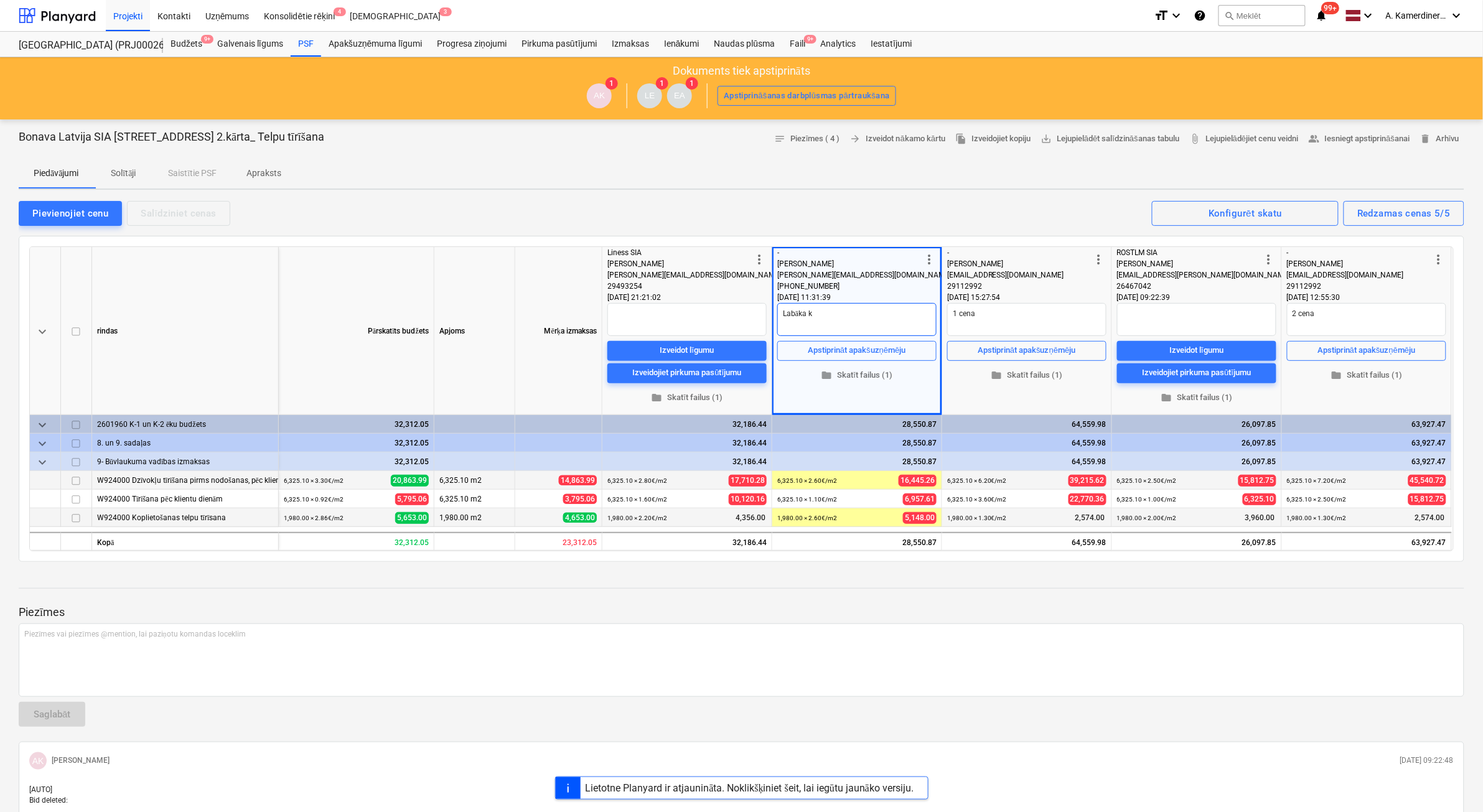
type textarea "Labāka kv"
type textarea "x"
type textarea "Labāka kva"
type textarea "x"
type textarea "Labāka kval"
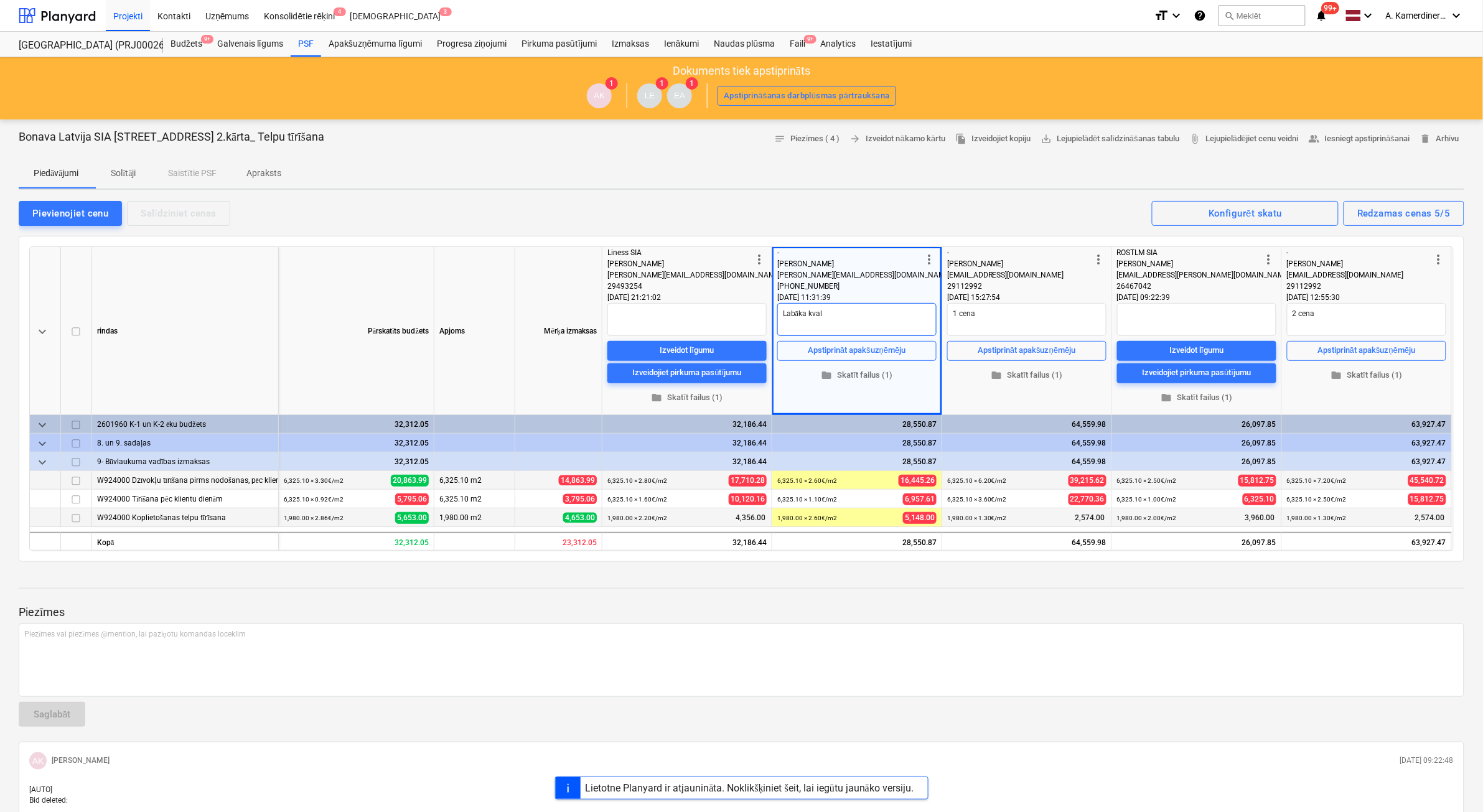
type textarea "x"
type textarea "Labāka kvali"
type textarea "x"
type textarea "Labāka kvalit"
type textarea "x"
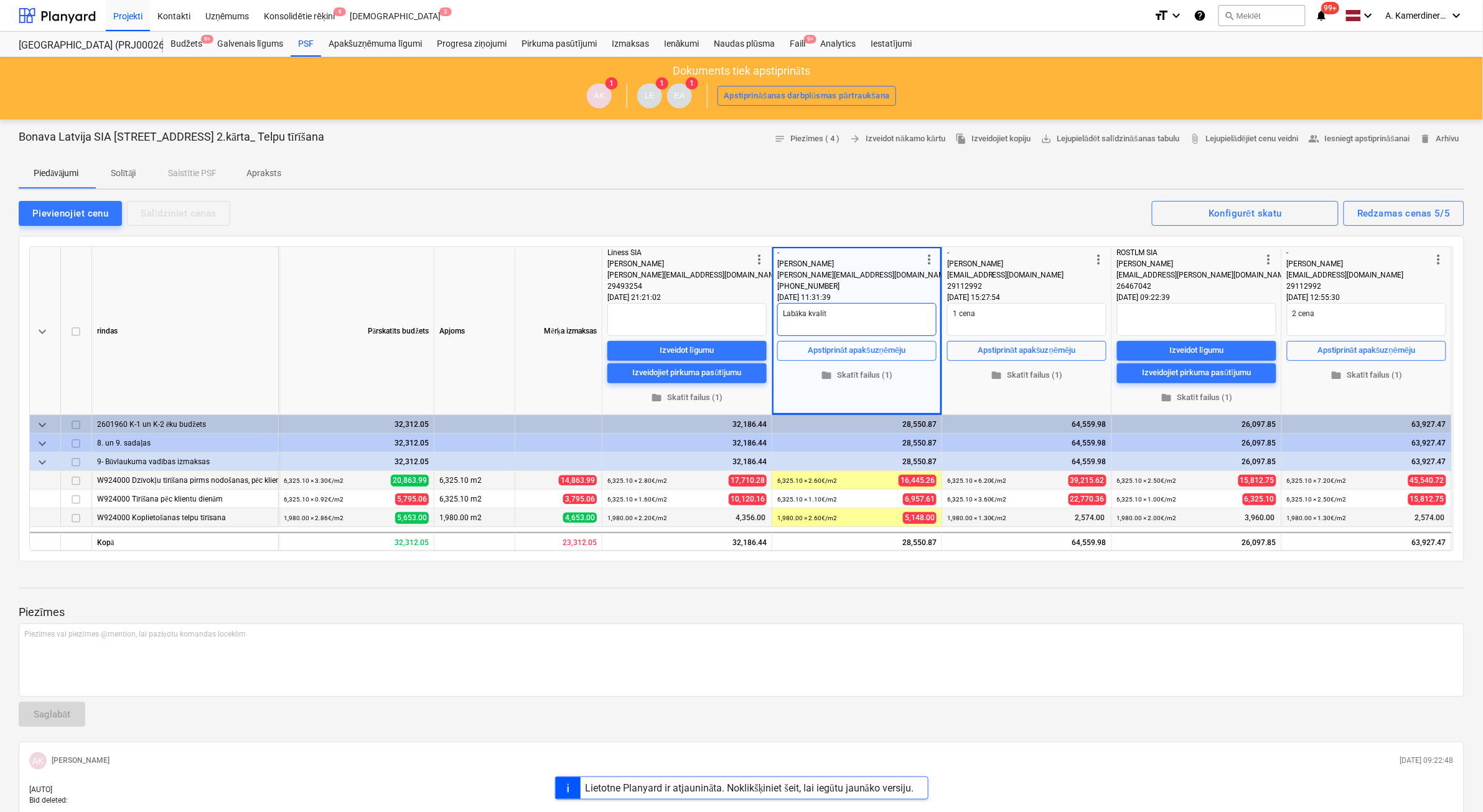
type textarea "Labāka kvalitā"
type textarea "x"
type textarea "Labāka kvalitāt"
type textarea "x"
type textarea "Labāka kvalitāte"
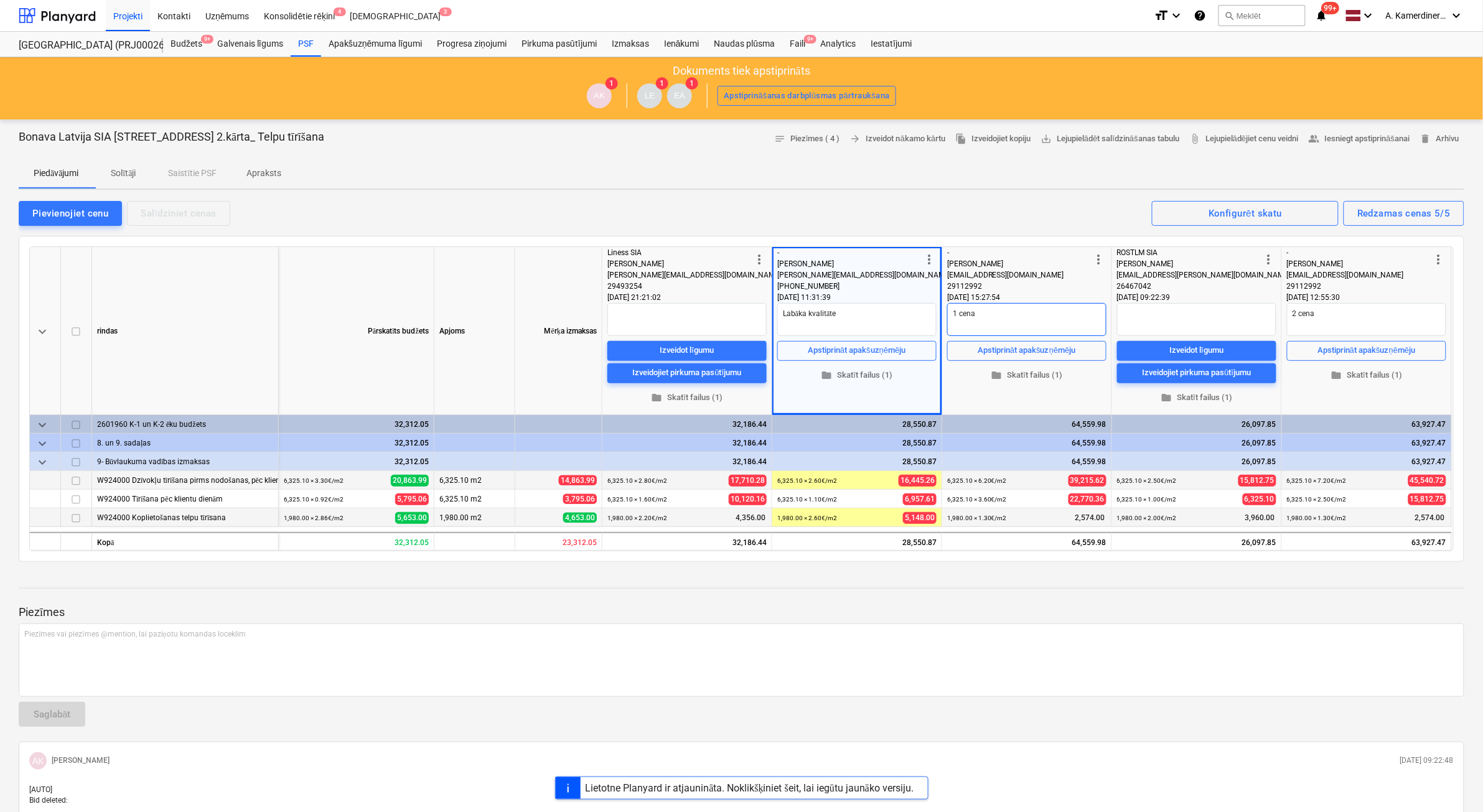
type textarea "x"
click at [957, 312] on textarea "1 cena" at bounding box center [1027, 319] width 159 height 33
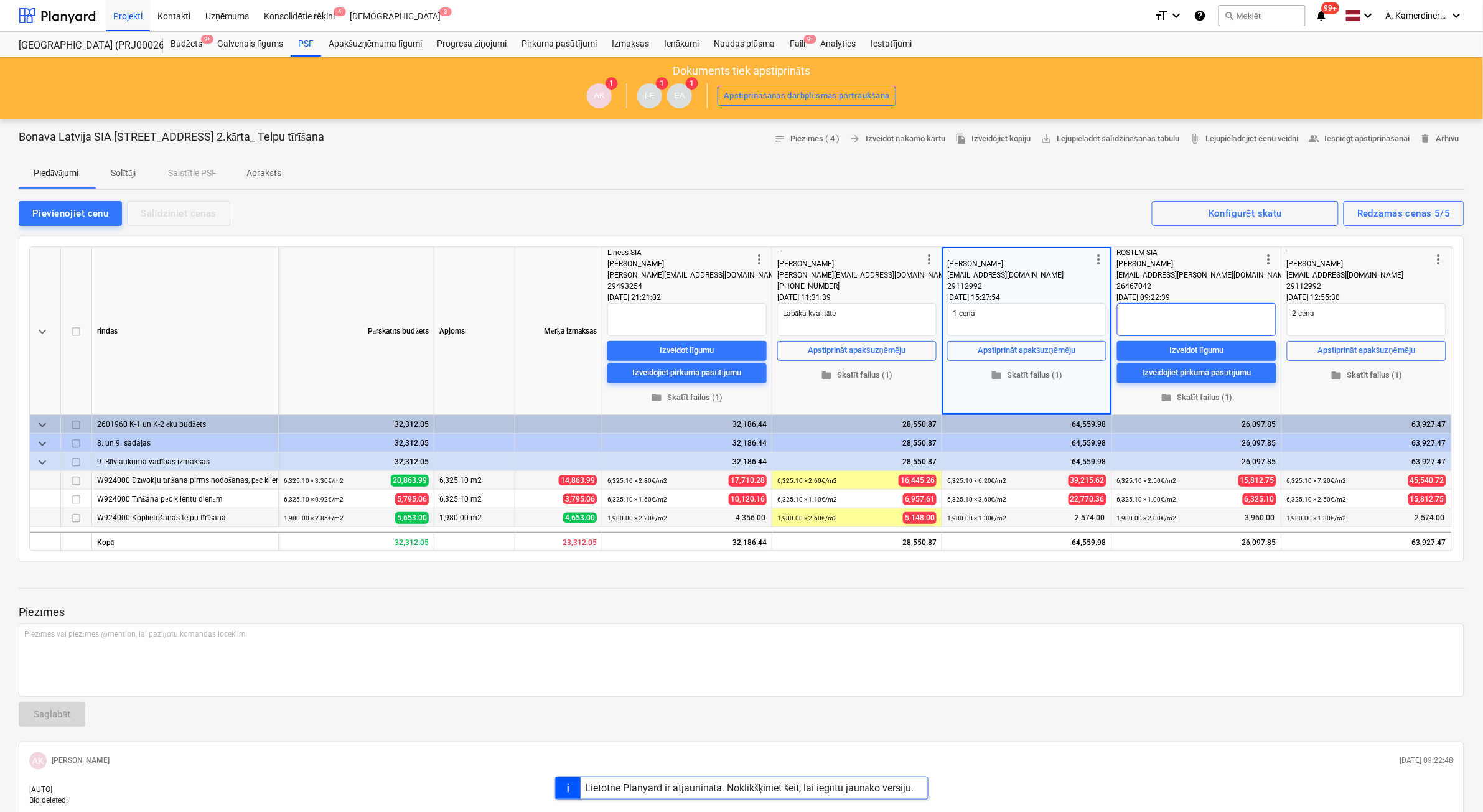
click at [1137, 324] on textarea at bounding box center [1197, 319] width 159 height 33
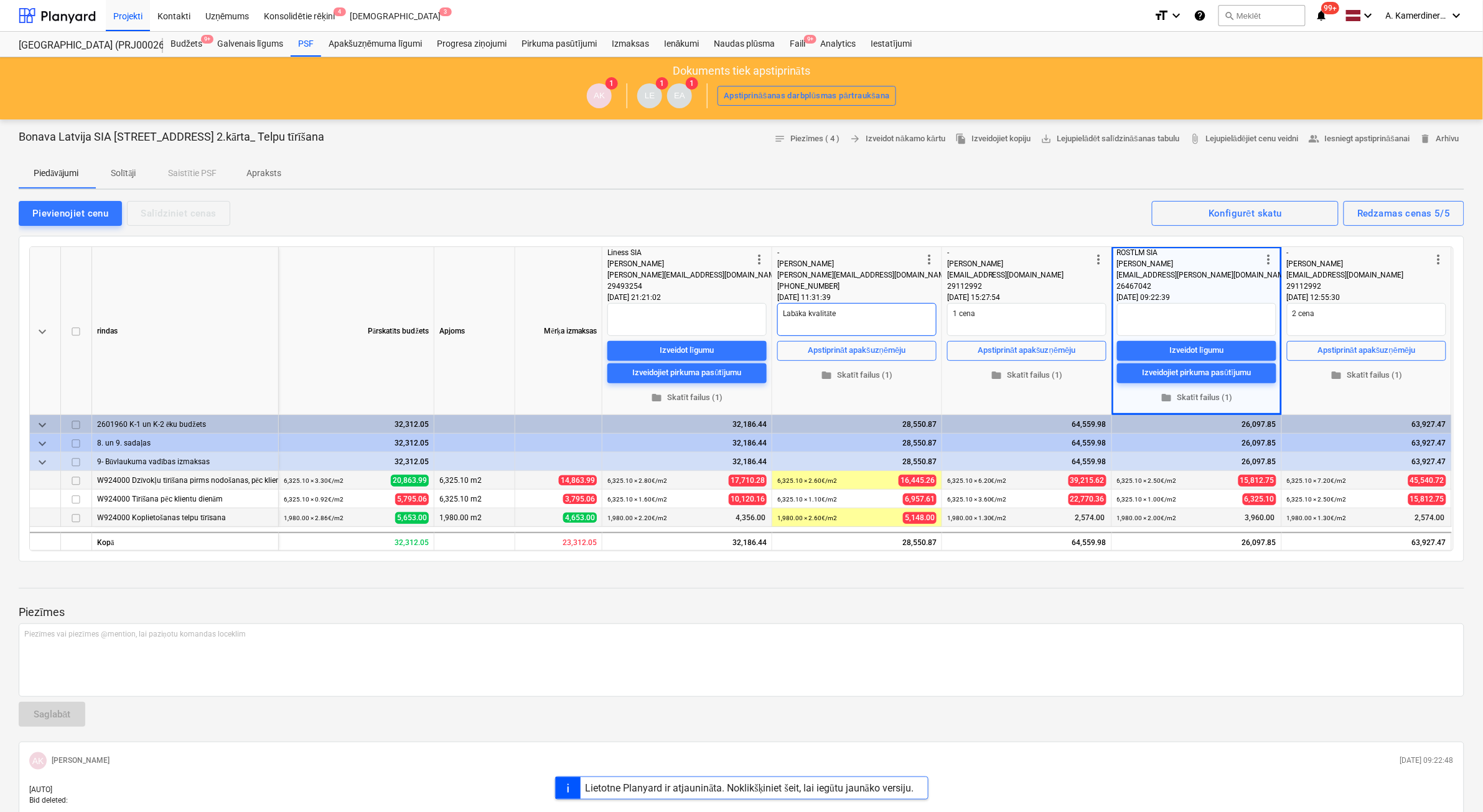
click at [887, 315] on textarea "Labāka kvalitāte" at bounding box center [857, 319] width 159 height 33
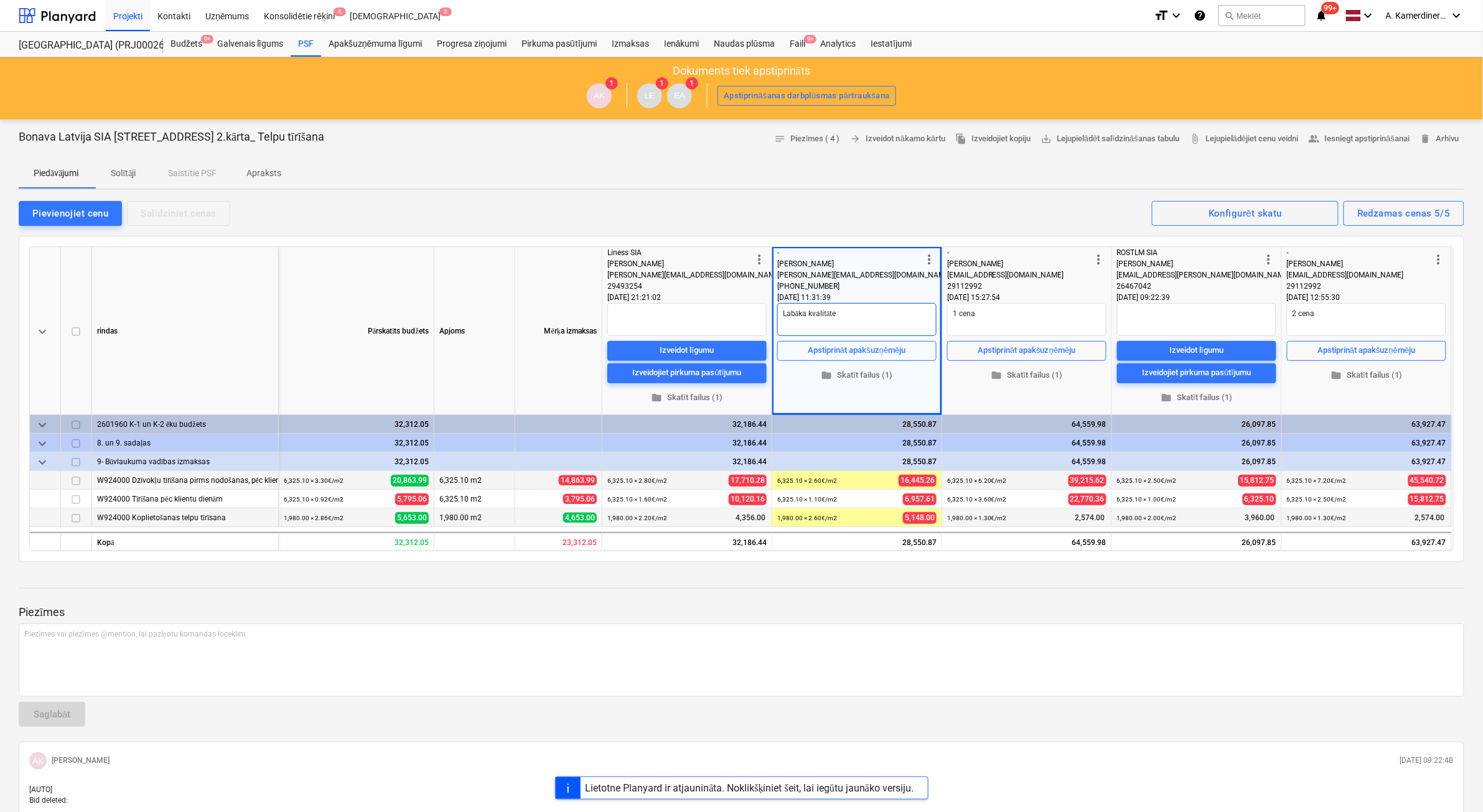
click at [804, 313] on textarea "Labāka kvalitāte" at bounding box center [857, 319] width 159 height 33
